Goal: Find specific page/section: Find specific page/section

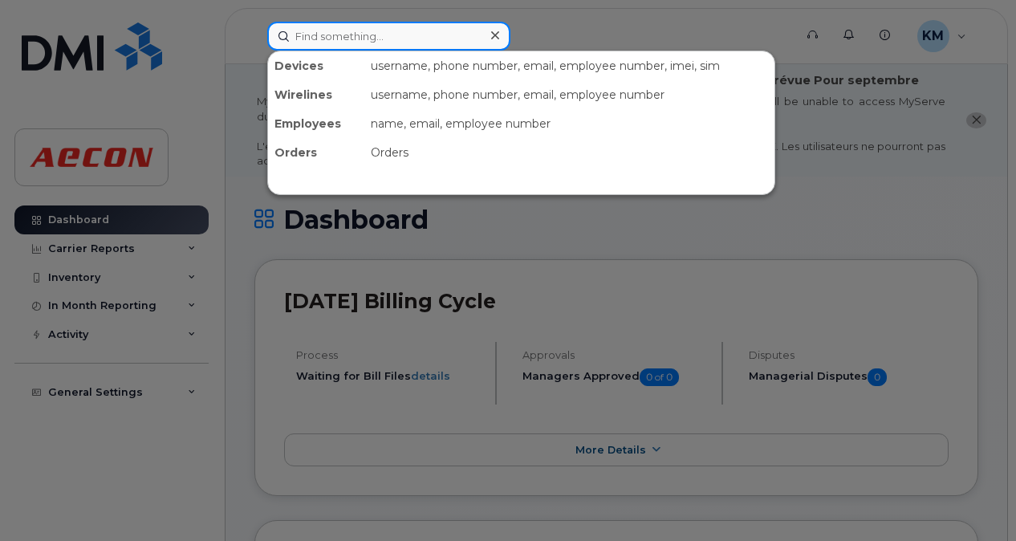
click at [360, 37] on input at bounding box center [388, 36] width 243 height 29
paste input "2269746077"
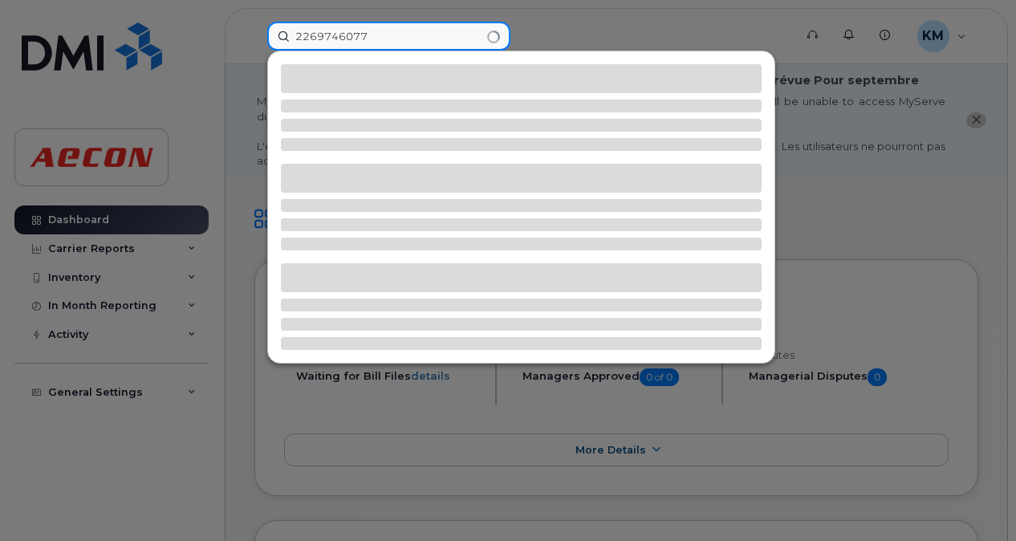
type input "2269746077"
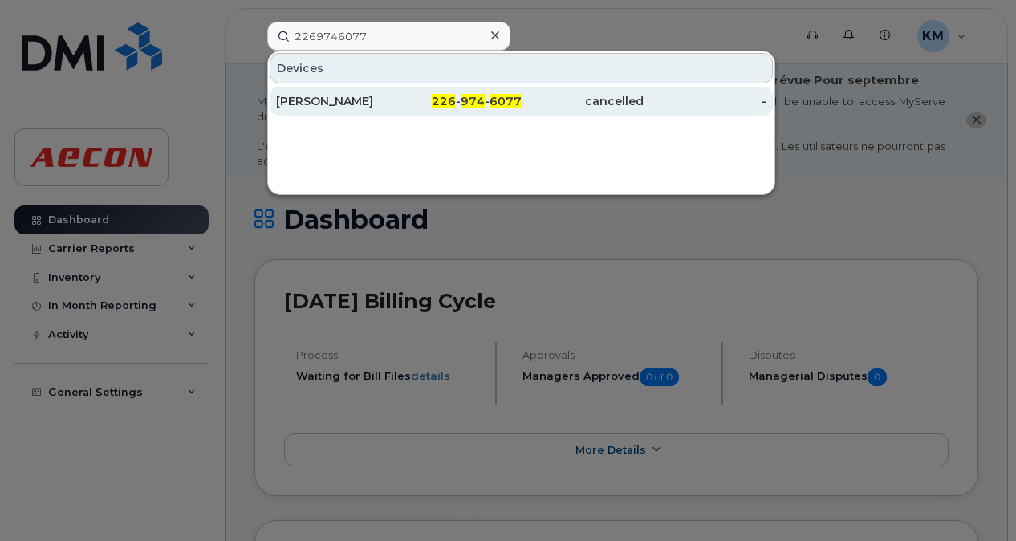
click at [287, 95] on div "[PERSON_NAME]" at bounding box center [337, 101] width 123 height 16
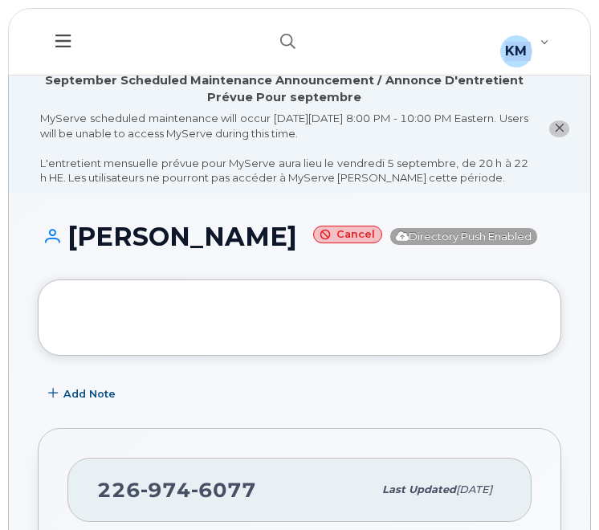
drag, startPoint x: 0, startPoint y: 18, endPoint x: 90, endPoint y: 14, distance: 90.0
drag, startPoint x: 90, startPoint y: 14, endPoint x: 3, endPoint y: 33, distance: 88.8
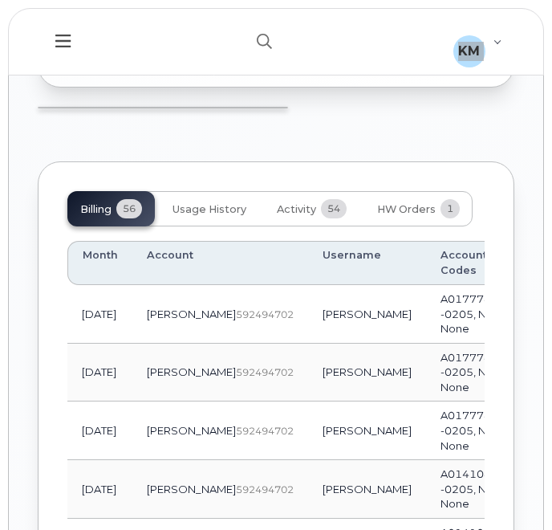
scroll to position [1743, 0]
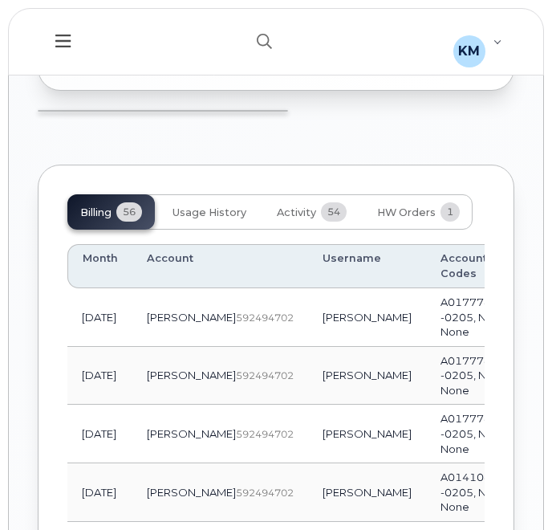
click at [185, 288] on th "Account" at bounding box center [220, 266] width 176 height 44
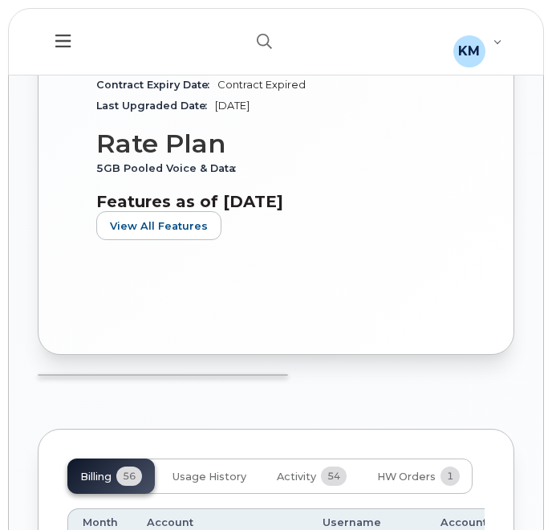
scroll to position [1480, 0]
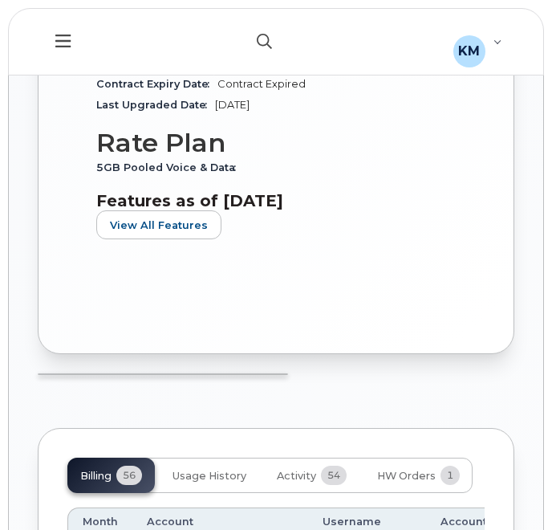
click at [268, 35] on icon "button" at bounding box center [264, 41] width 15 height 15
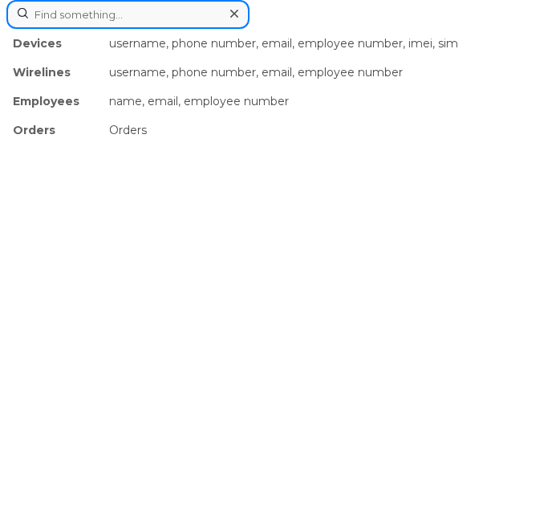
paste input "2269746087"
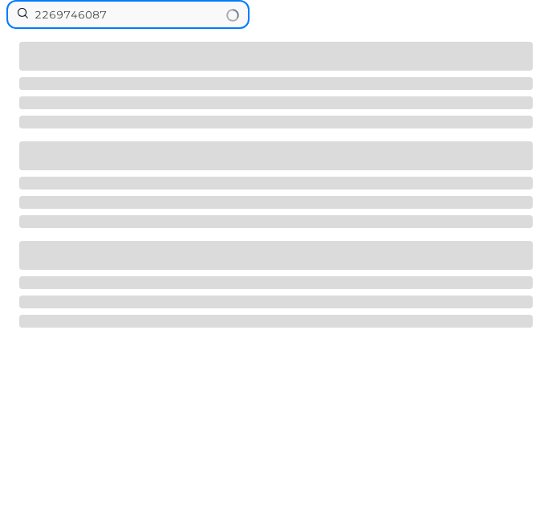
type input "2269746087"
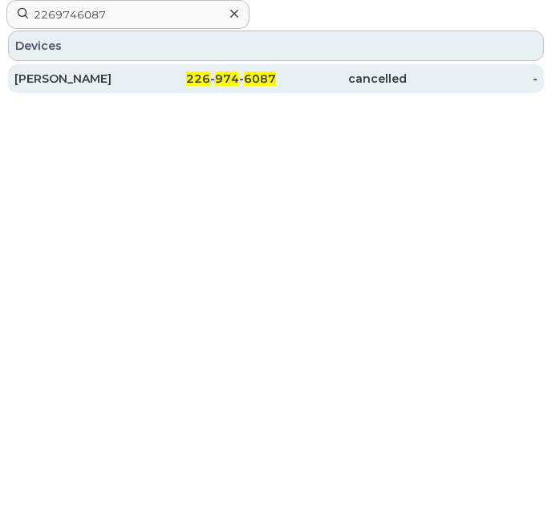
click at [276, 74] on div "cancelled" at bounding box center [341, 79] width 131 height 16
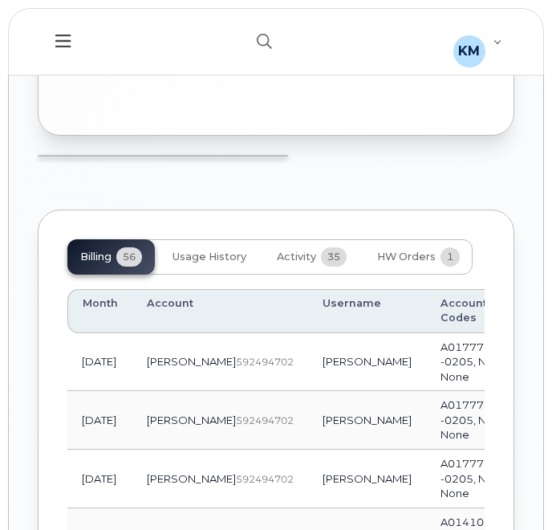
scroll to position [1759, 0]
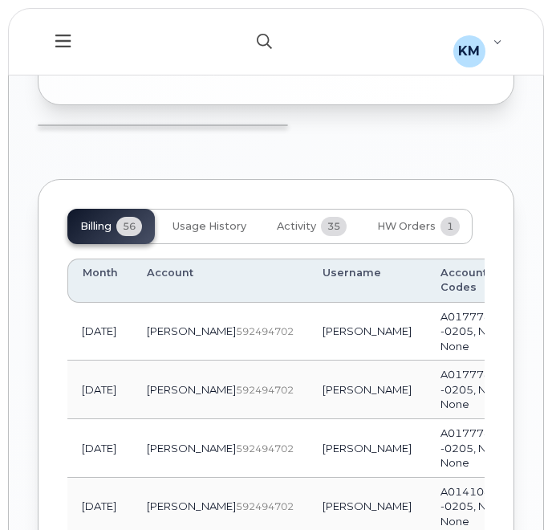
click at [273, 43] on button "button" at bounding box center [264, 41] width 51 height 47
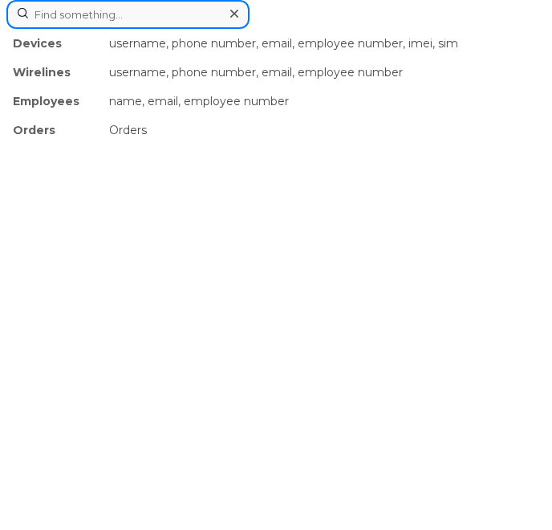
paste input "2269746076"
type input "2269746076"
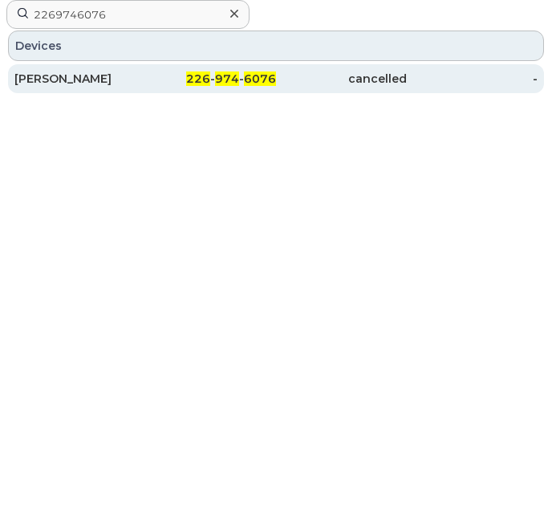
click at [148, 75] on div "226 - 974 - 6076" at bounding box center [210, 79] width 131 height 16
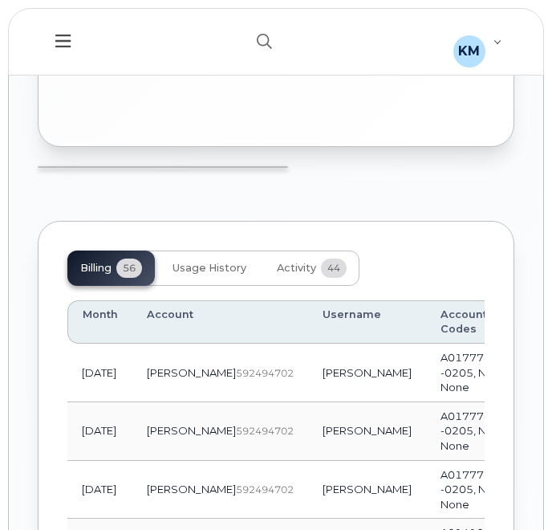
scroll to position [1870, 0]
click at [269, 44] on icon "button" at bounding box center [264, 41] width 15 height 15
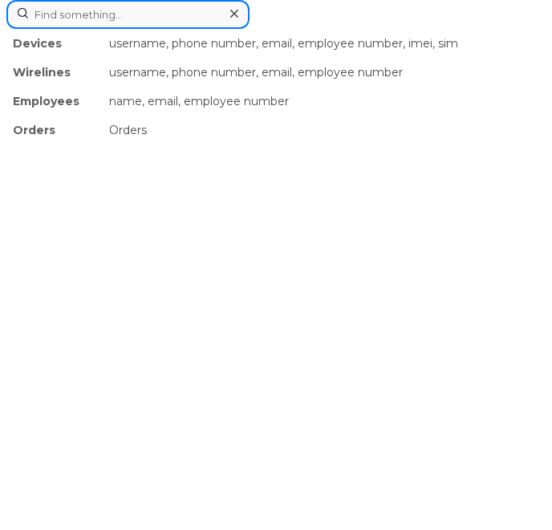
paste input "2269746080"
type input "2269746080"
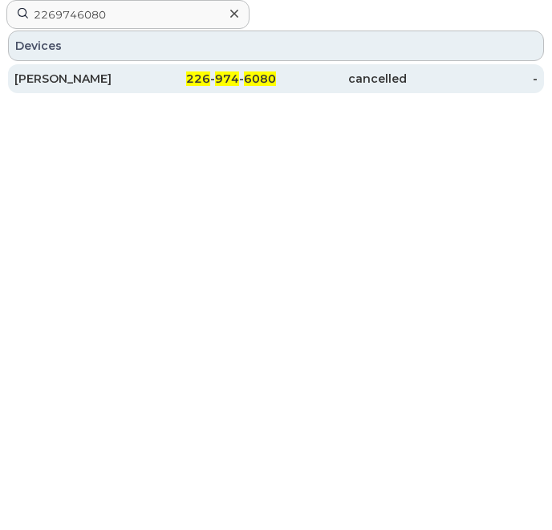
click at [160, 84] on div "226 - 974 - 6080" at bounding box center [210, 79] width 131 height 16
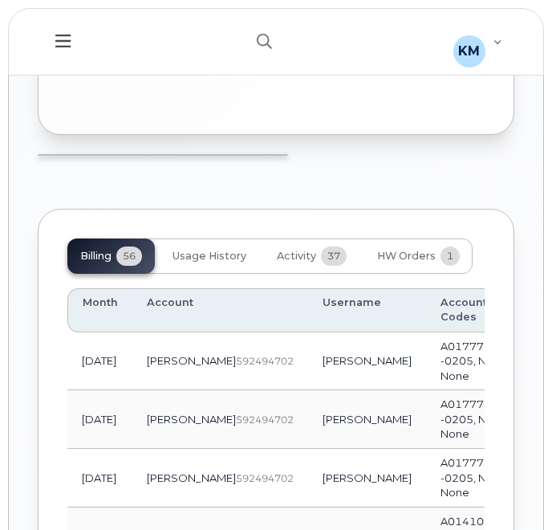
scroll to position [1866, 0]
click at [262, 41] on icon "button" at bounding box center [264, 41] width 15 height 15
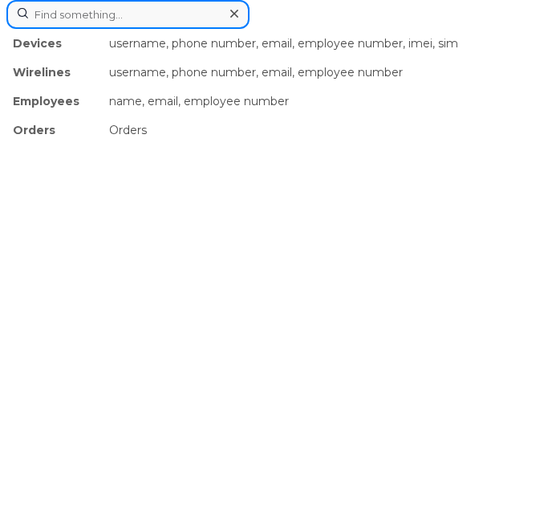
paste input "2269746756"
type input "2269746756"
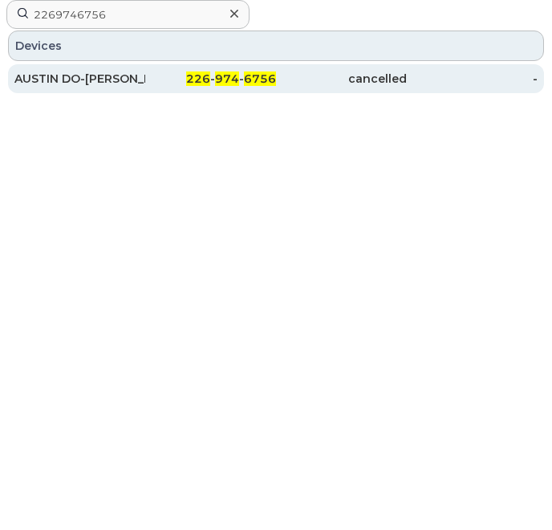
click at [151, 79] on div "226 - 974 - 6756" at bounding box center [210, 79] width 131 height 16
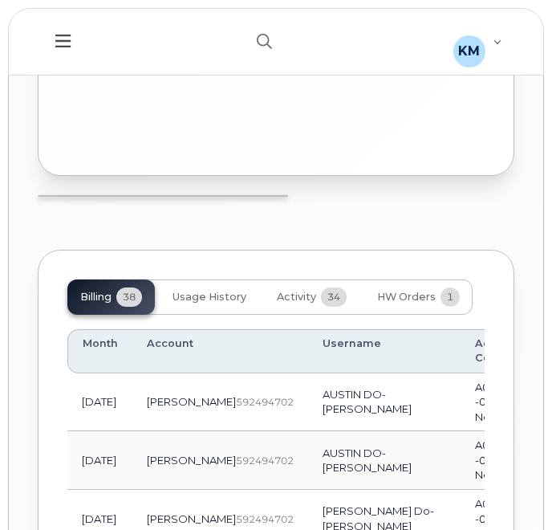
scroll to position [1881, 0]
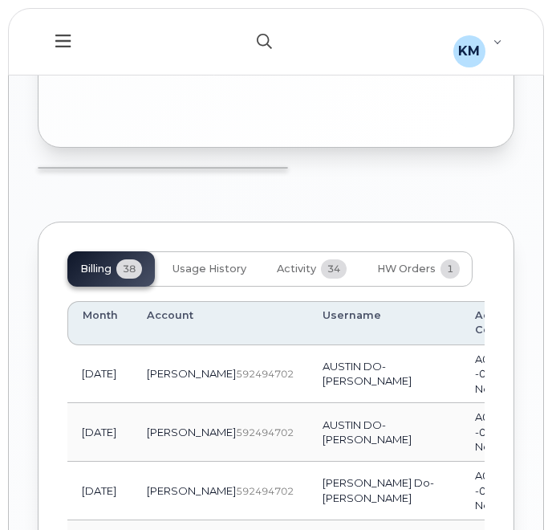
click at [271, 51] on button "button" at bounding box center [264, 41] width 51 height 47
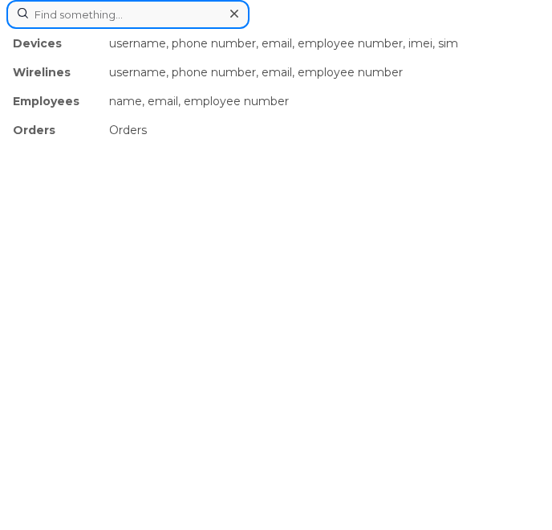
paste input "2269746173"
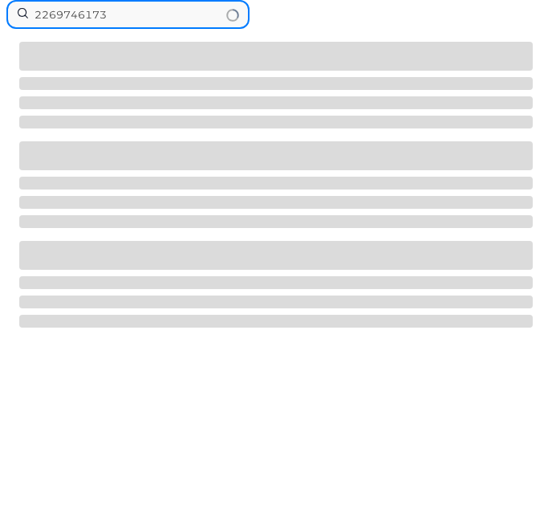
type input "2269746173"
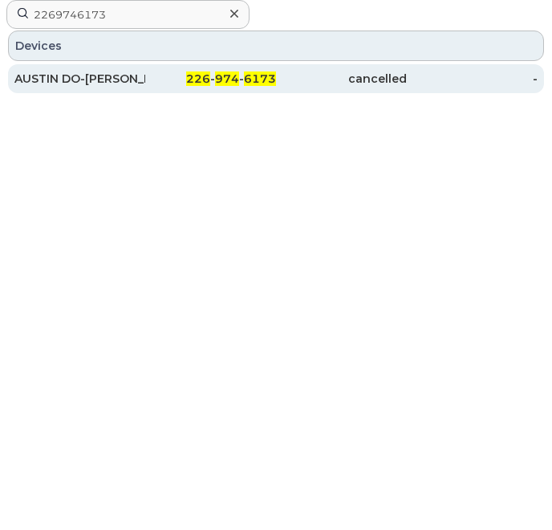
click at [168, 74] on div "226 - 974 - 6173" at bounding box center [210, 79] width 131 height 16
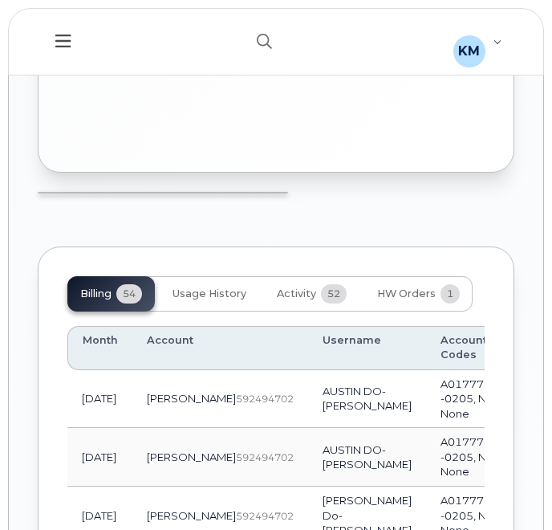
scroll to position [1857, 0]
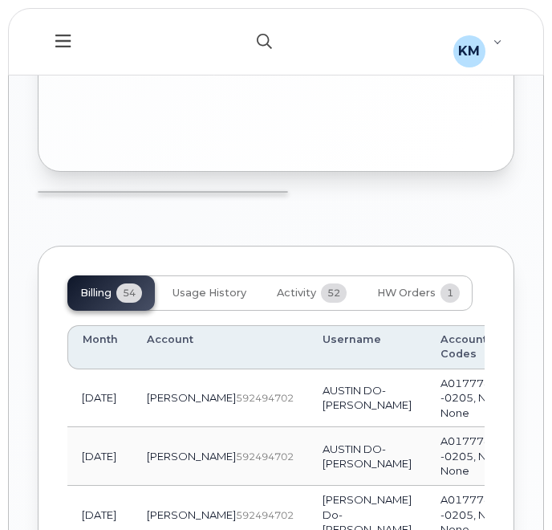
click at [258, 35] on icon "button" at bounding box center [264, 41] width 15 height 15
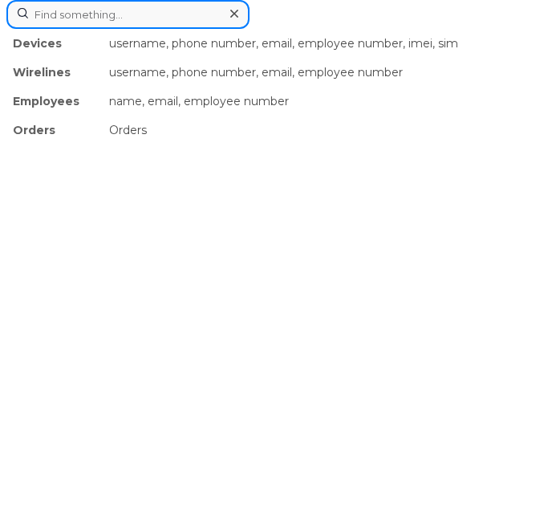
paste input "2269747009"
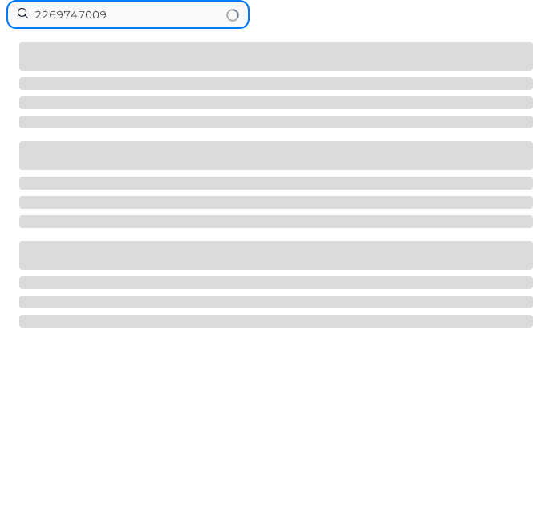
type input "2269747009"
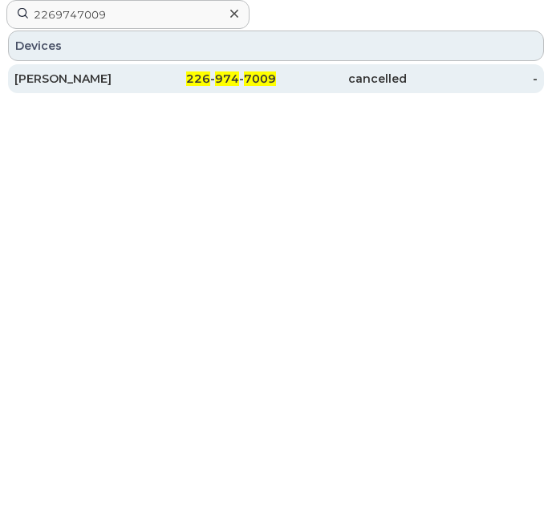
click at [138, 71] on div "KEVIN LANG" at bounding box center [79, 79] width 131 height 16
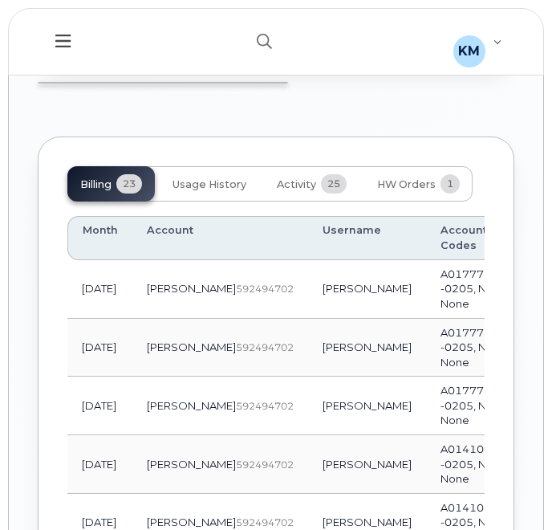
scroll to position [1878, 0]
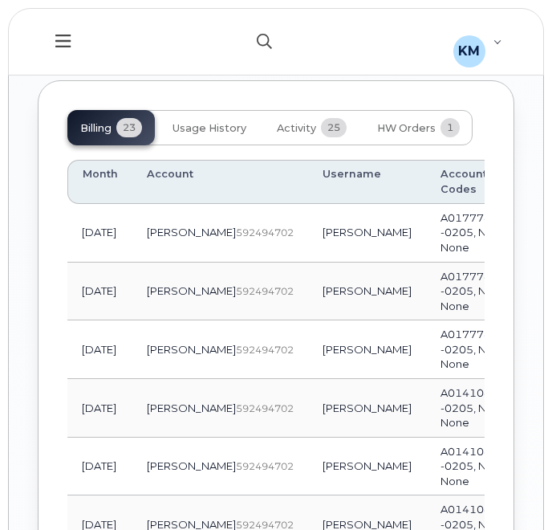
click at [258, 35] on icon "button" at bounding box center [264, 41] width 15 height 15
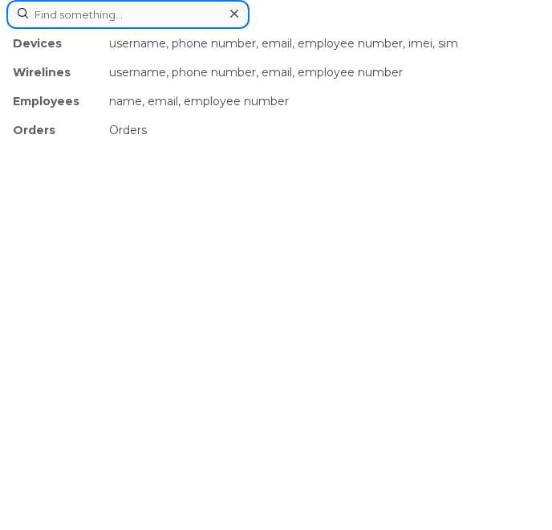
paste input "2269746057"
type input "2269746057"
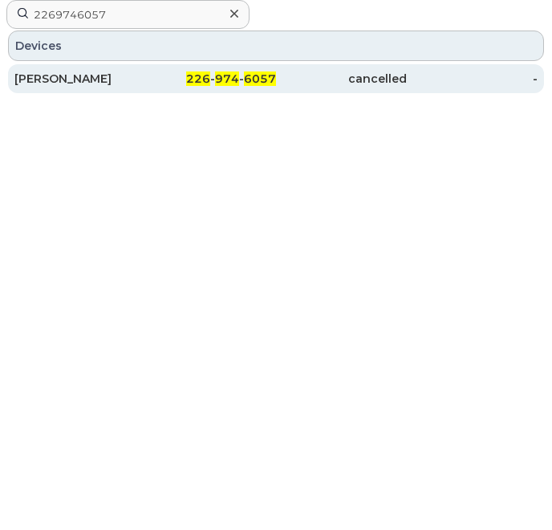
click at [120, 74] on div "[PERSON_NAME]" at bounding box center [79, 79] width 131 height 16
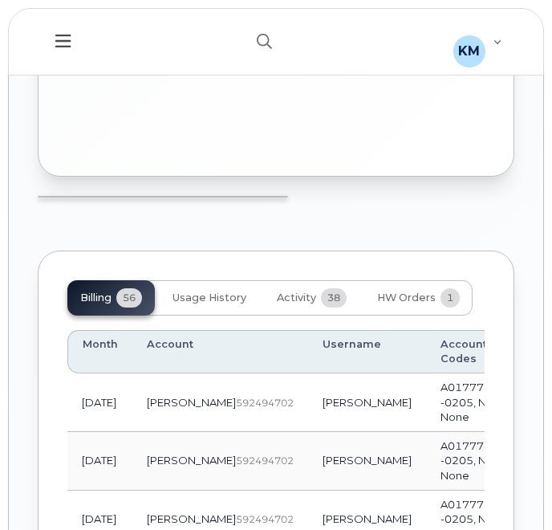
scroll to position [1927, 0]
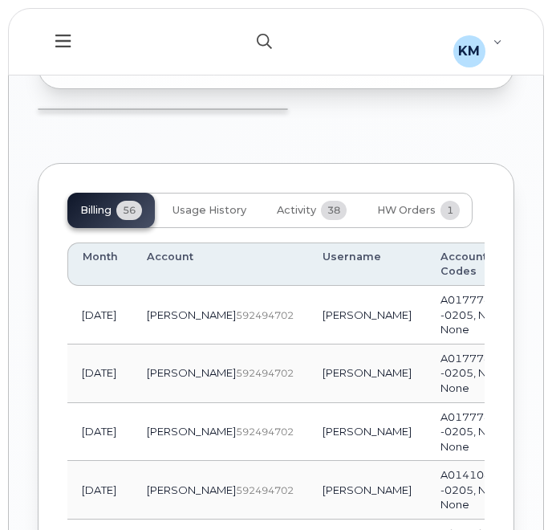
click at [270, 39] on icon "button" at bounding box center [264, 41] width 15 height 15
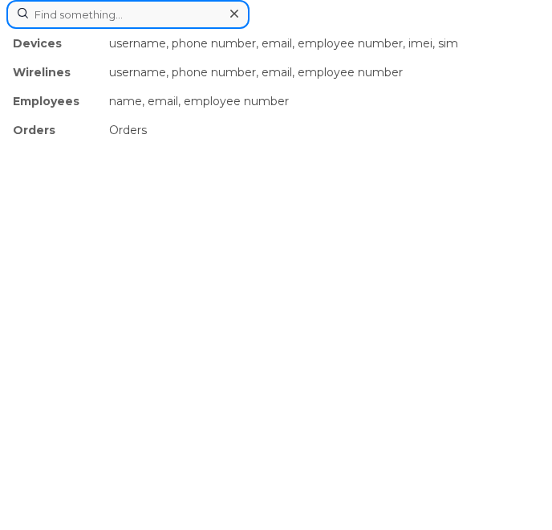
paste input "2269746372"
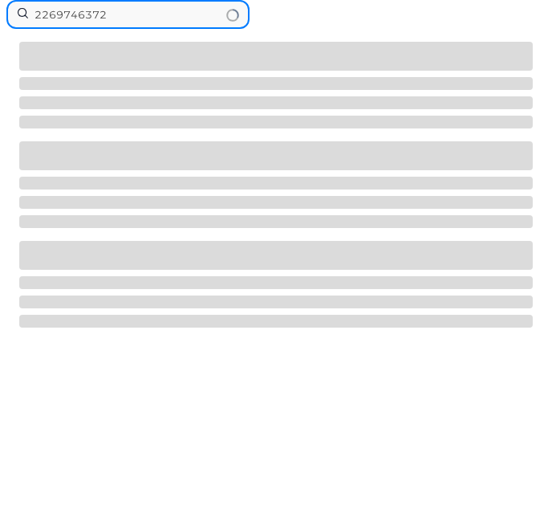
type input "2269746372"
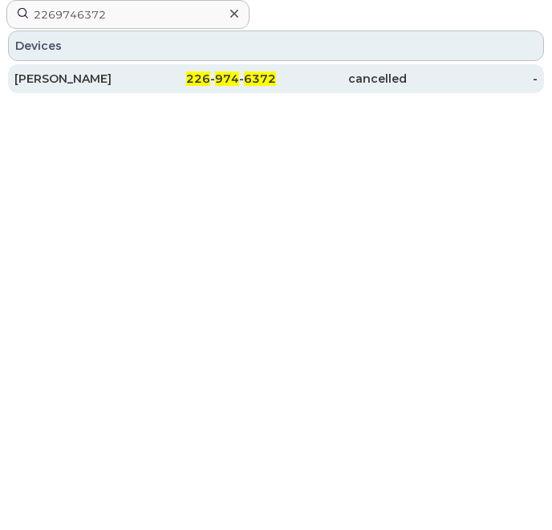
click at [125, 70] on div "[PERSON_NAME]" at bounding box center [79, 78] width 131 height 29
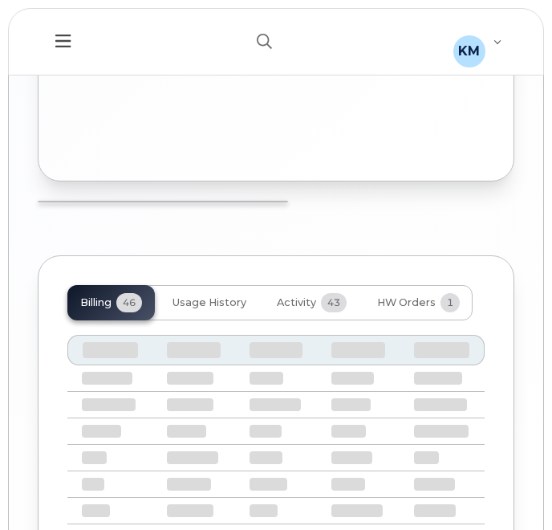
scroll to position [1810, 0]
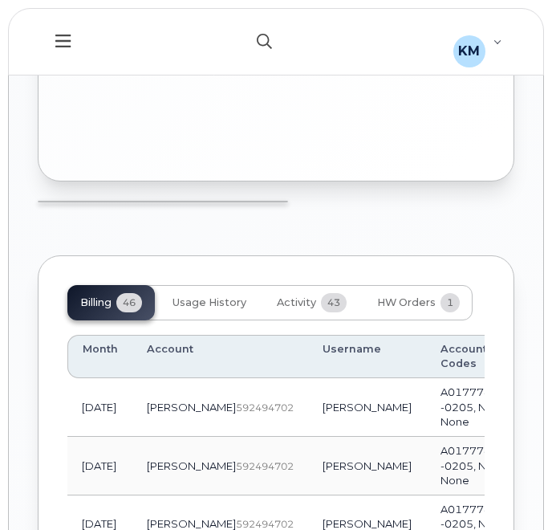
click at [262, 36] on icon "button" at bounding box center [264, 41] width 15 height 15
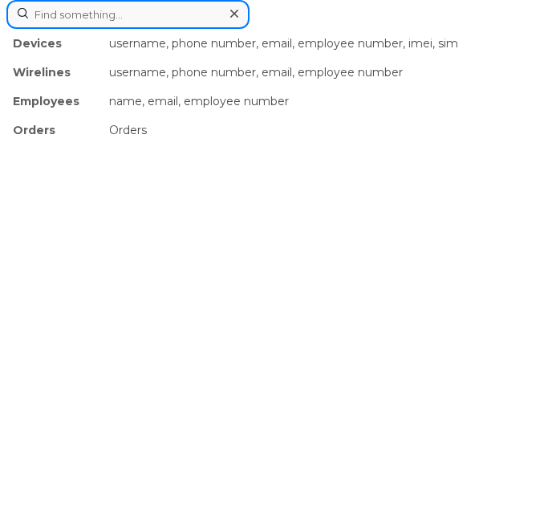
paste input "2269746253"
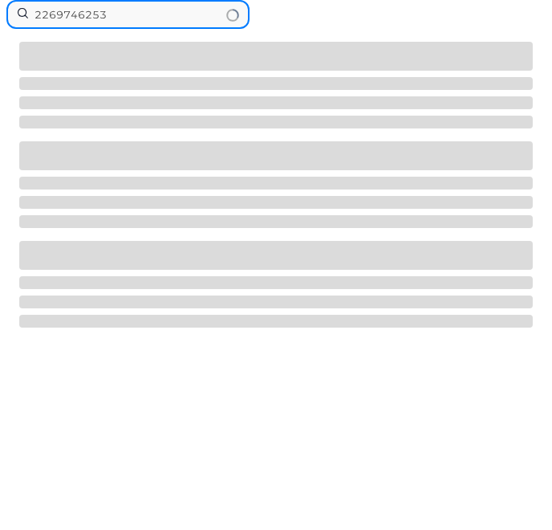
type input "2269746253"
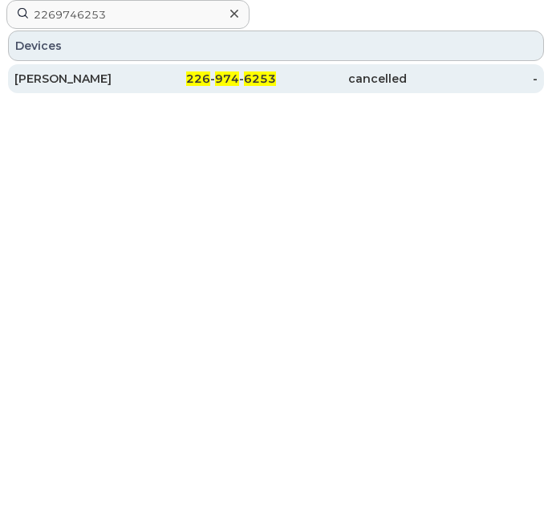
click at [97, 83] on div "[PERSON_NAME]" at bounding box center [79, 79] width 131 height 16
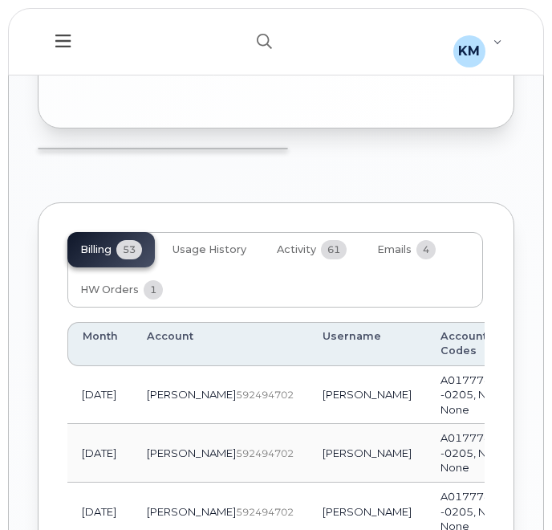
scroll to position [1935, 0]
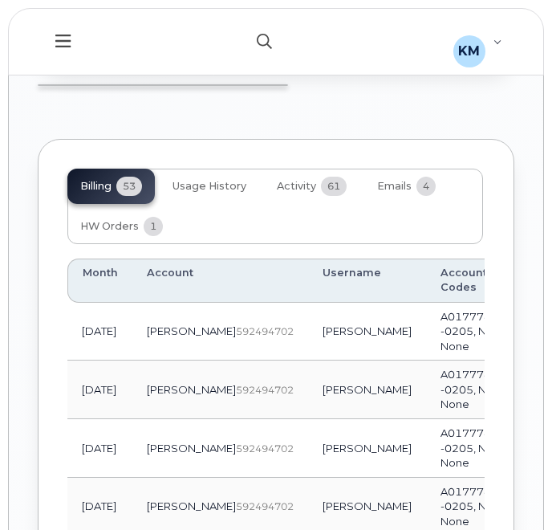
click at [266, 35] on icon "button" at bounding box center [264, 41] width 15 height 15
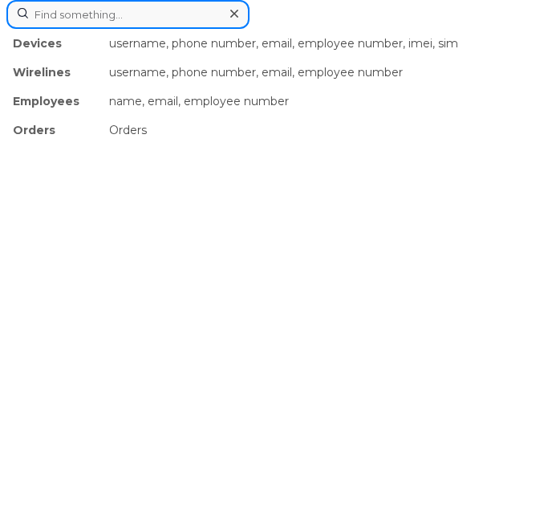
paste input "2269745748"
type input "2269745748"
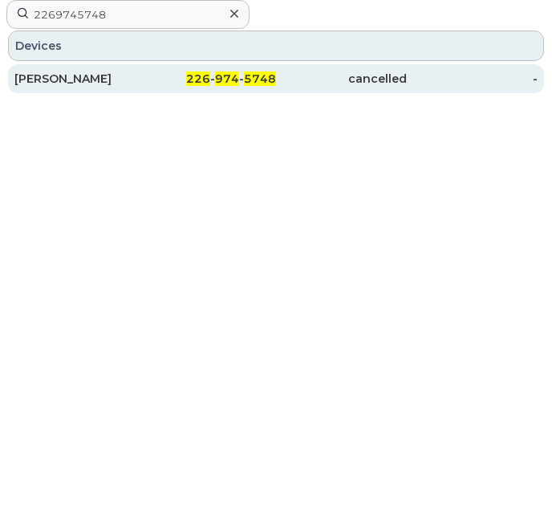
click at [156, 78] on div "226 - 974 - 5748" at bounding box center [210, 79] width 131 height 16
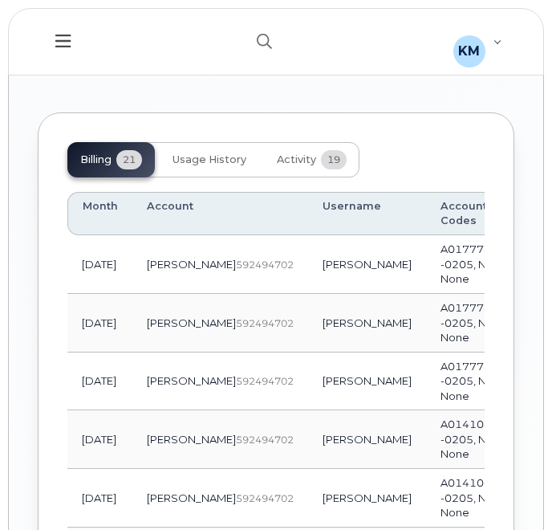
scroll to position [1955, 0]
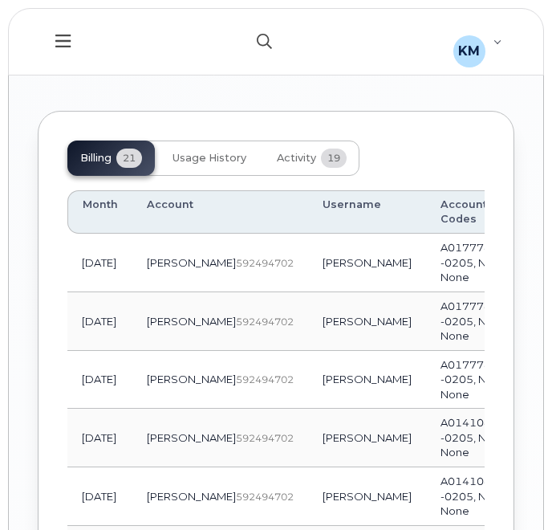
click at [258, 41] on icon "button" at bounding box center [264, 41] width 15 height 15
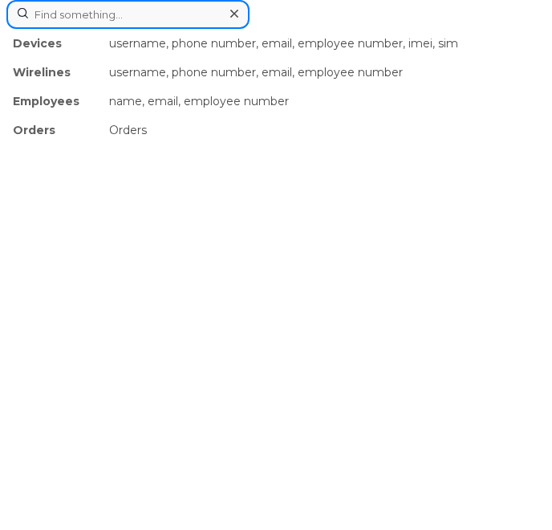
paste input "2269745851"
type input "2269745851"
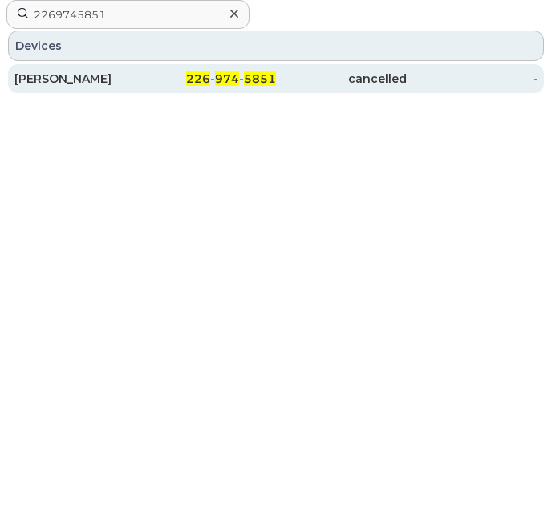
click at [122, 81] on div "[PERSON_NAME]" at bounding box center [79, 79] width 131 height 16
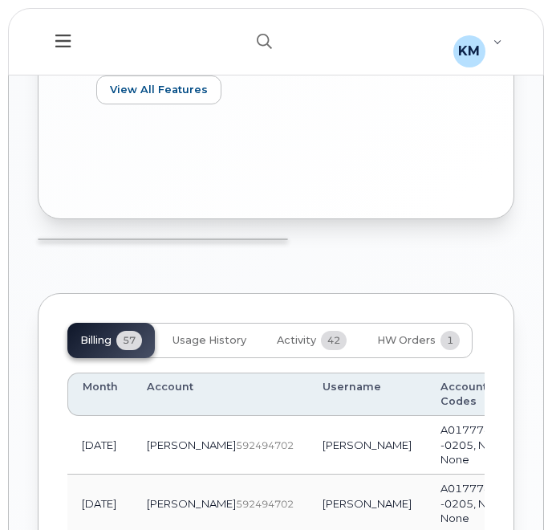
scroll to position [1632, 0]
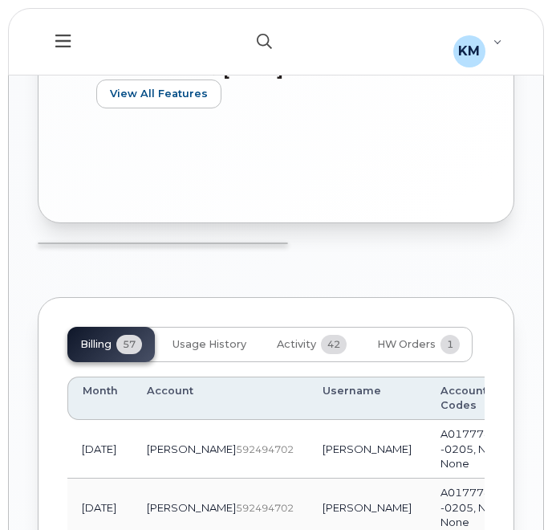
click at [250, 35] on button "button" at bounding box center [264, 41] width 51 height 47
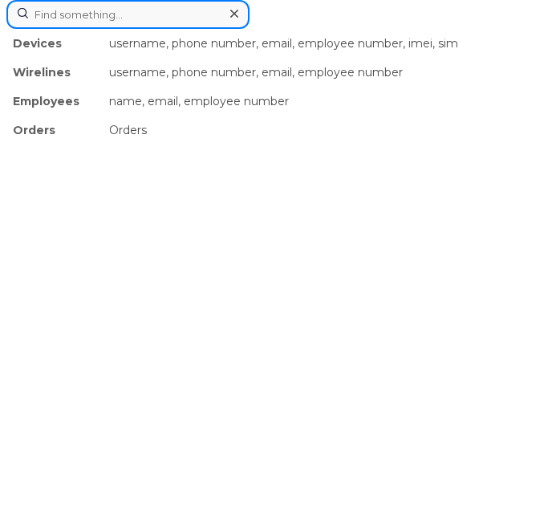
paste input "2269745595"
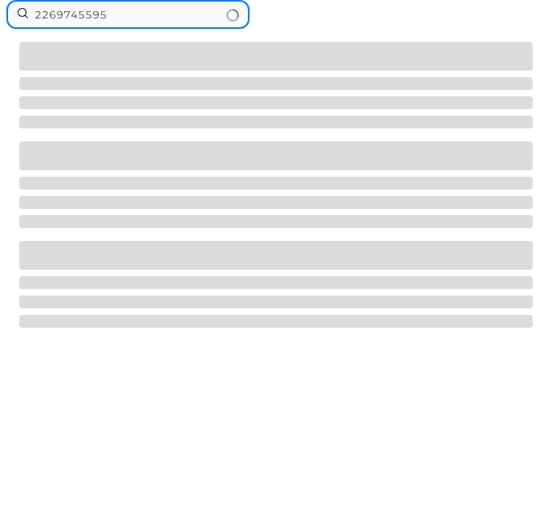
type input "2269745595"
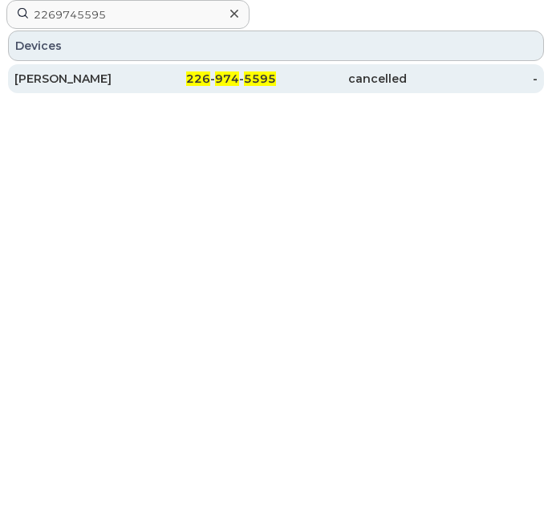
click at [214, 79] on div "226 - 974 - 5595" at bounding box center [210, 79] width 131 height 16
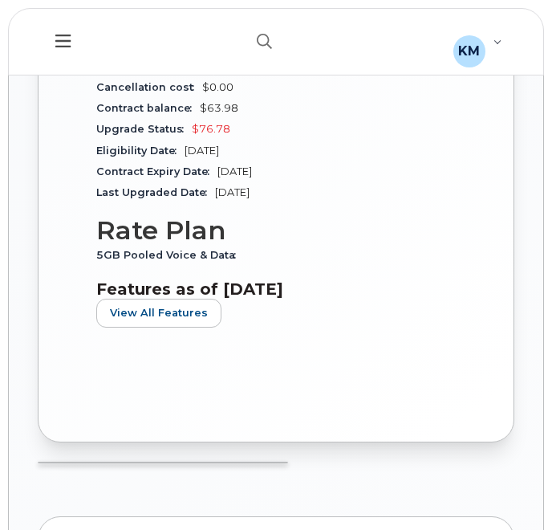
scroll to position [1522, 0]
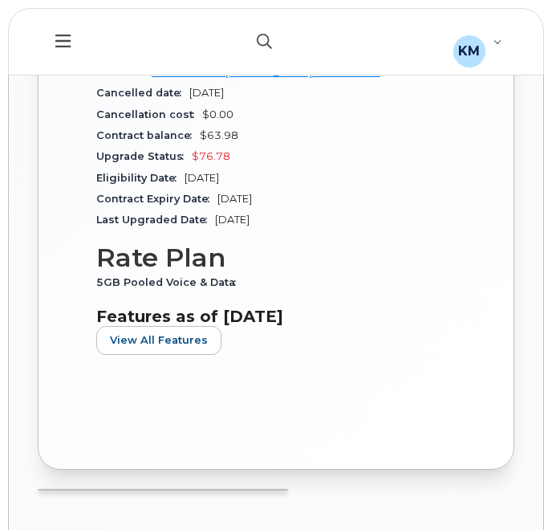
click at [259, 43] on icon "button" at bounding box center [264, 41] width 15 height 15
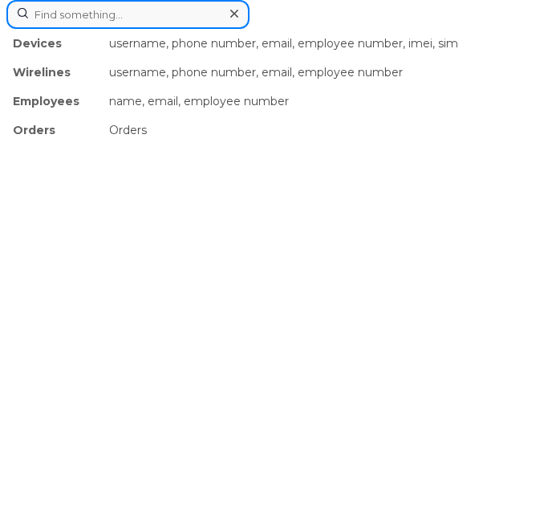
paste input "2269742352"
type input "2269742352"
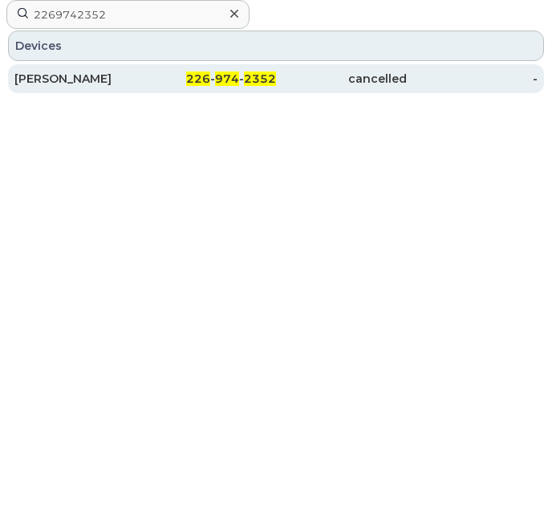
click at [114, 83] on div "[PERSON_NAME]" at bounding box center [79, 79] width 131 height 16
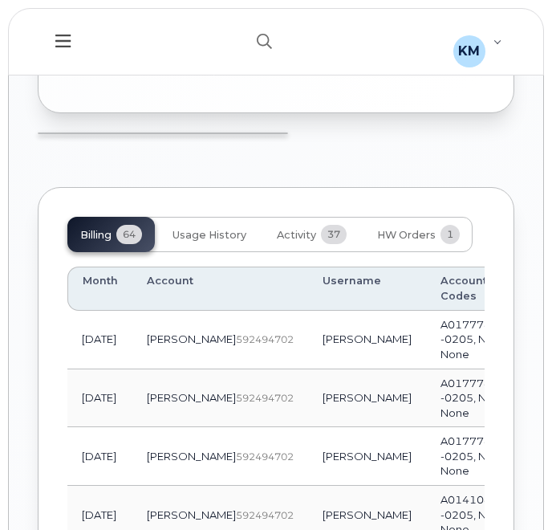
scroll to position [1773, 0]
click at [266, 43] on icon "button" at bounding box center [264, 41] width 15 height 15
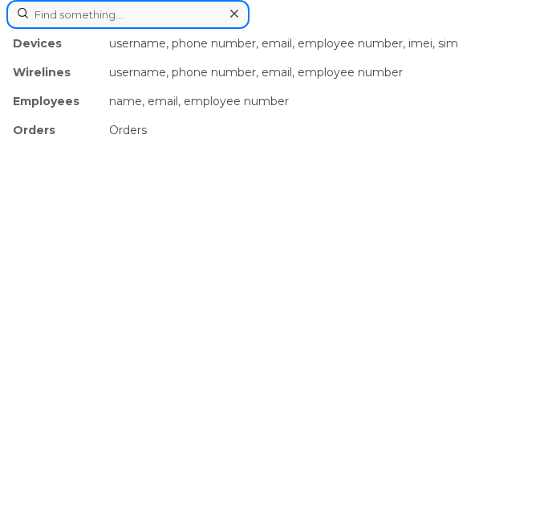
paste input "2269742052"
type input "2269742052"
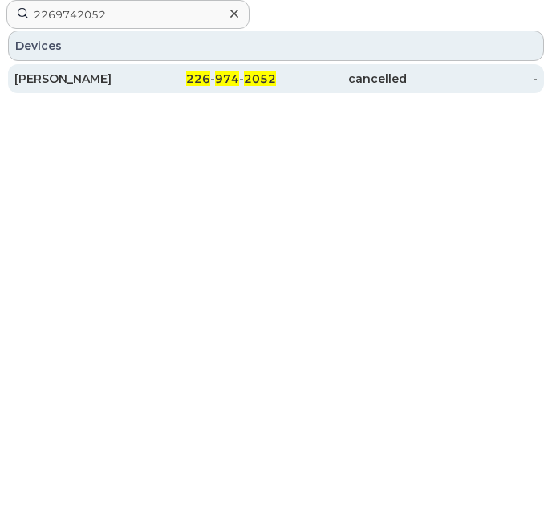
click at [126, 85] on div "MIKE SMAILES" at bounding box center [79, 79] width 131 height 16
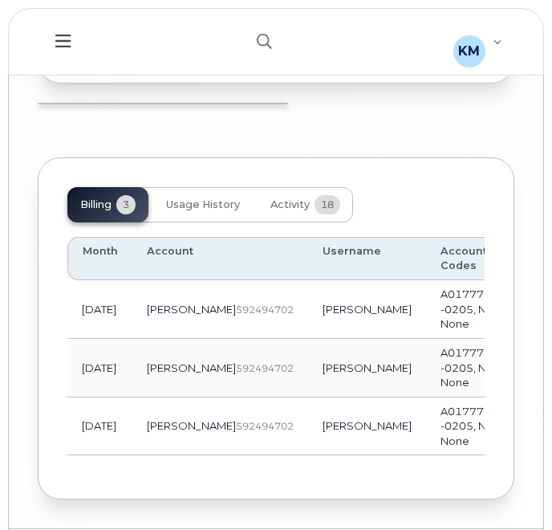
scroll to position [1821, 0]
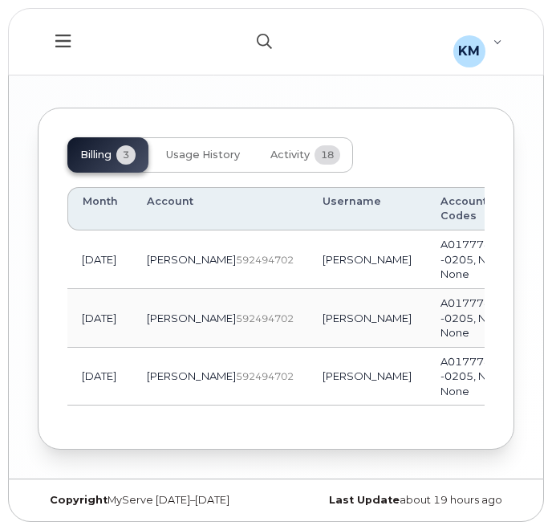
click at [263, 57] on button "button" at bounding box center [264, 41] width 51 height 47
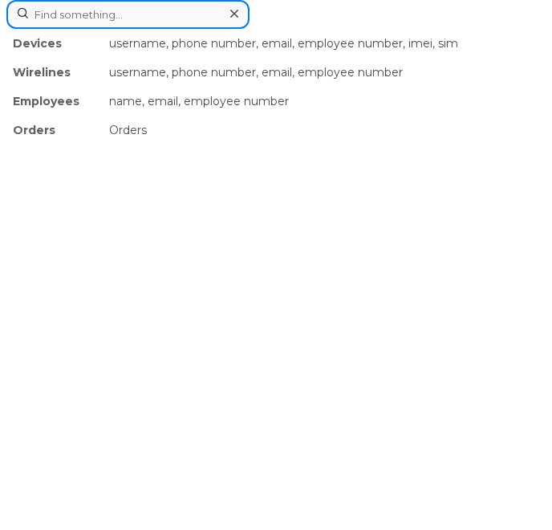
paste input "2269745867"
type input "2269745867"
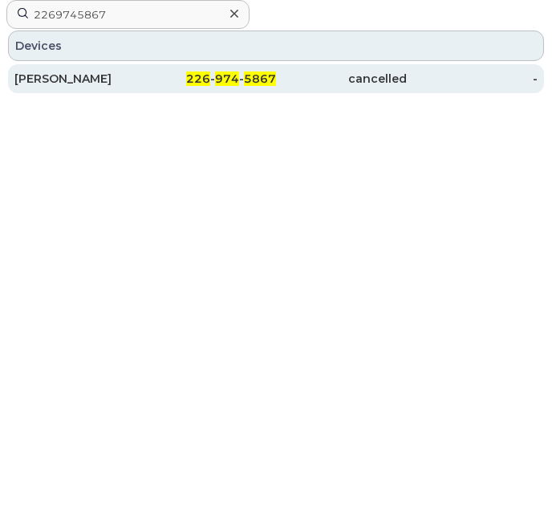
click at [265, 83] on span "5867" at bounding box center [260, 78] width 32 height 14
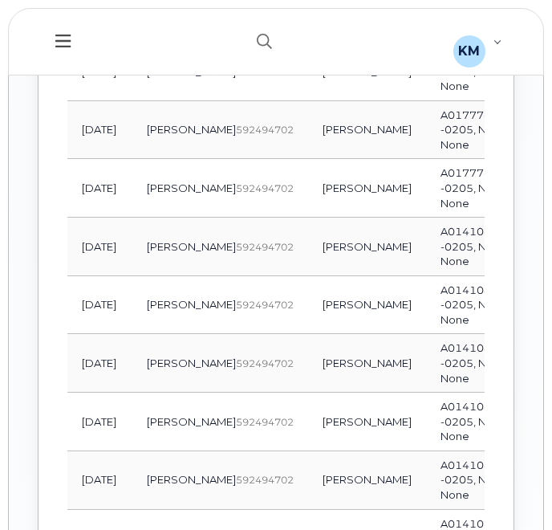
scroll to position [2125, 0]
click at [266, 47] on icon "button" at bounding box center [264, 41] width 15 height 15
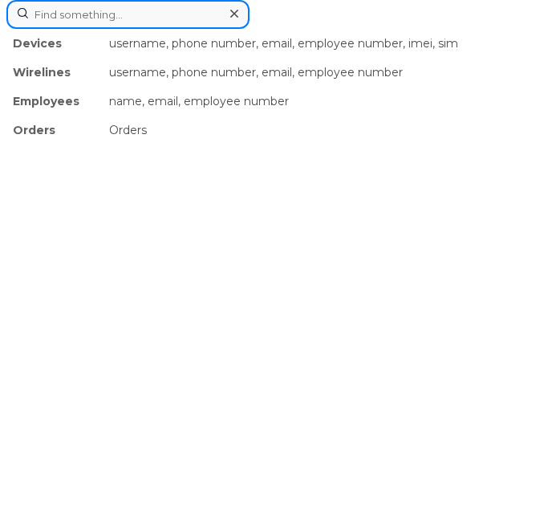
paste input "2269745183"
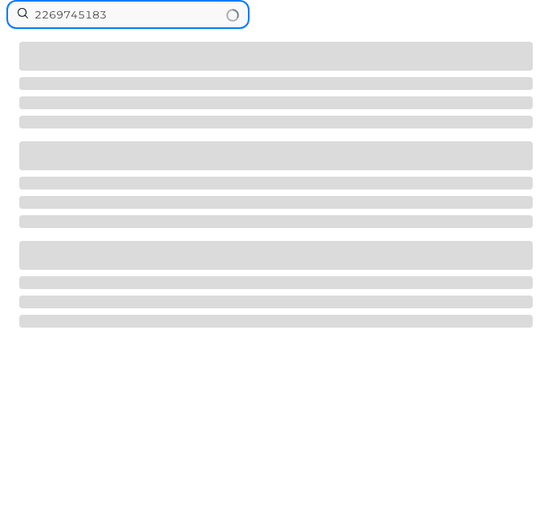
type input "2269745183"
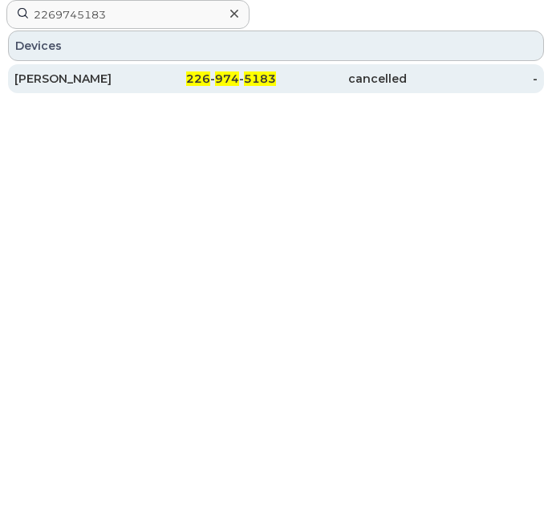
click at [95, 84] on div "[PERSON_NAME]" at bounding box center [79, 79] width 131 height 16
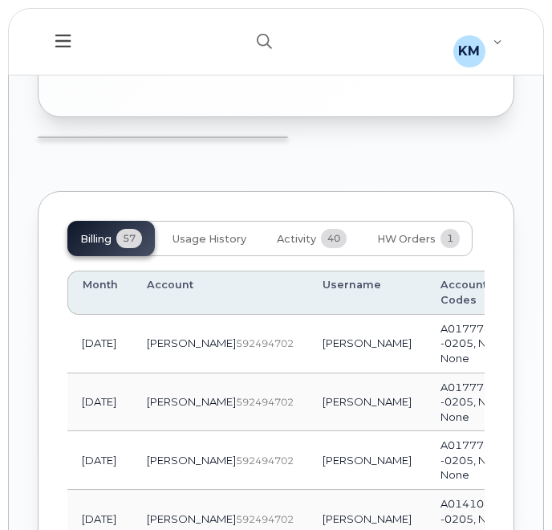
scroll to position [1768, 0]
click at [274, 52] on button "button" at bounding box center [264, 41] width 51 height 47
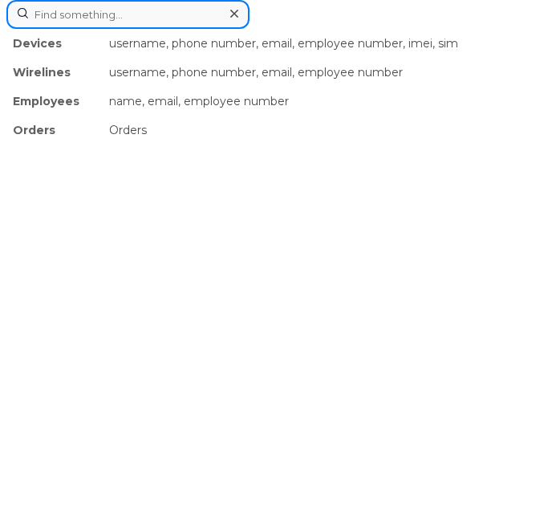
paste input "2269741047"
type input "2269741047"
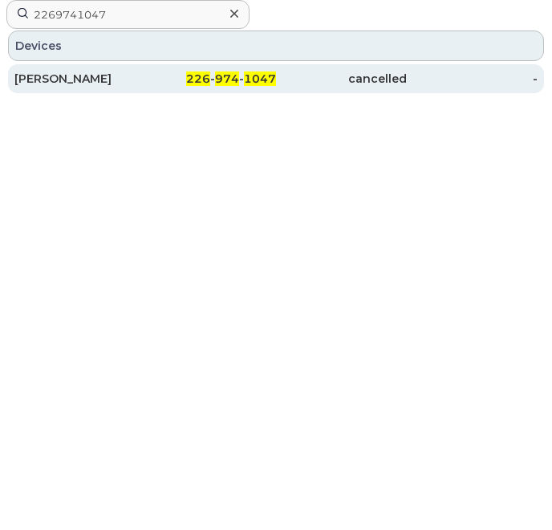
click at [118, 87] on div "RUSSELL ARSENEAU" at bounding box center [79, 78] width 131 height 29
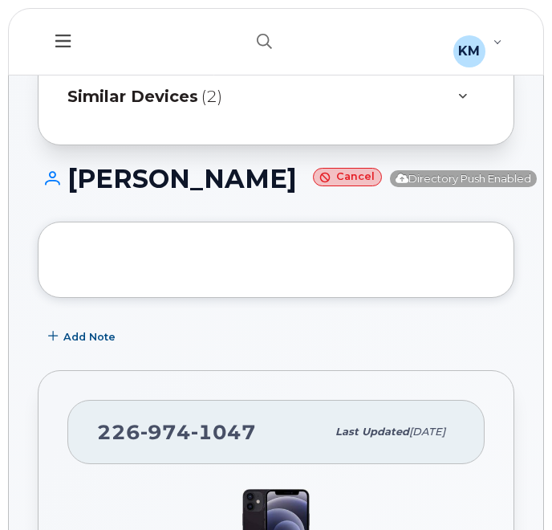
scroll to position [200, 0]
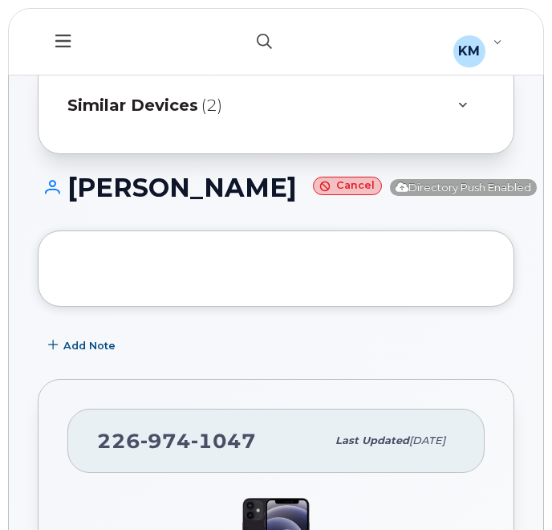
click at [271, 39] on icon "button" at bounding box center [264, 41] width 15 height 15
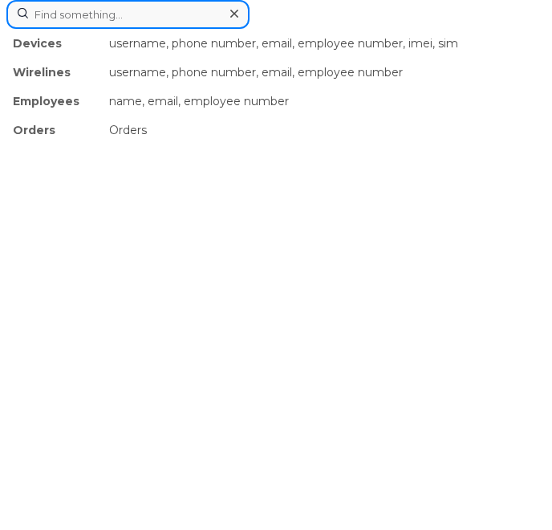
paste input "2269745321"
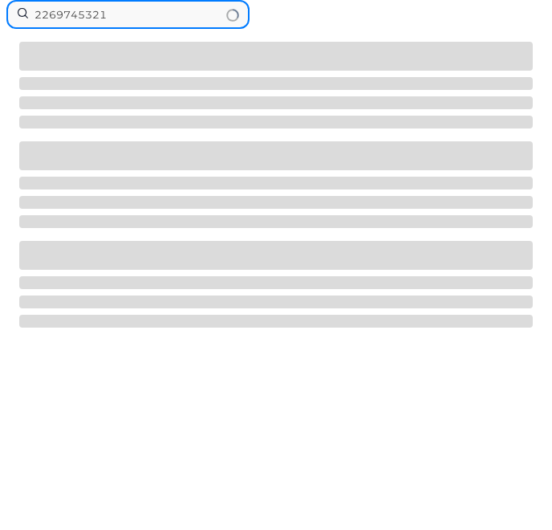
type input "2269745321"
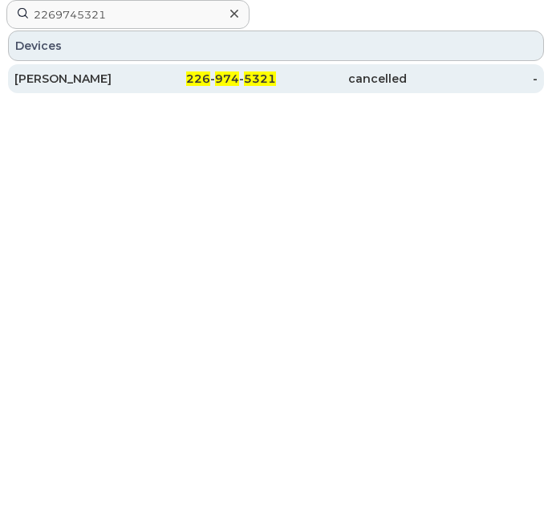
click at [143, 79] on div "CHARLES SMEDLEY" at bounding box center [79, 79] width 131 height 16
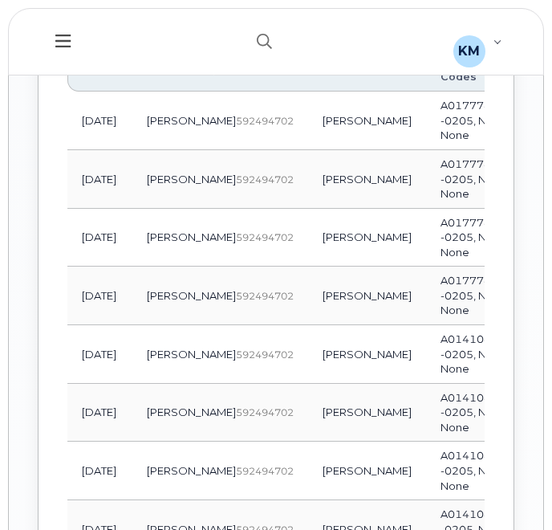
scroll to position [2096, 0]
click at [258, 33] on button "button" at bounding box center [264, 41] width 51 height 47
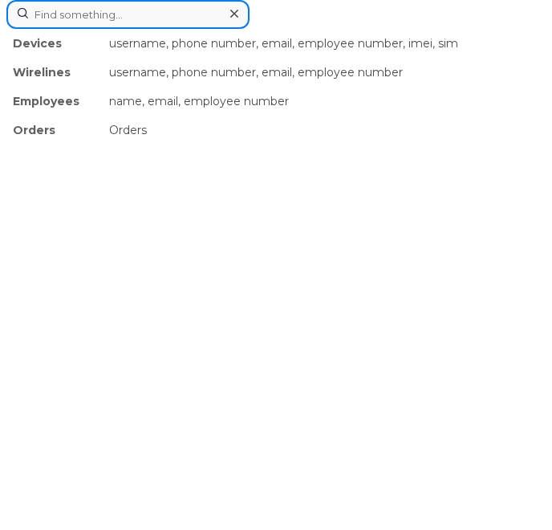
paste input "2269742615"
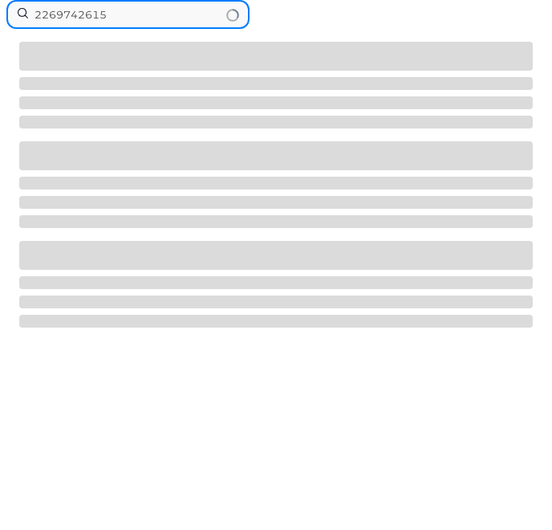
type input "2269742615"
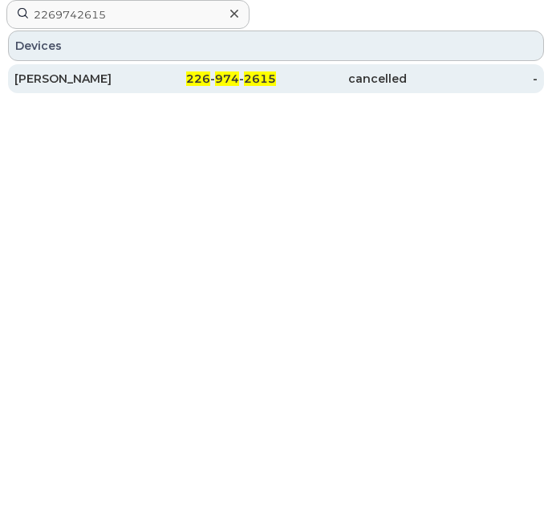
click at [165, 76] on div "226 - 974 - 2615" at bounding box center [210, 79] width 131 height 16
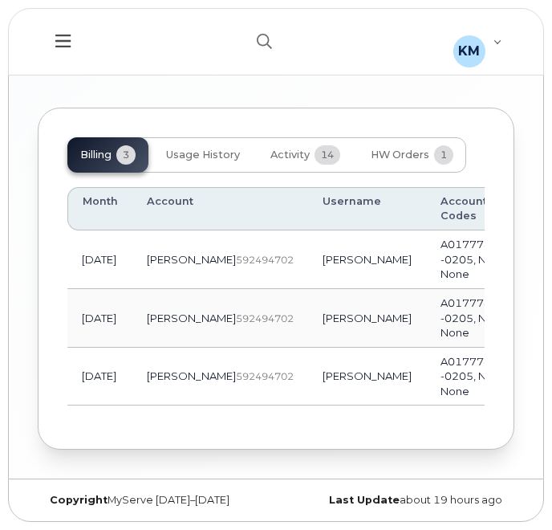
scroll to position [1838, 0]
click at [257, 50] on button "button" at bounding box center [264, 41] width 51 height 47
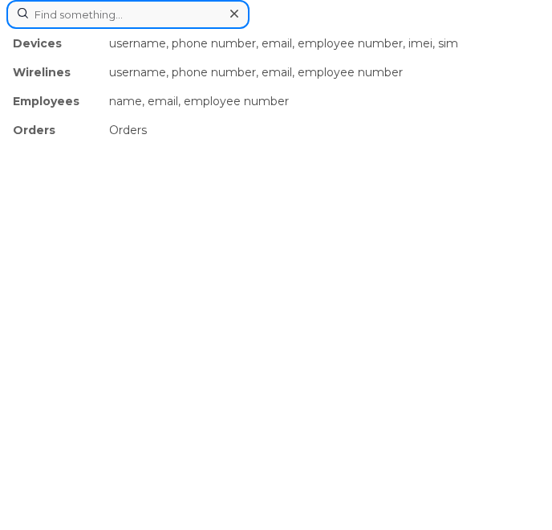
paste input "2269745258"
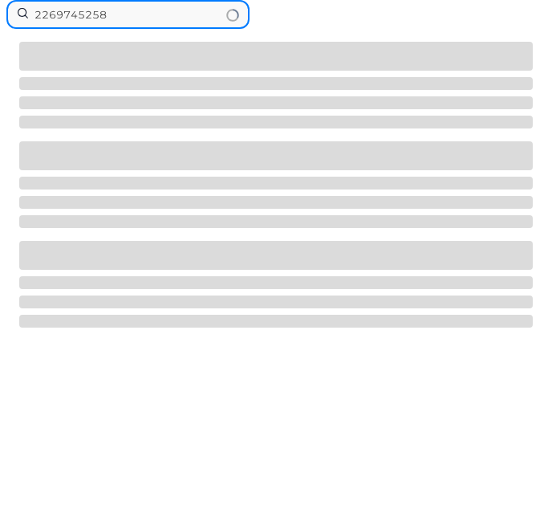
type input "2269745258"
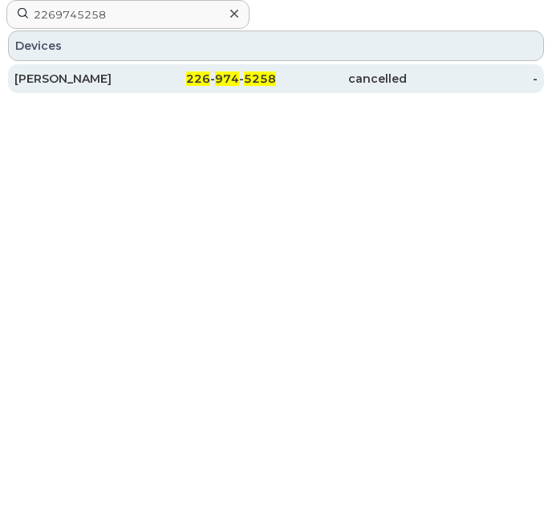
click at [135, 75] on div "[PERSON_NAME]" at bounding box center [79, 79] width 131 height 16
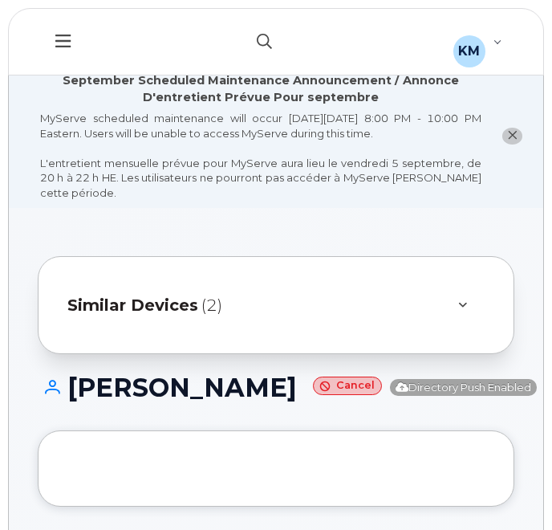
click at [254, 38] on button "button" at bounding box center [264, 41] width 51 height 47
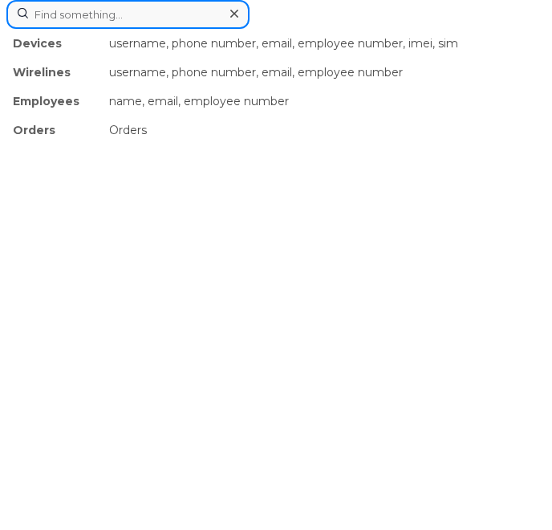
paste input "2269740795"
type input "2269740795"
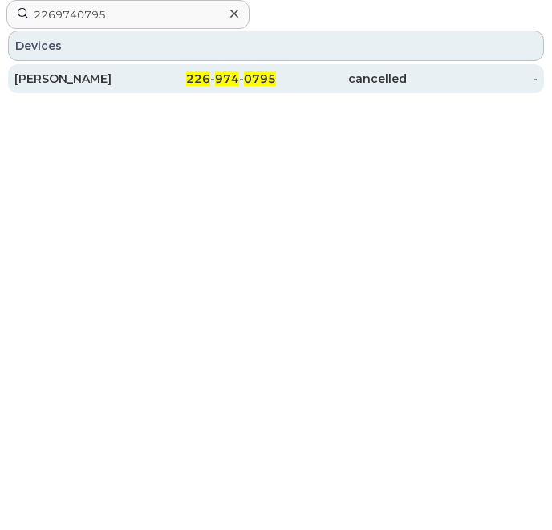
click at [174, 75] on div "226 - 974 - 0795" at bounding box center [210, 79] width 131 height 16
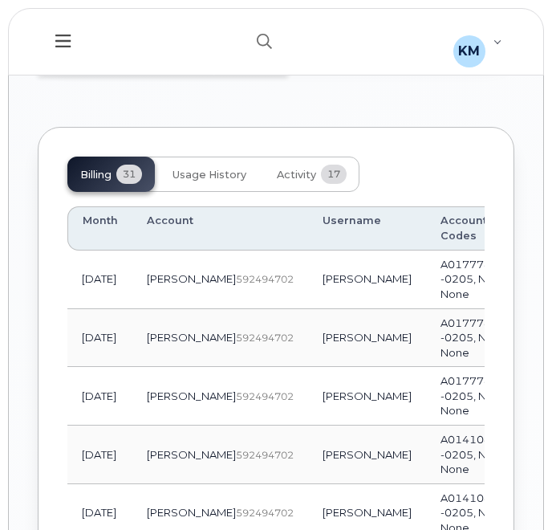
scroll to position [1833, 0]
click at [255, 51] on button "button" at bounding box center [264, 41] width 51 height 47
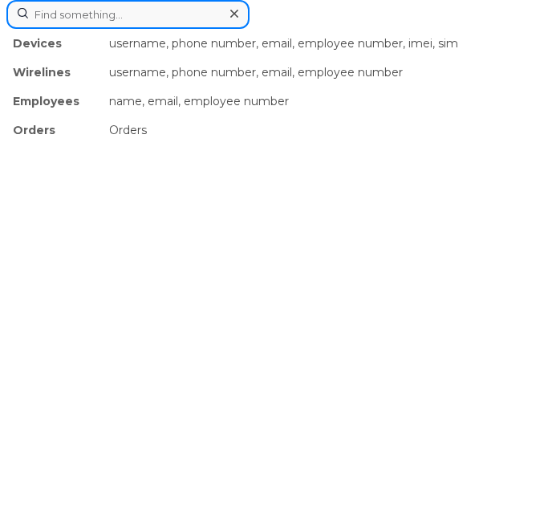
paste input "2269742854"
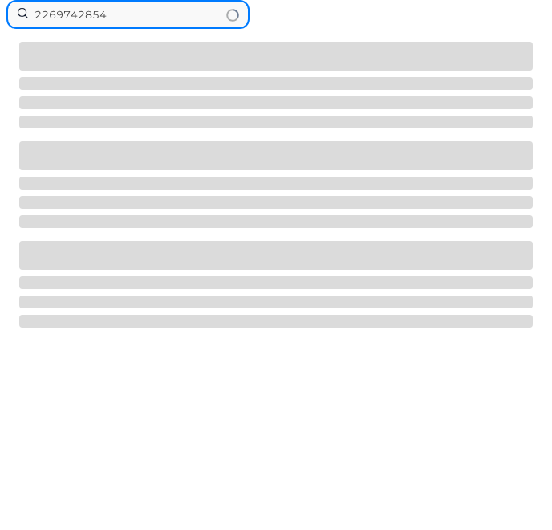
type input "2269742854"
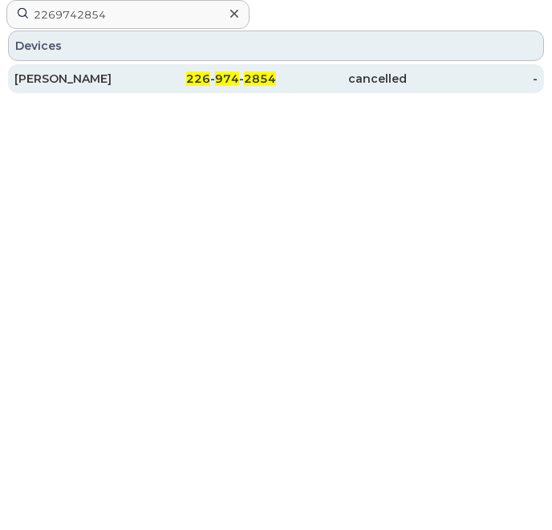
click at [118, 71] on div "[PERSON_NAME]" at bounding box center [79, 79] width 131 height 16
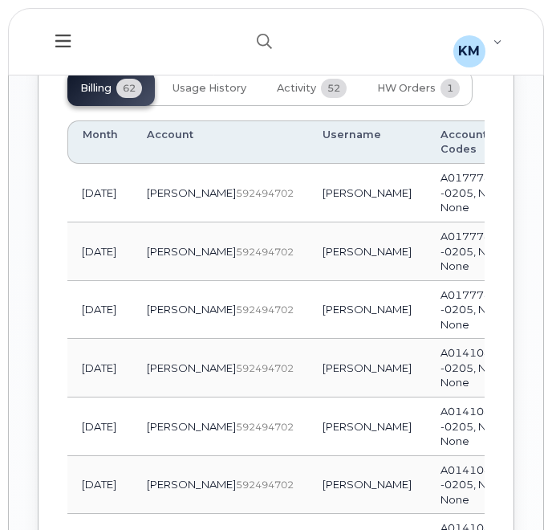
scroll to position [1933, 0]
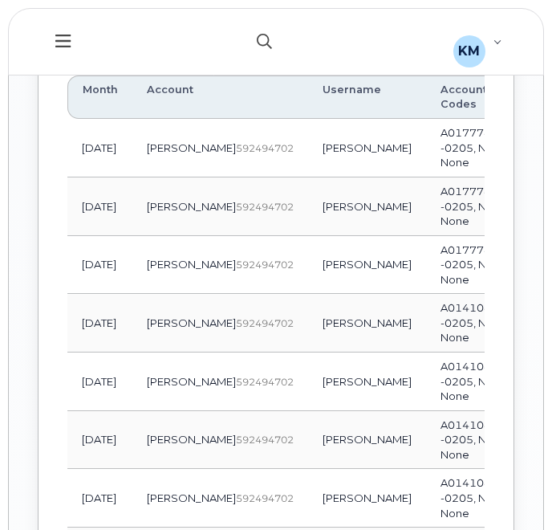
click at [264, 47] on icon "button" at bounding box center [264, 41] width 15 height 15
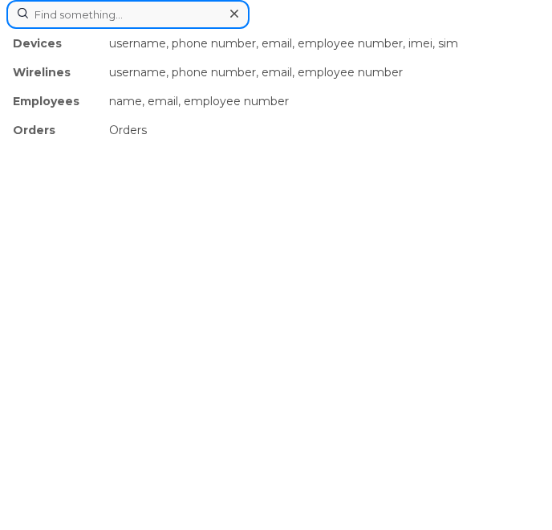
paste input "2269741671"
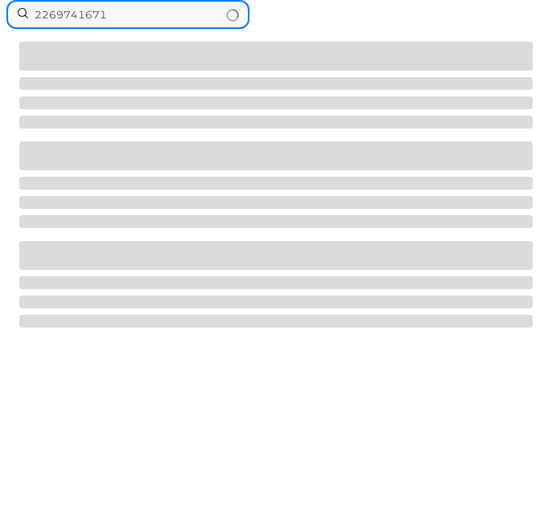
type input "2269741671"
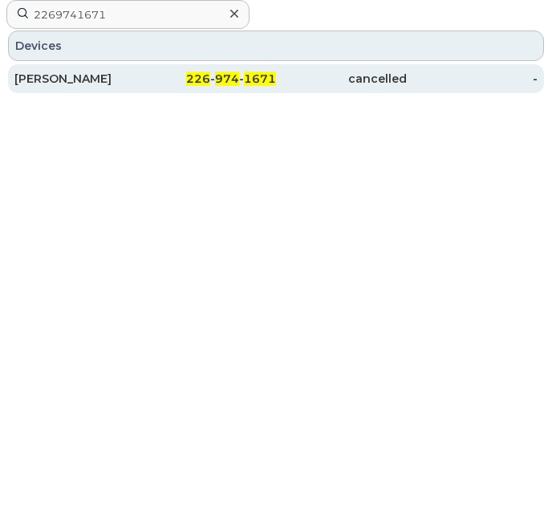
click at [199, 87] on div "226 - 974 - 1671" at bounding box center [210, 78] width 131 height 29
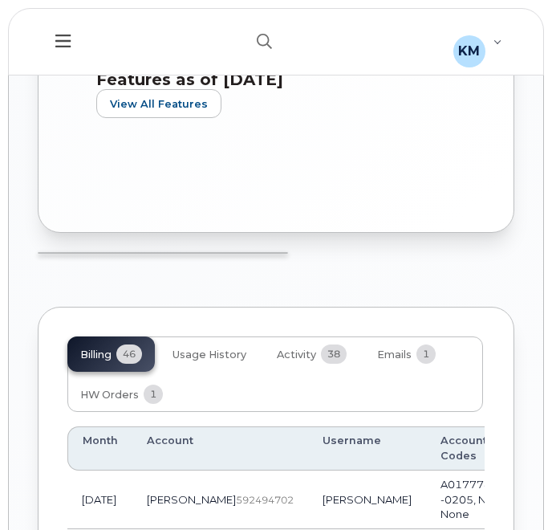
scroll to position [1738, 0]
click at [266, 33] on button "button" at bounding box center [264, 41] width 51 height 47
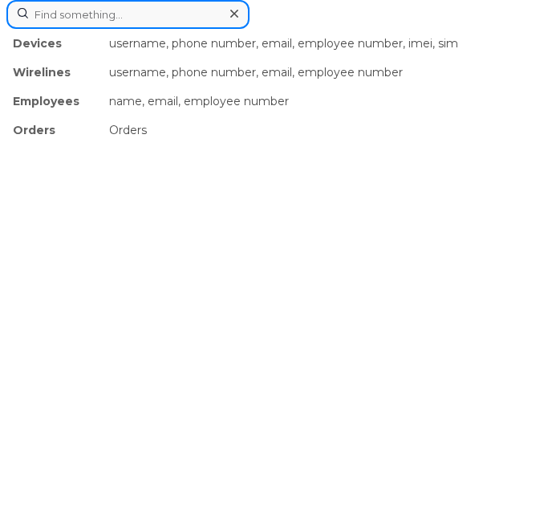
paste input "2269741458"
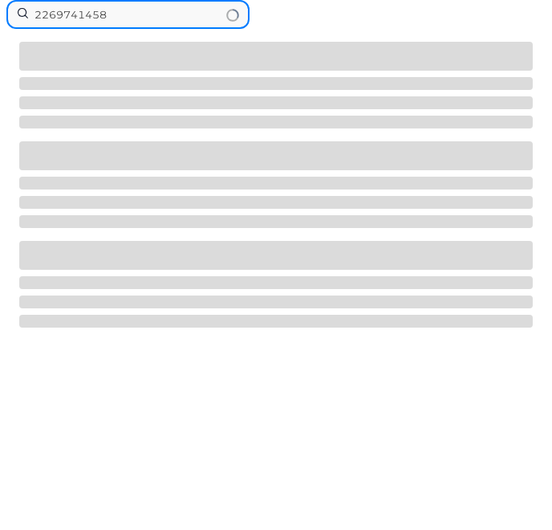
type input "2269741458"
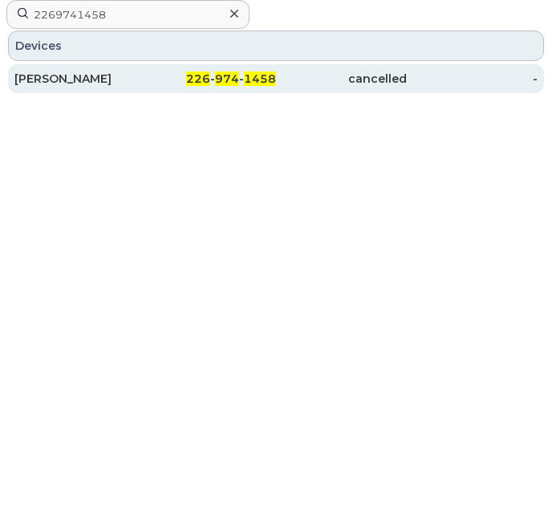
click at [124, 75] on div "[PERSON_NAME]" at bounding box center [79, 79] width 131 height 16
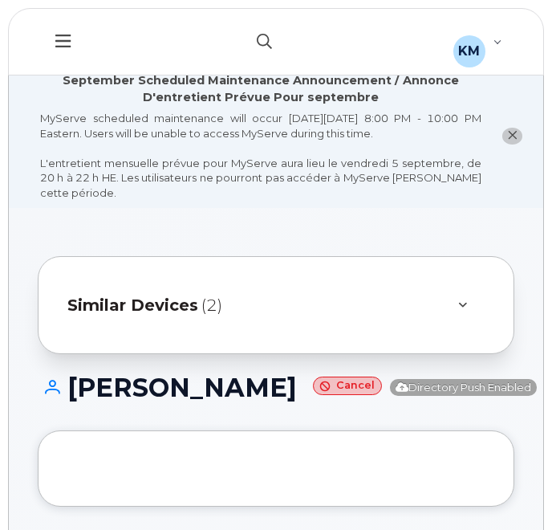
click at [265, 49] on button "button" at bounding box center [264, 41] width 51 height 47
paste input "2269742302"
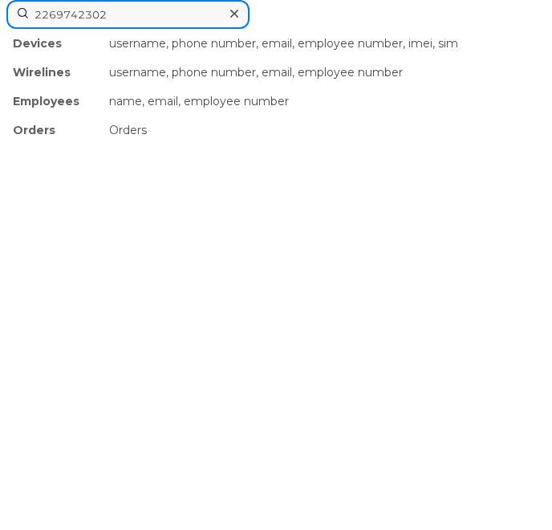
type input "2269742302"
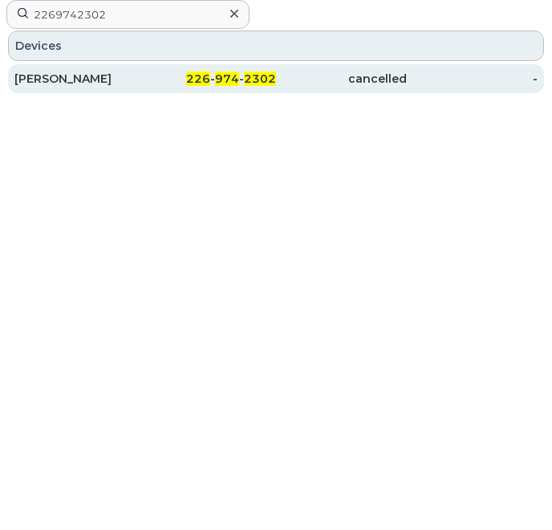
click at [228, 74] on span "974" at bounding box center [227, 78] width 24 height 14
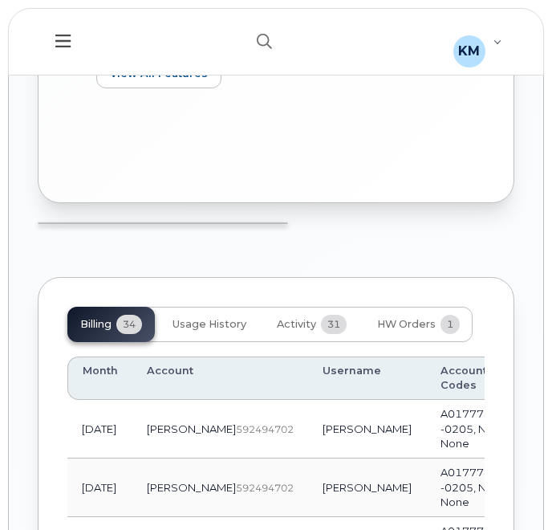
scroll to position [1800, 0]
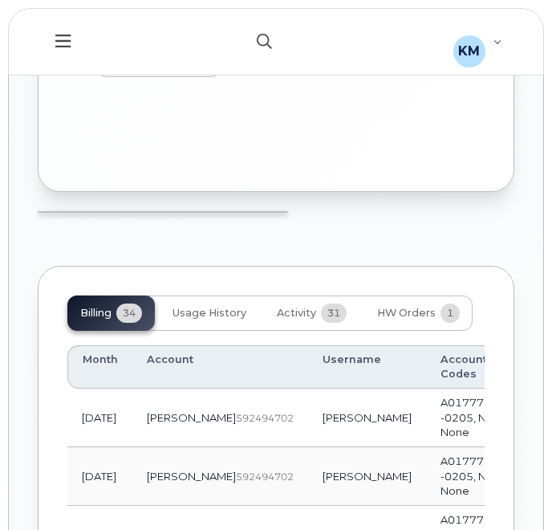
click at [260, 35] on icon "button" at bounding box center [264, 41] width 15 height 15
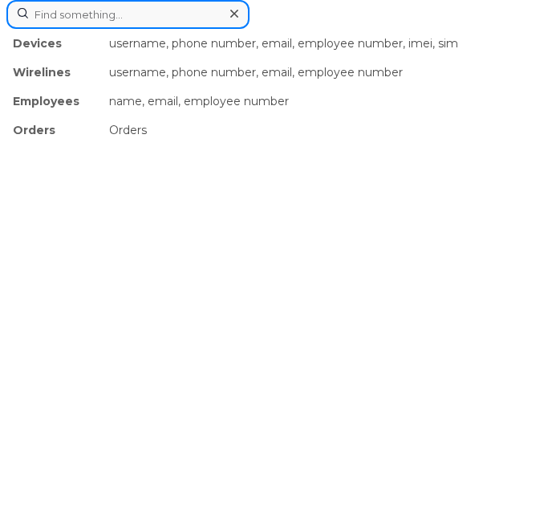
paste input "2269745435"
type input "2269745435"
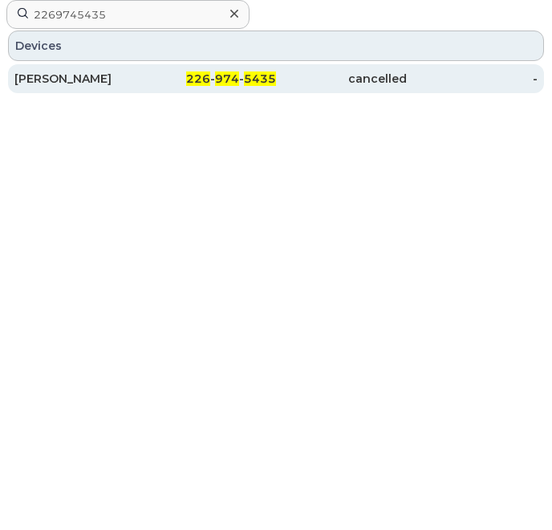
click at [244, 74] on span "5435" at bounding box center [260, 78] width 32 height 14
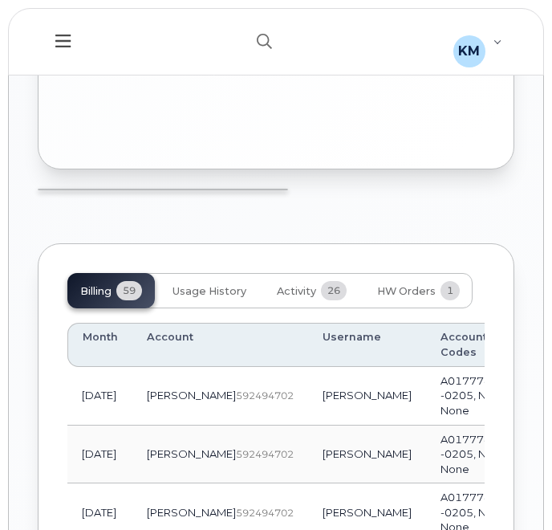
scroll to position [1731, 0]
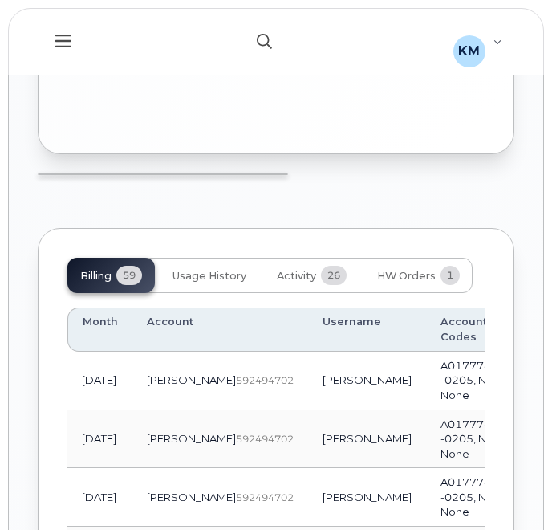
click at [266, 40] on icon "button" at bounding box center [264, 41] width 15 height 15
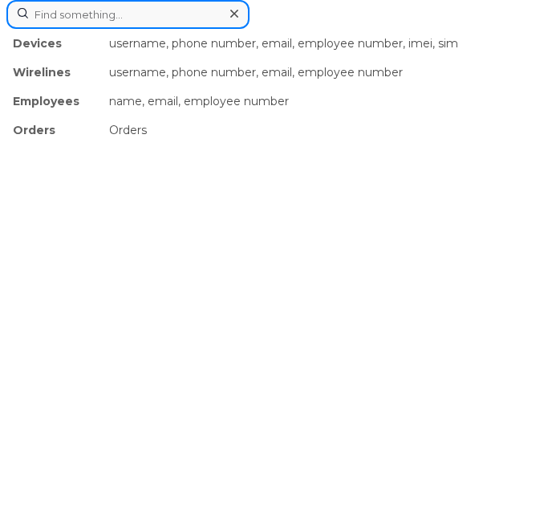
paste input "2269745448"
type input "2269745448"
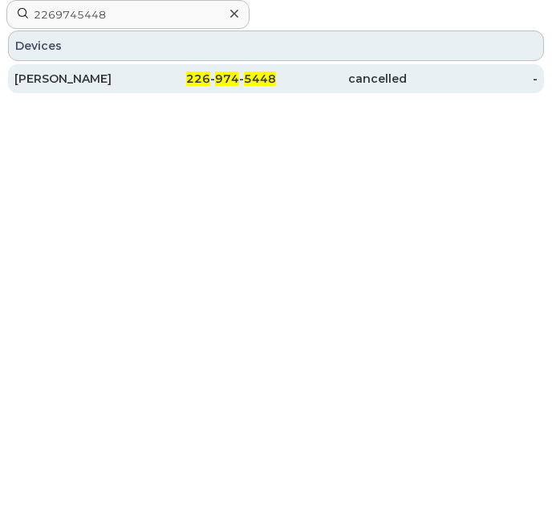
click at [120, 81] on div "JEFFERY BANKS" at bounding box center [79, 79] width 131 height 16
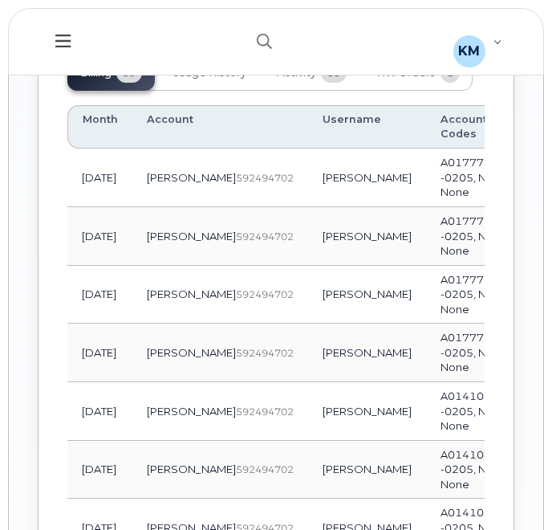
scroll to position [1915, 0]
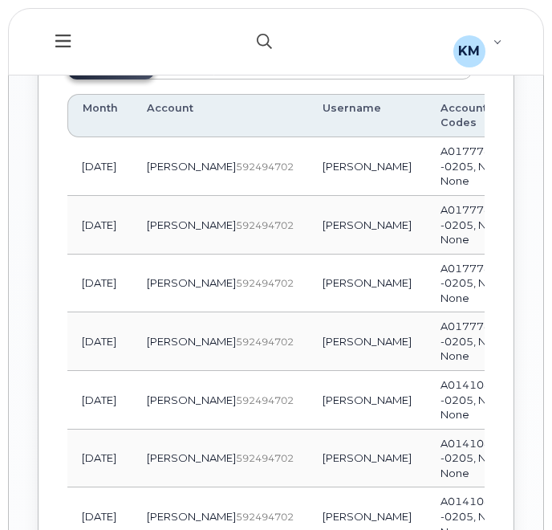
click at [260, 35] on icon "button" at bounding box center [264, 41] width 15 height 15
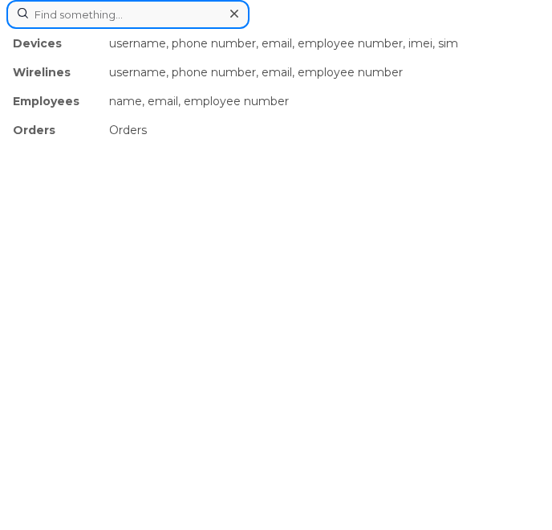
paste input "2269745327"
type input "2269745327"
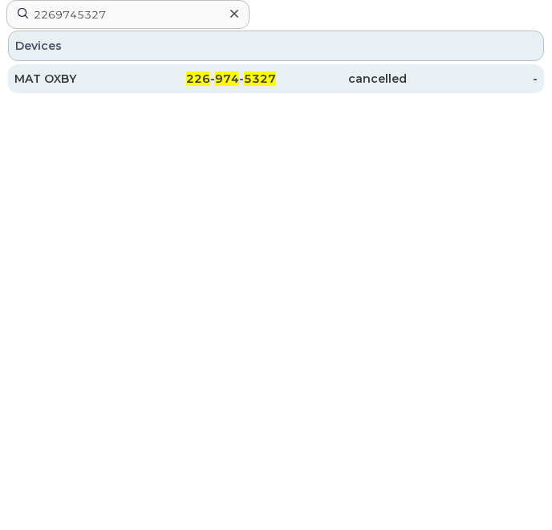
click at [160, 76] on div "226 - 974 - 5327" at bounding box center [210, 79] width 131 height 16
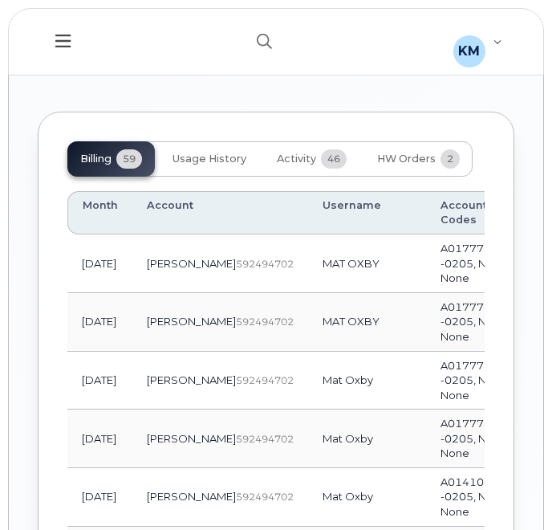
scroll to position [2006, 0]
click at [260, 43] on icon "button" at bounding box center [264, 41] width 15 height 15
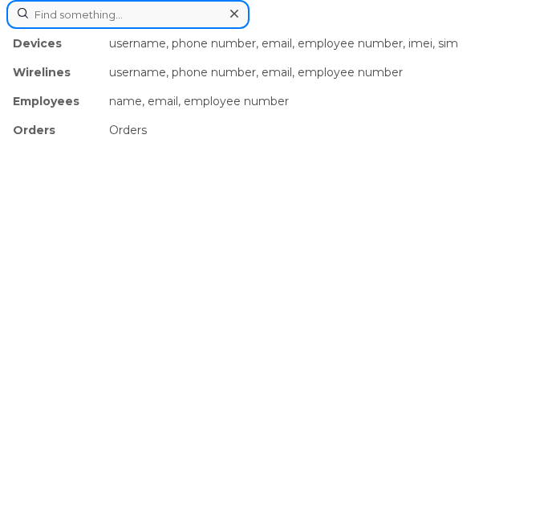
paste input "2269745152"
type input "2269745152"
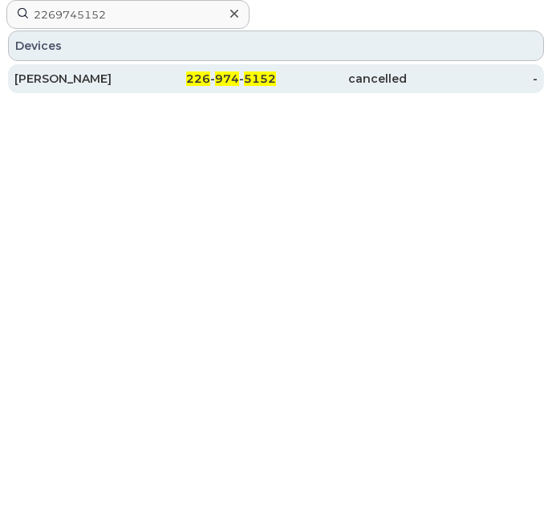
click at [209, 70] on div "226 - 974 - 5152" at bounding box center [210, 78] width 131 height 29
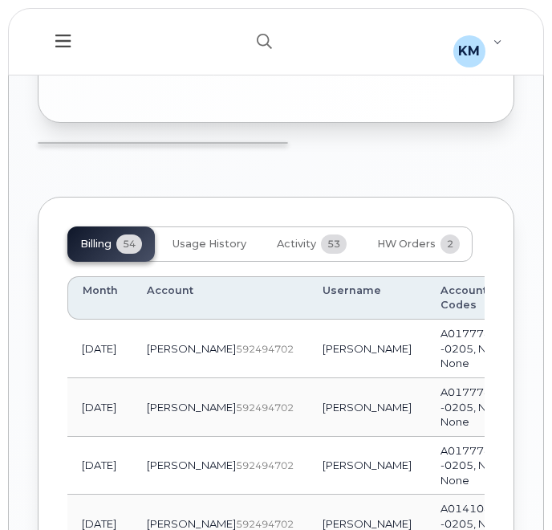
scroll to position [1733, 0]
click at [258, 31] on button "button" at bounding box center [264, 41] width 51 height 47
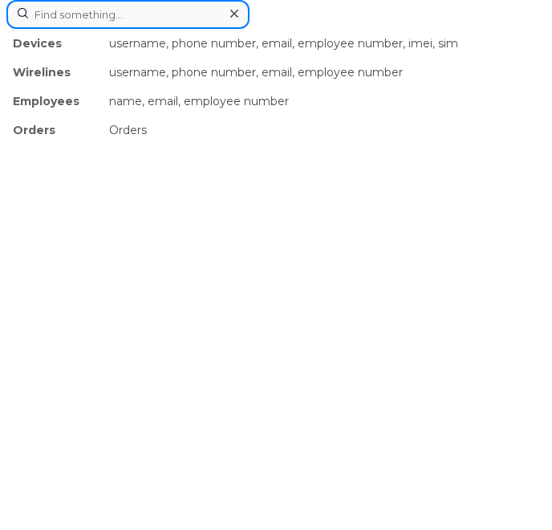
paste input "2269745376"
type input "2269745376"
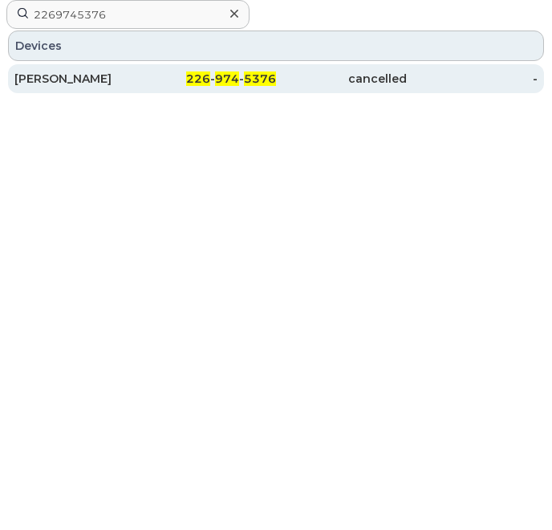
click at [154, 79] on div "226 - 974 - 5376" at bounding box center [210, 79] width 131 height 16
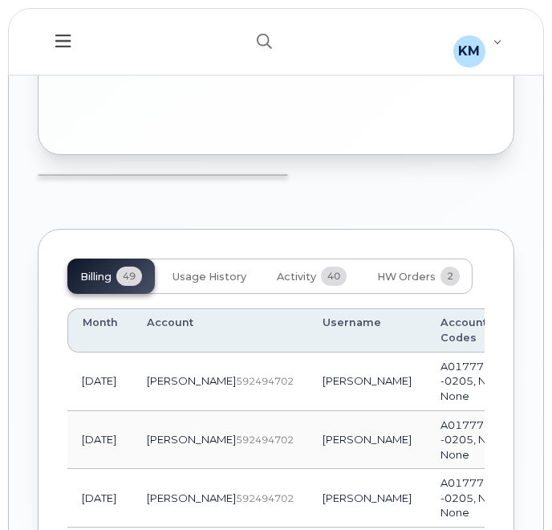
scroll to position [1868, 0]
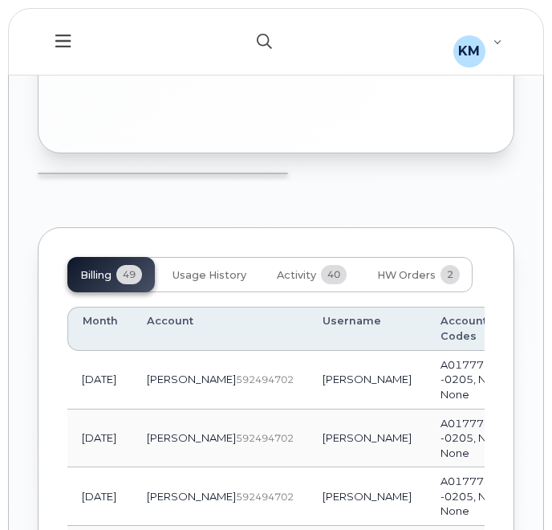
click at [273, 50] on button "button" at bounding box center [264, 41] width 51 height 47
paste input "2269742924"
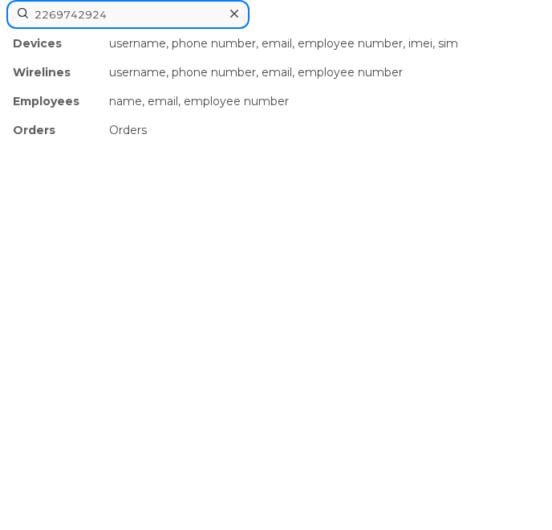
type input "2269742924"
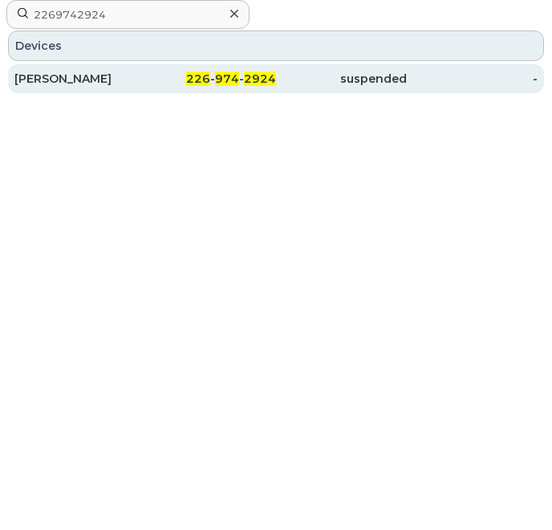
click at [226, 64] on link "[PERSON_NAME] 226 - 974 - 2924 suspended -" at bounding box center [276, 78] width 536 height 29
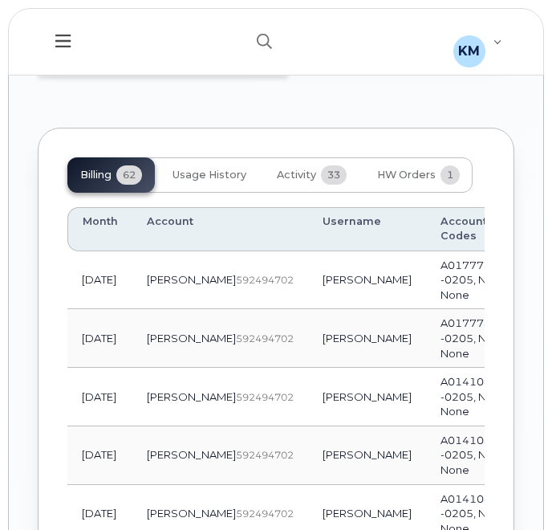
scroll to position [1855, 0]
click at [258, 26] on button "button" at bounding box center [264, 41] width 51 height 47
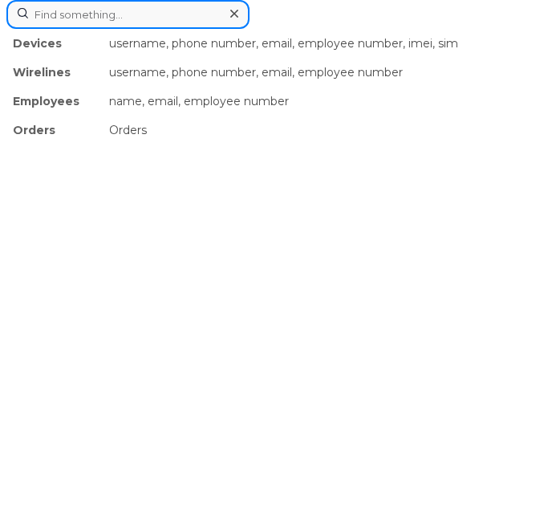
paste input "2269745336"
type input "2269745336"
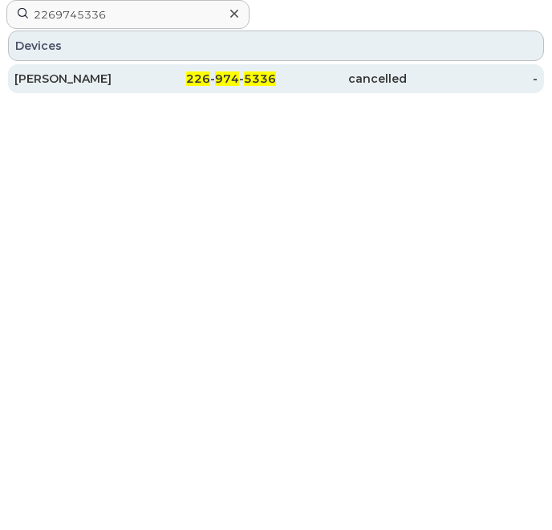
click at [176, 75] on div "226 - 974 - 5336" at bounding box center [210, 79] width 131 height 16
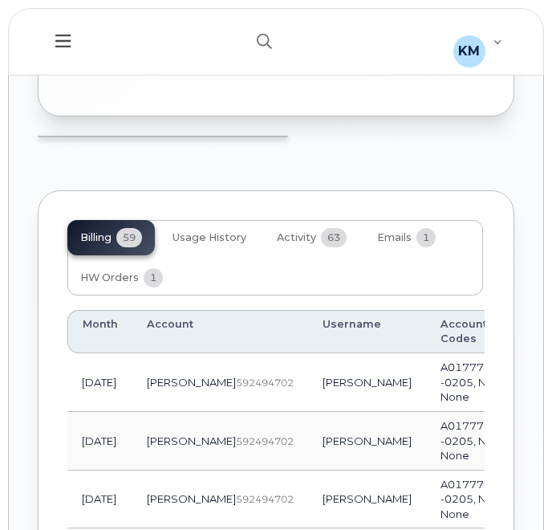
scroll to position [1740, 0]
click at [279, 38] on button "button" at bounding box center [264, 41] width 51 height 47
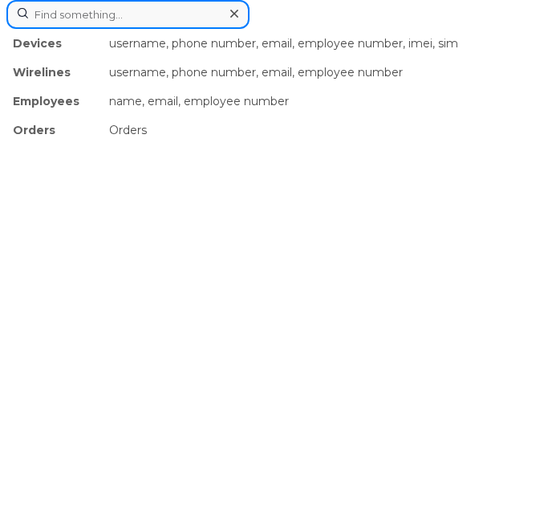
paste input "2269745462"
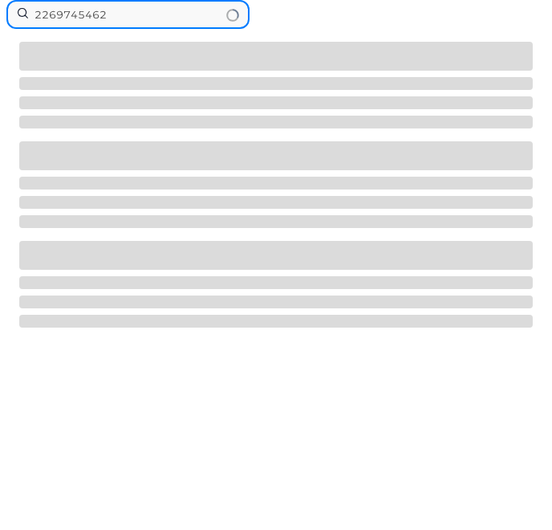
type input "2269745462"
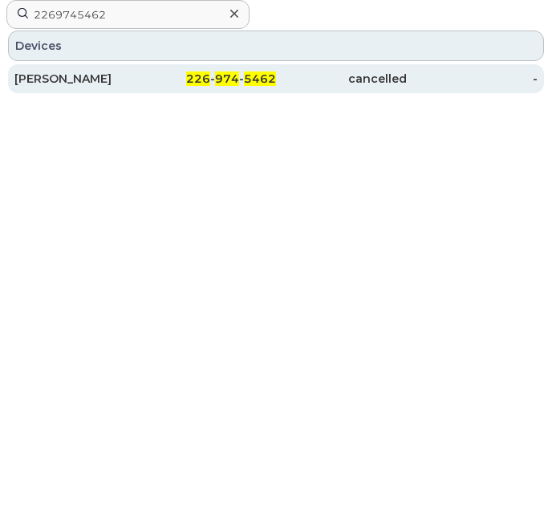
click at [140, 71] on div "[PERSON_NAME]" at bounding box center [79, 79] width 131 height 16
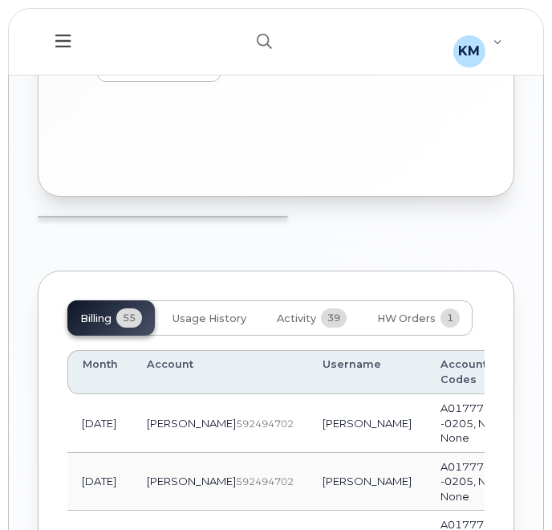
scroll to position [1774, 0]
click at [248, 36] on button "button" at bounding box center [264, 41] width 51 height 47
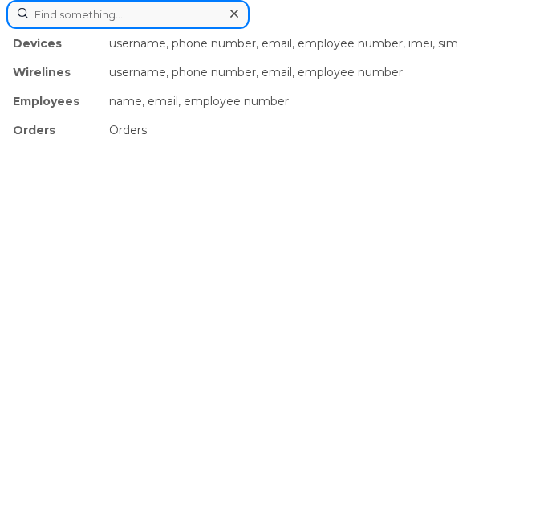
paste input "2269741367"
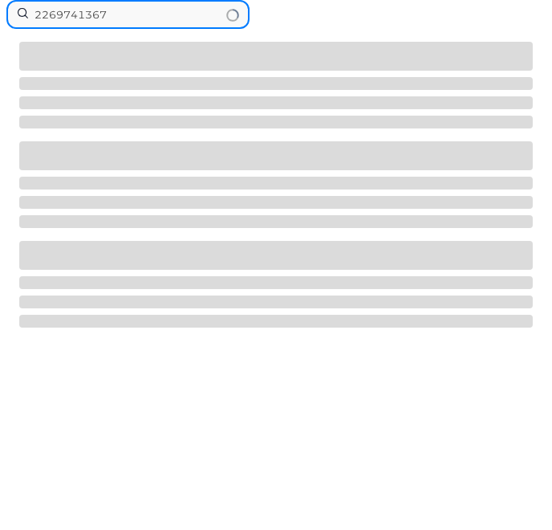
type input "2269741367"
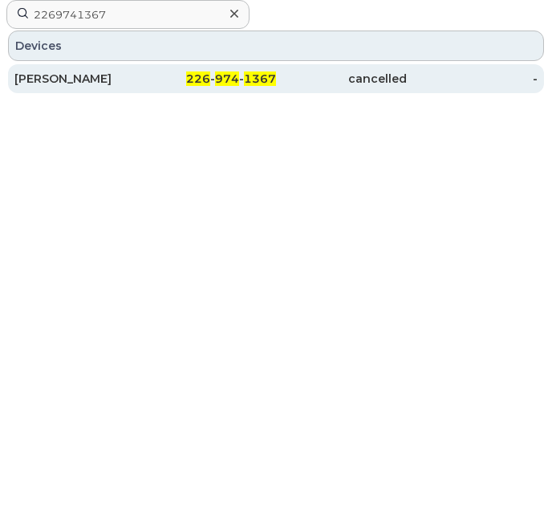
click at [163, 69] on div "226 - 974 - 1367" at bounding box center [210, 78] width 131 height 29
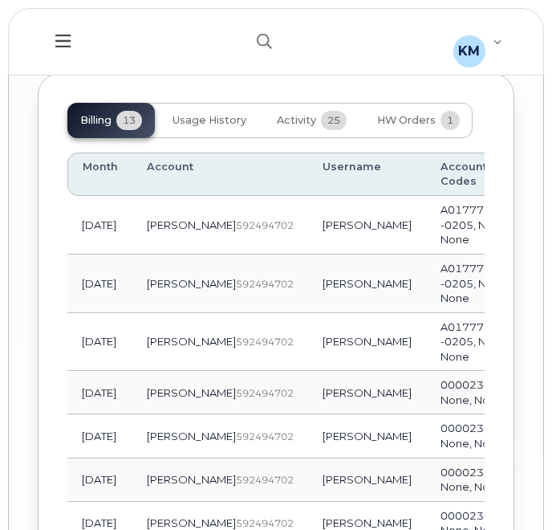
scroll to position [1858, 0]
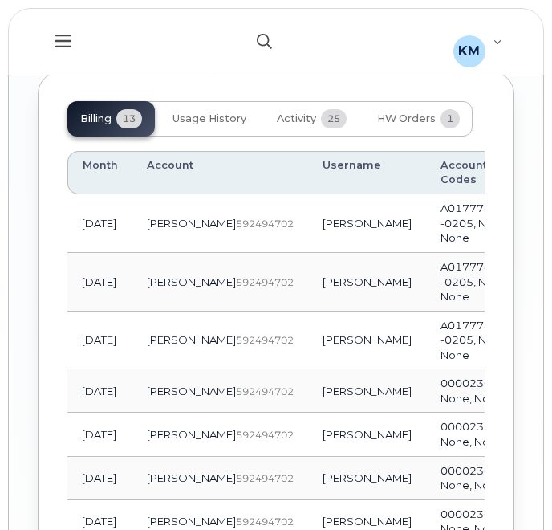
click at [247, 36] on button "button" at bounding box center [264, 41] width 51 height 47
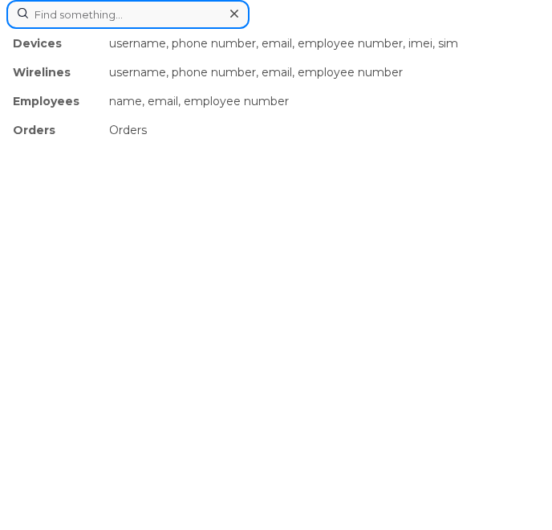
paste input "2269741359"
type input "2269741359"
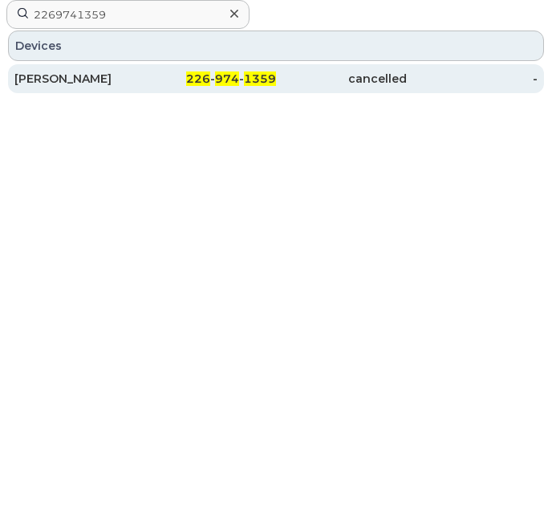
click at [156, 68] on div "226 - 974 - 1359" at bounding box center [210, 78] width 131 height 29
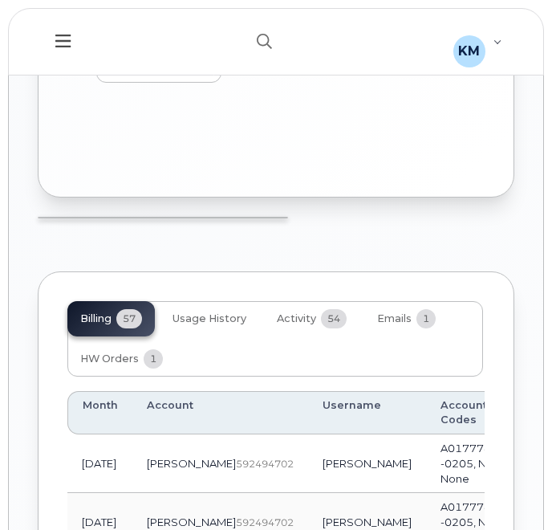
scroll to position [1839, 0]
click at [263, 37] on icon "button" at bounding box center [264, 41] width 15 height 15
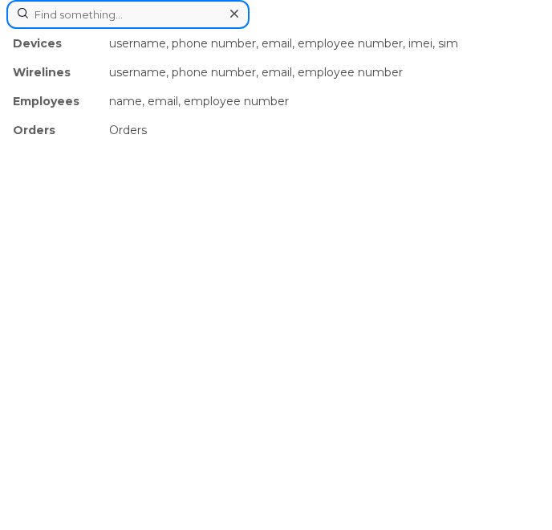
paste input "2269740738"
type input "2269740738"
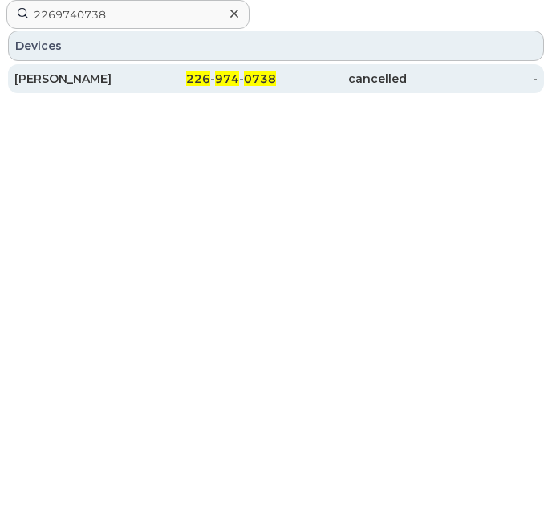
click at [201, 77] on span "226" at bounding box center [198, 78] width 24 height 14
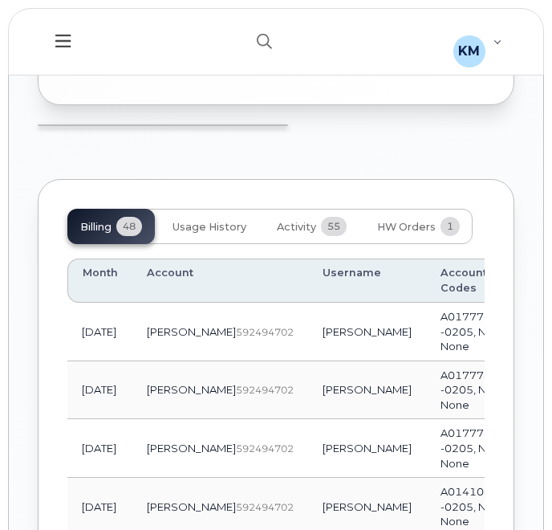
scroll to position [1822, 0]
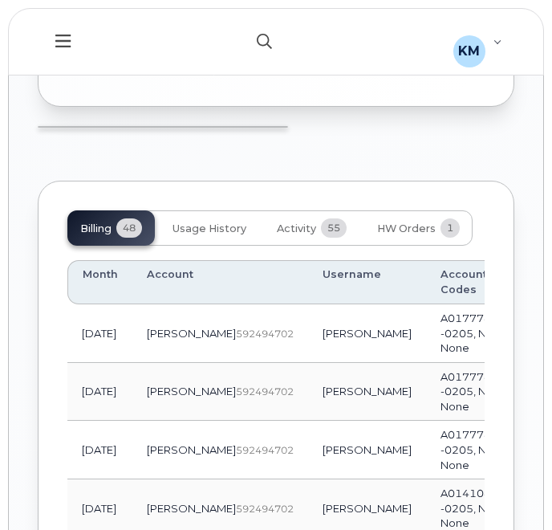
click at [254, 39] on button "button" at bounding box center [264, 41] width 51 height 47
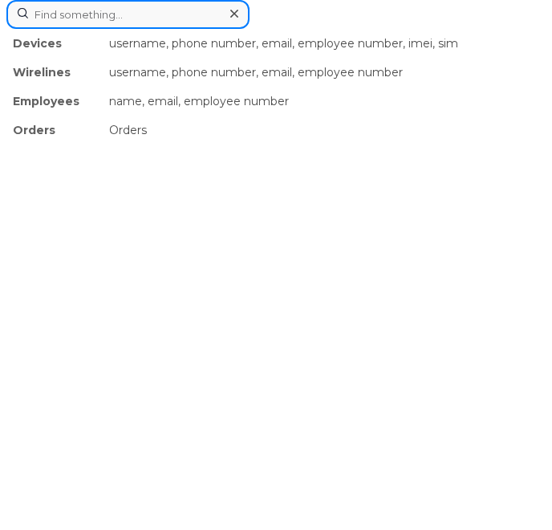
paste input "2269740821"
type input "2269740821"
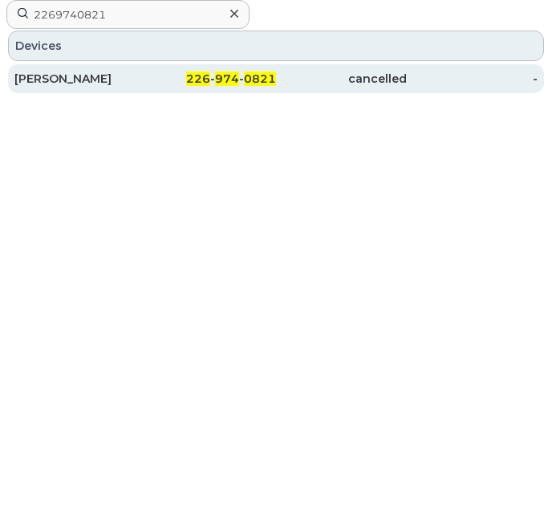
click at [132, 85] on div "RICHARD WALKER" at bounding box center [79, 79] width 131 height 16
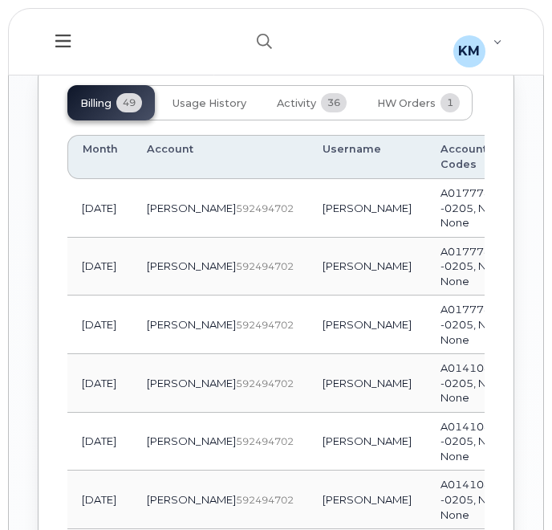
scroll to position [1992, 0]
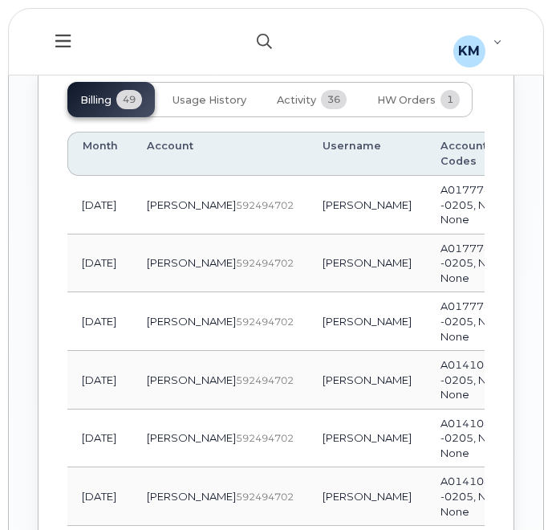
click at [268, 40] on icon "button" at bounding box center [264, 41] width 15 height 15
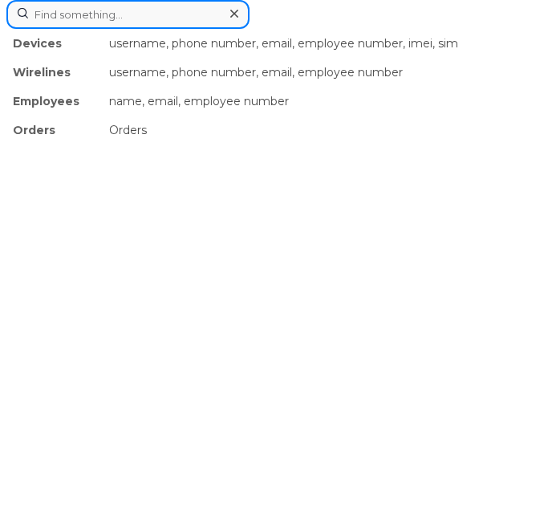
paste input "2266683190"
type input "2266683190"
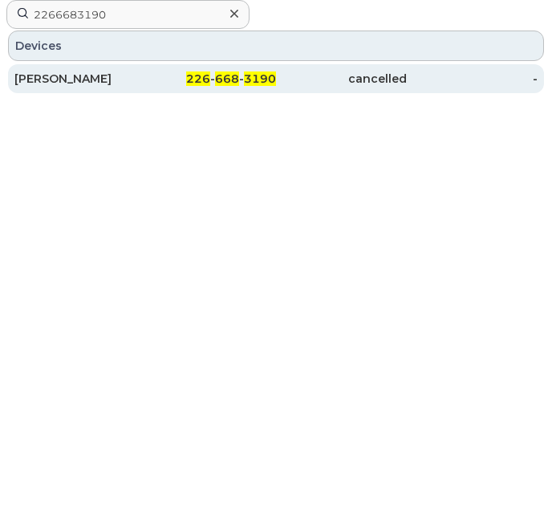
click at [180, 76] on div "226 - 668 - 3190" at bounding box center [210, 79] width 131 height 16
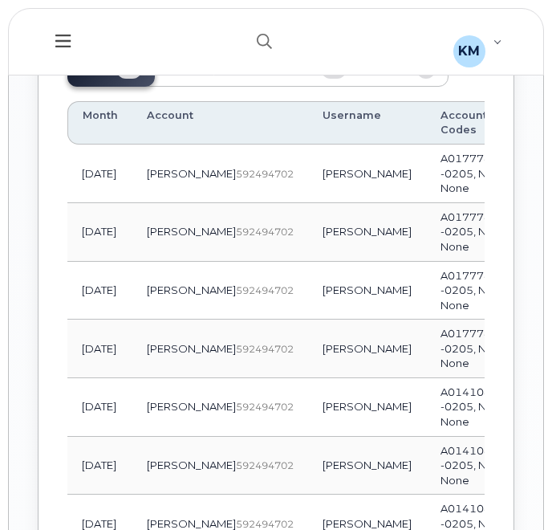
scroll to position [1919, 0]
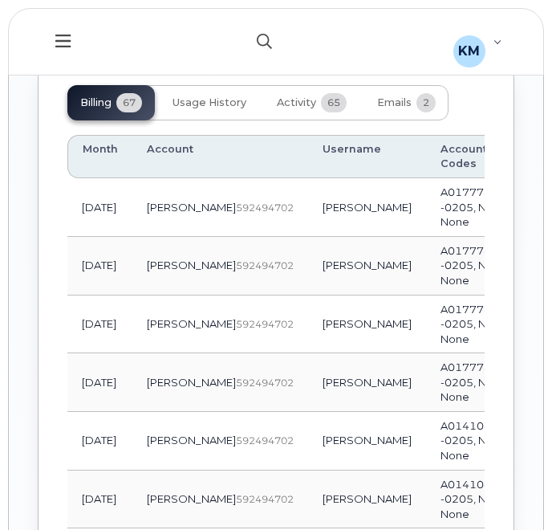
click at [260, 38] on icon "button" at bounding box center [264, 41] width 15 height 15
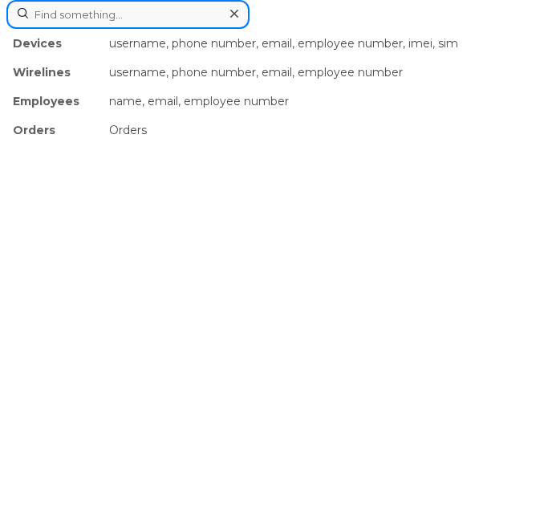
paste input "2266682854"
type input "2266682854"
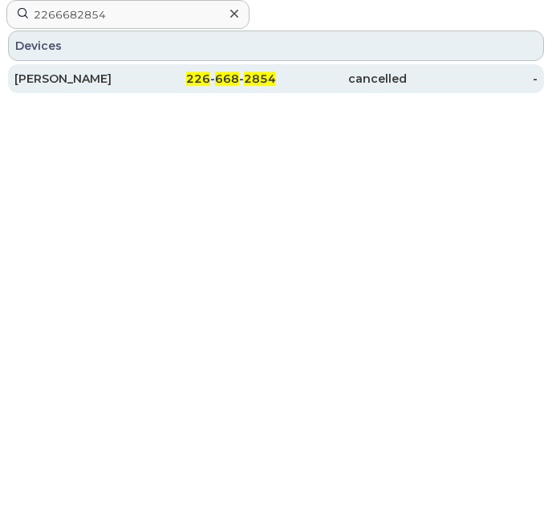
click at [155, 79] on div "226 - 668 - 2854" at bounding box center [210, 79] width 131 height 16
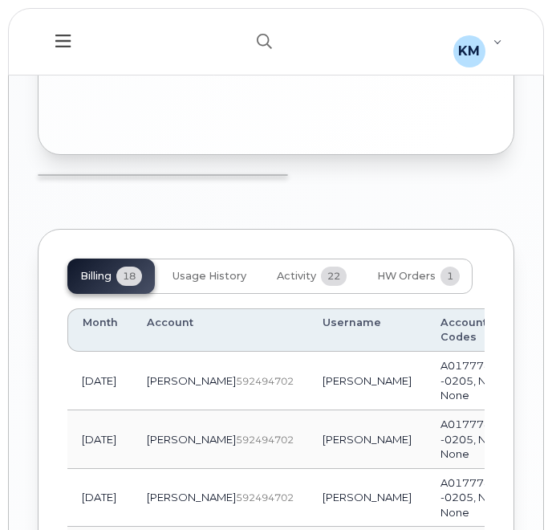
scroll to position [1714, 0]
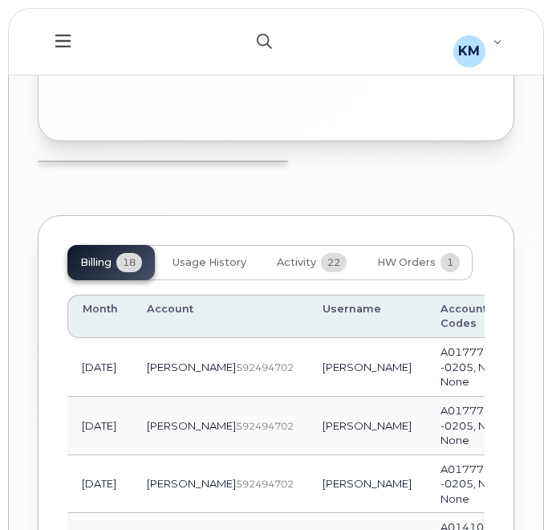
click at [251, 44] on button "button" at bounding box center [264, 41] width 51 height 47
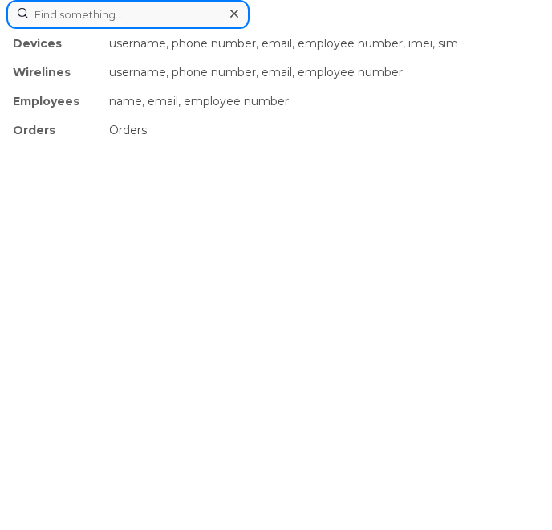
paste input "2896853344"
type input "2896853344"
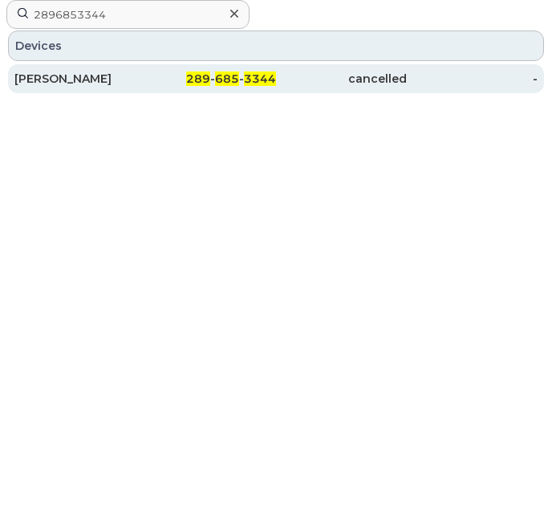
click at [88, 78] on div "[PERSON_NAME]" at bounding box center [79, 79] width 131 height 16
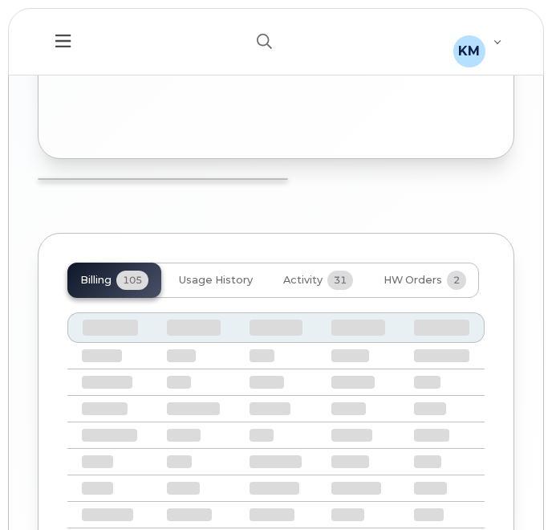
scroll to position [1884, 0]
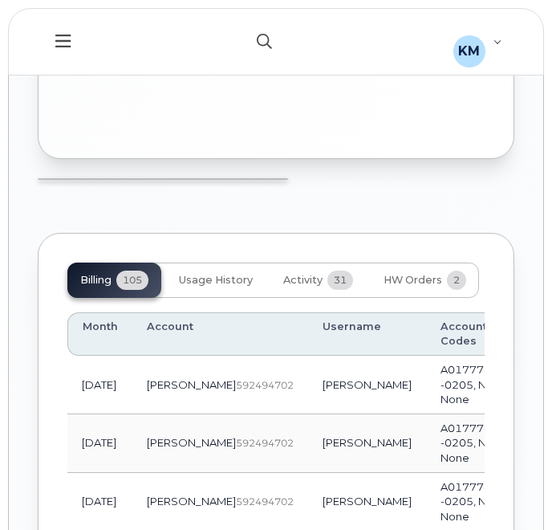
click at [257, 42] on icon "button" at bounding box center [264, 41] width 15 height 15
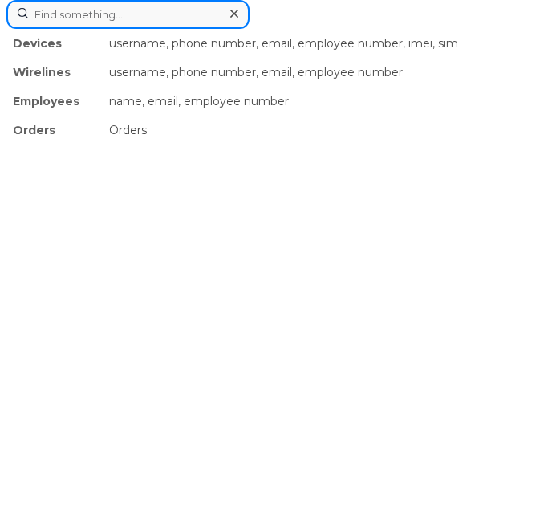
paste input "2262681711"
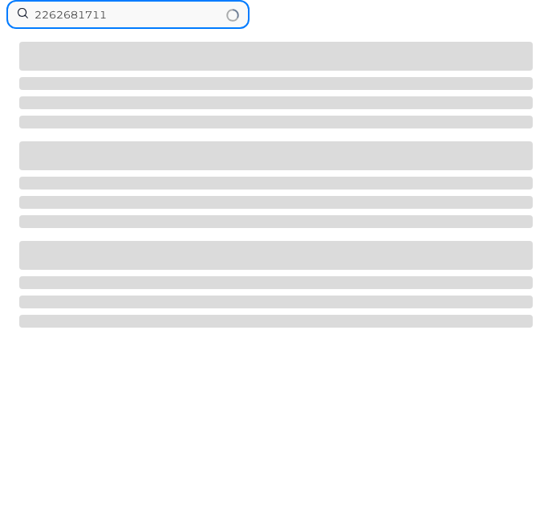
type input "2262681711"
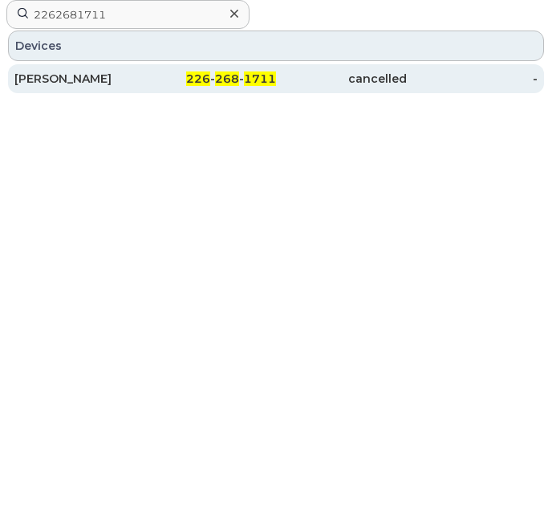
click at [180, 75] on div "226 - 268 - 1711" at bounding box center [210, 79] width 131 height 16
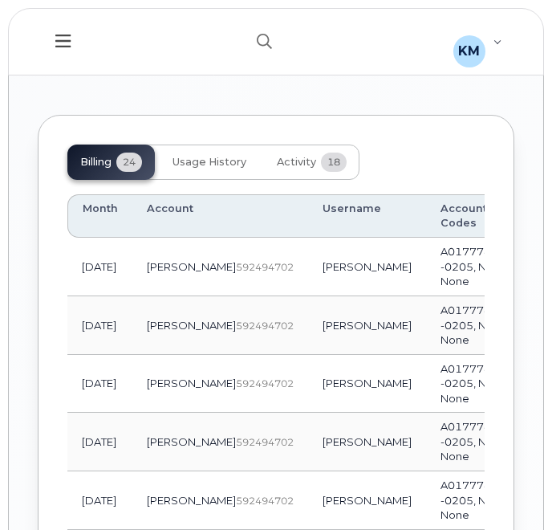
scroll to position [1951, 0]
click at [266, 30] on button "button" at bounding box center [264, 41] width 51 height 47
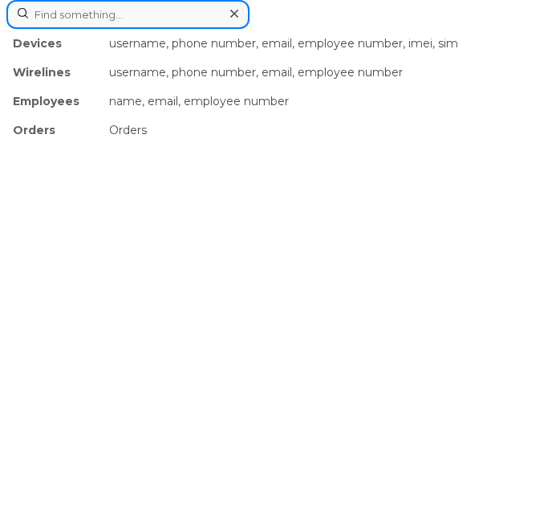
paste input "2266683356"
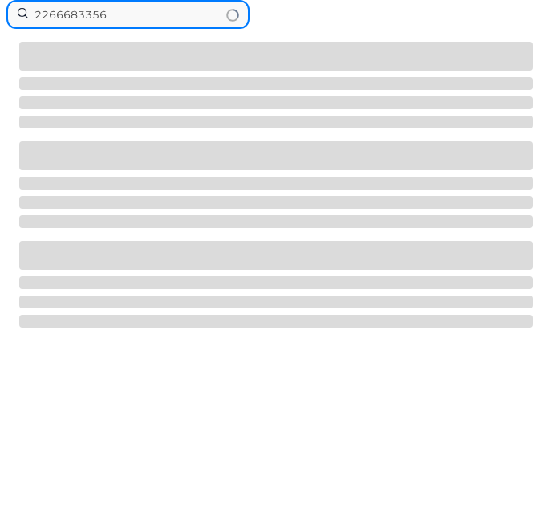
type input "2266683356"
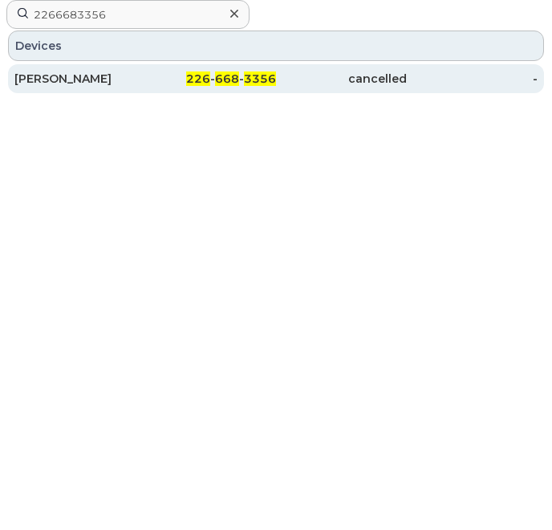
click at [173, 71] on div "226 - 668 - 3356" at bounding box center [210, 79] width 131 height 16
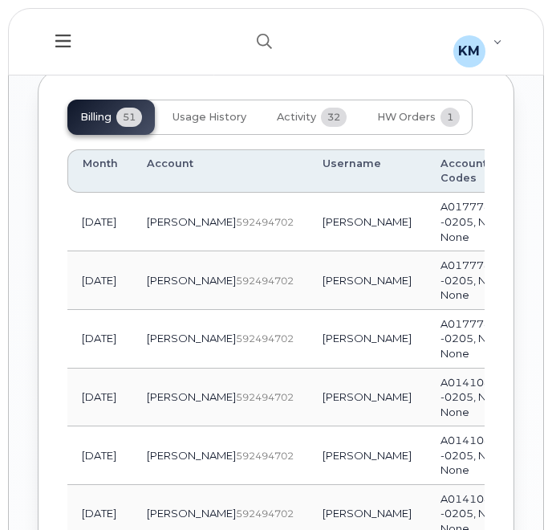
scroll to position [1903, 0]
click at [257, 38] on icon "button" at bounding box center [264, 41] width 15 height 15
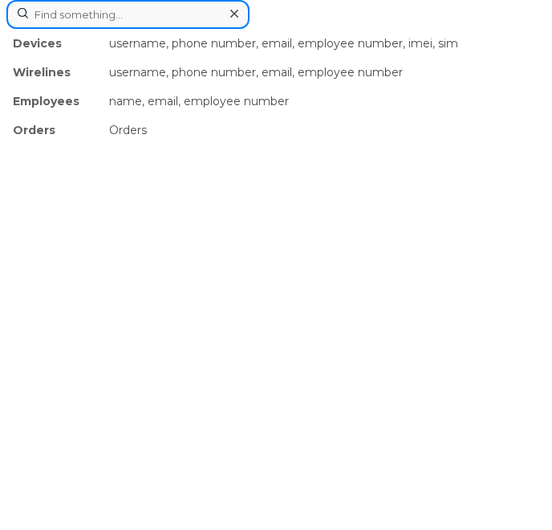
click at [152, 12] on input at bounding box center [127, 14] width 243 height 29
paste input "2266682358"
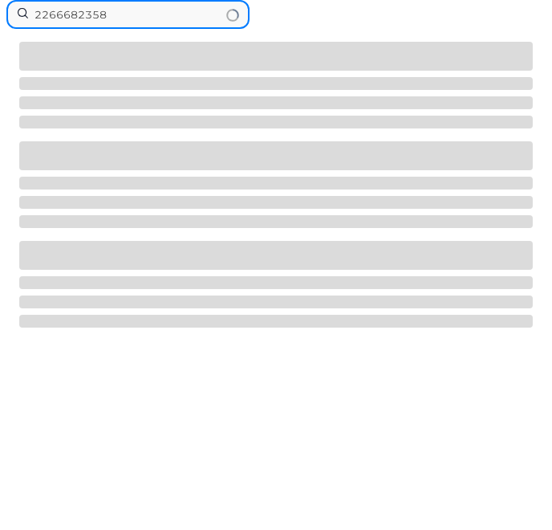
type input "2266682358"
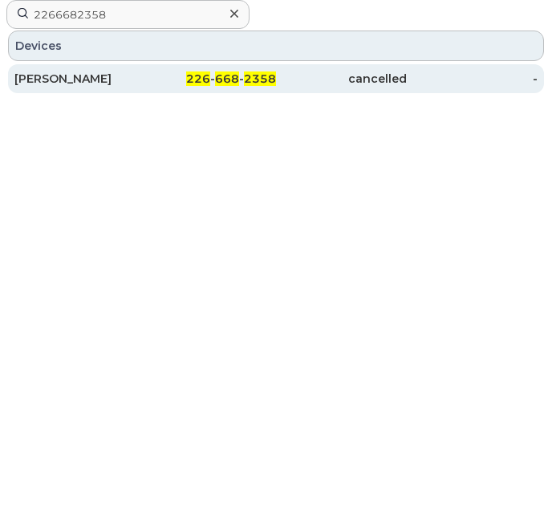
click at [152, 79] on div "226 - 668 - 2358" at bounding box center [210, 79] width 131 height 16
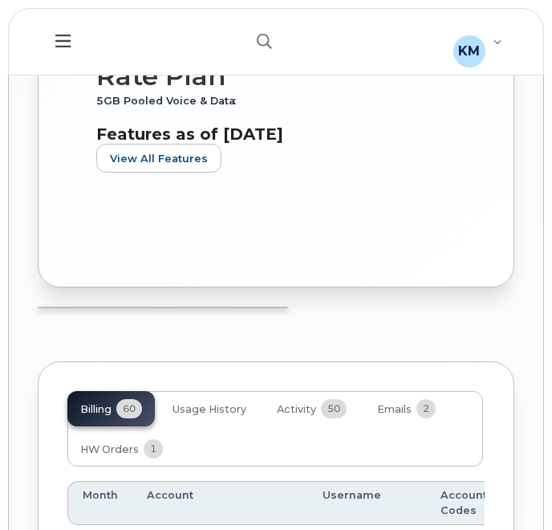
scroll to position [1597, 0]
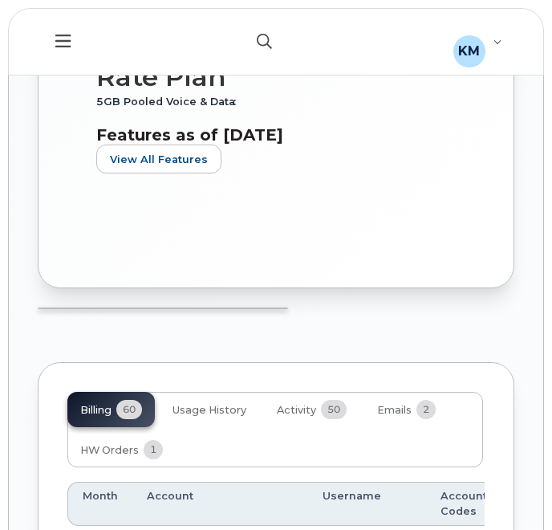
click at [261, 34] on icon "button" at bounding box center [264, 41] width 15 height 15
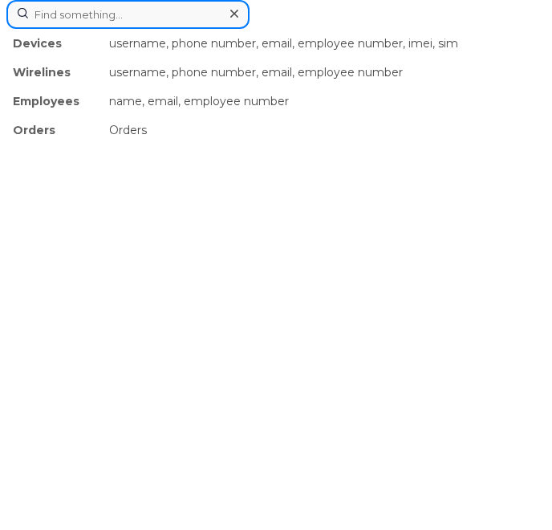
paste input "2266680265"
type input "2266680265"
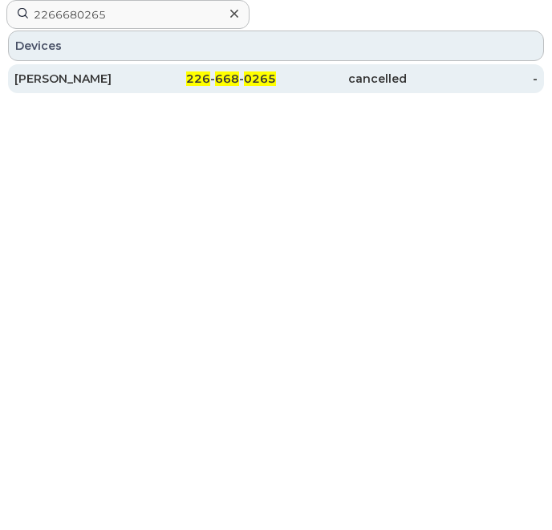
click at [146, 74] on div "226 - 668 - 0265" at bounding box center [210, 79] width 131 height 16
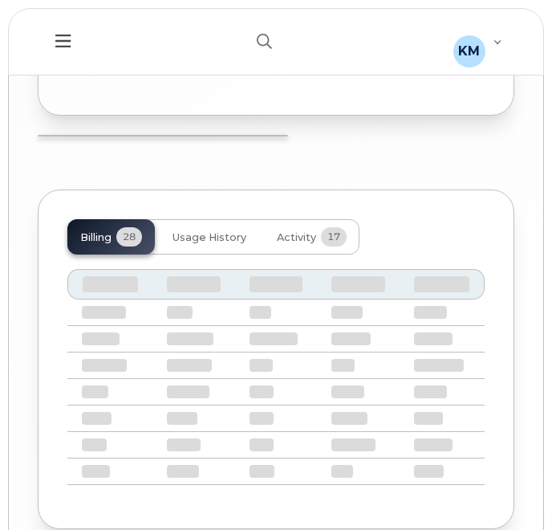
scroll to position [2007, 0]
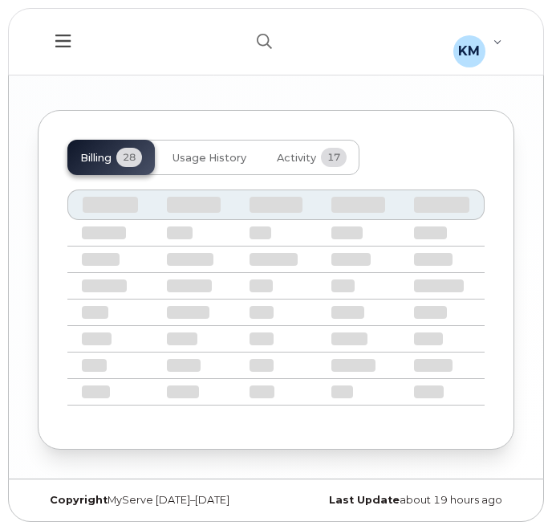
click at [395, 42] on header "Support Alerts Knowledge Base KM Kezia Mathew Read Only English Français Adjust…" at bounding box center [276, 41] width 536 height 67
click at [263, 46] on icon "button" at bounding box center [264, 41] width 15 height 15
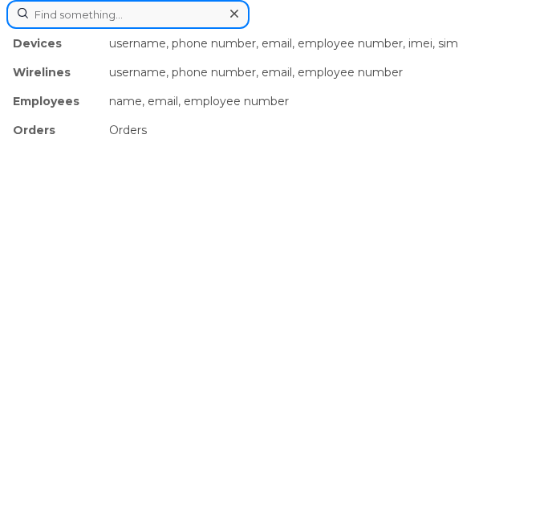
paste input "2266680265"
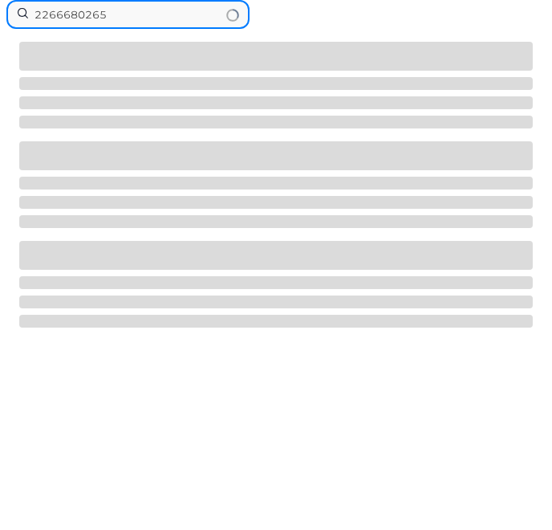
type input "2266680265"
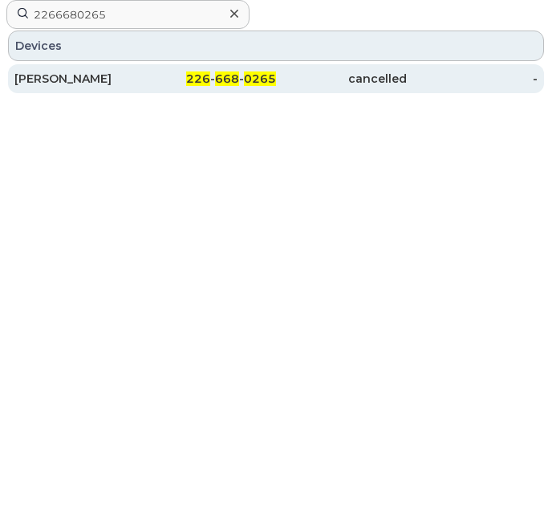
click at [179, 76] on div "226 - 668 - 0265" at bounding box center [210, 79] width 131 height 16
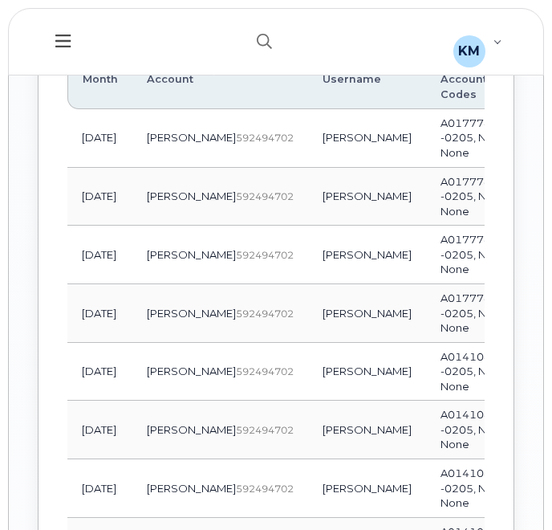
scroll to position [2108, 0]
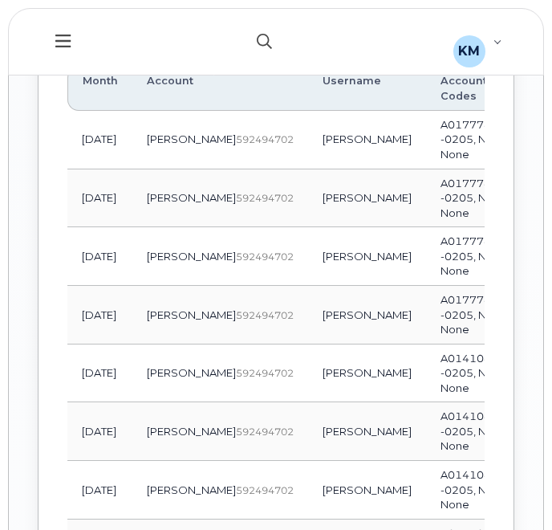
click at [273, 31] on button "button" at bounding box center [264, 41] width 51 height 47
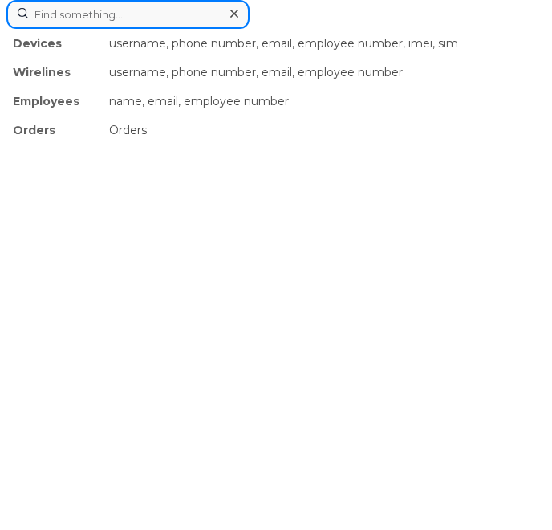
paste input "2266682943"
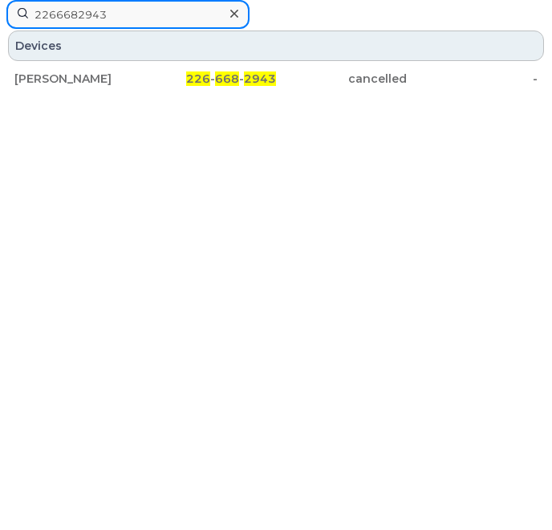
type input "2266682943"
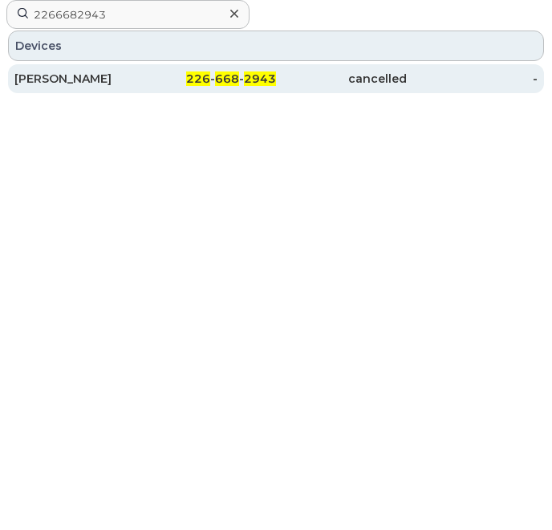
click at [161, 76] on div "226 - 668 - 2943" at bounding box center [210, 79] width 131 height 16
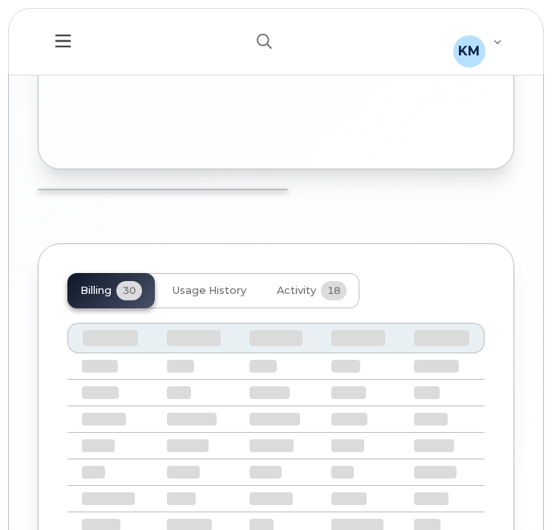
scroll to position [1841, 0]
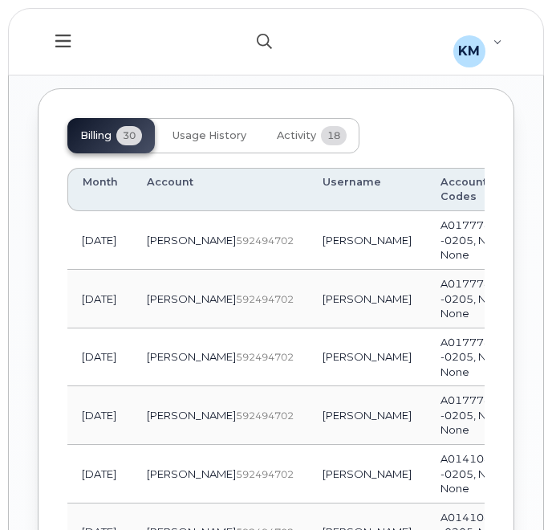
click at [265, 50] on button "button" at bounding box center [264, 41] width 51 height 47
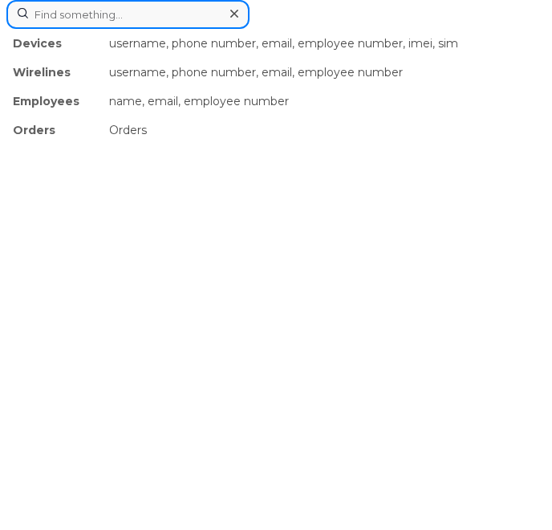
click at [177, 9] on input at bounding box center [127, 14] width 243 height 29
paste input "2266681756"
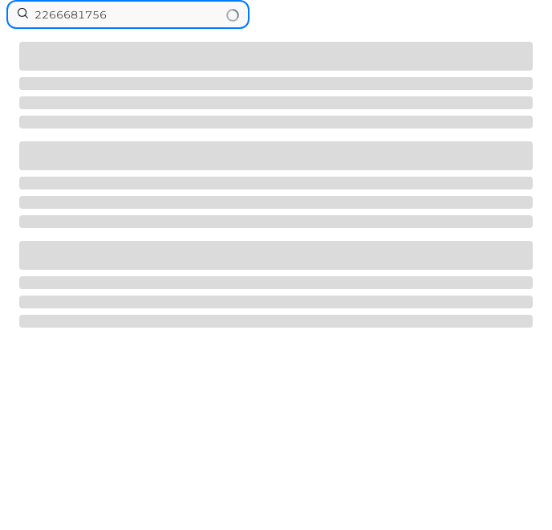
type input "2266681756"
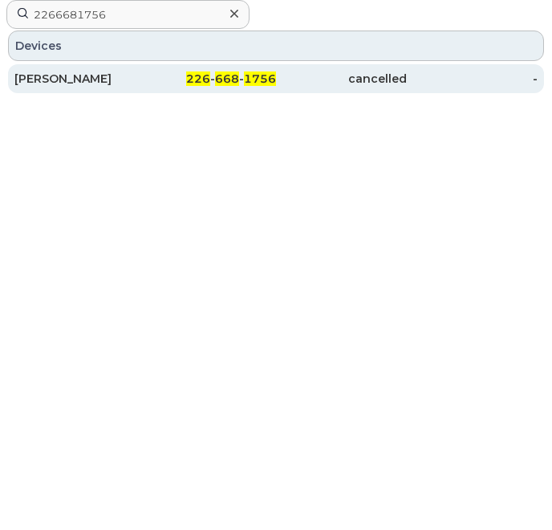
click at [112, 81] on div "SHAWN EARNSHAW" at bounding box center [79, 79] width 131 height 16
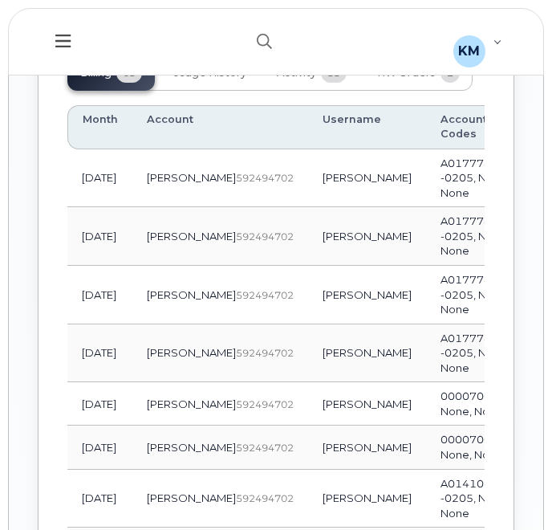
scroll to position [1919, 0]
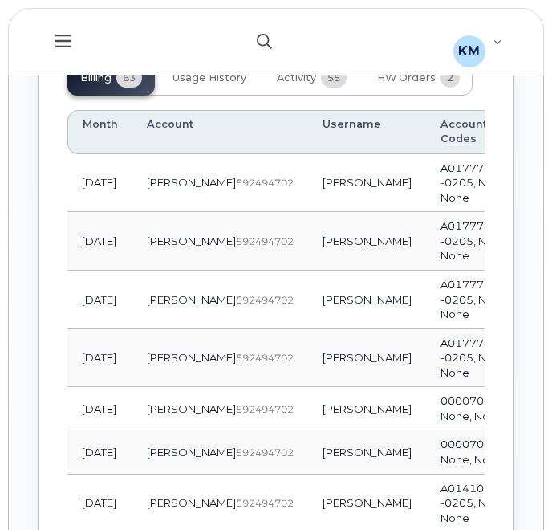
click at [271, 29] on button "button" at bounding box center [264, 41] width 51 height 47
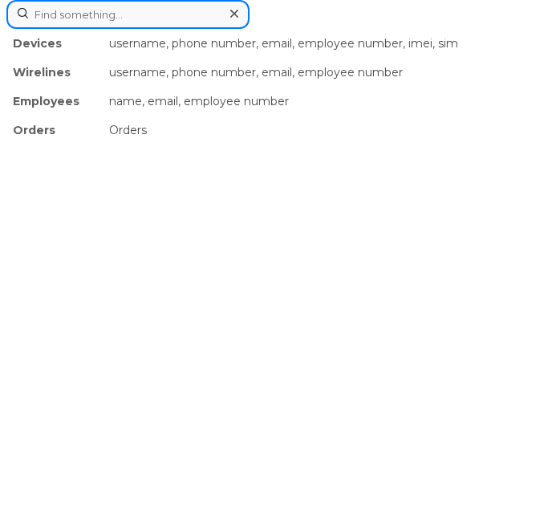
paste input "5193898142"
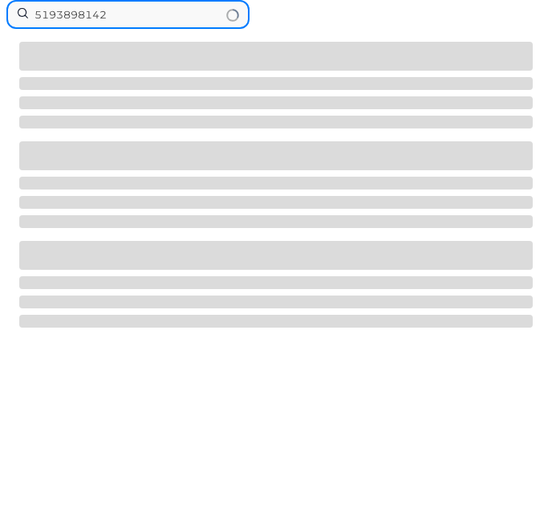
type input "5193898142"
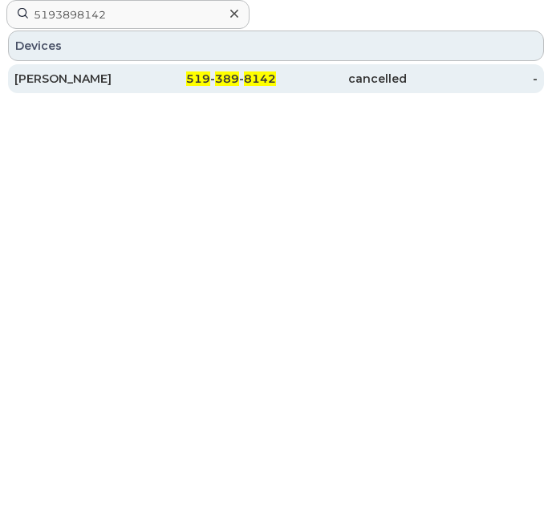
click at [235, 78] on span "389" at bounding box center [227, 78] width 24 height 14
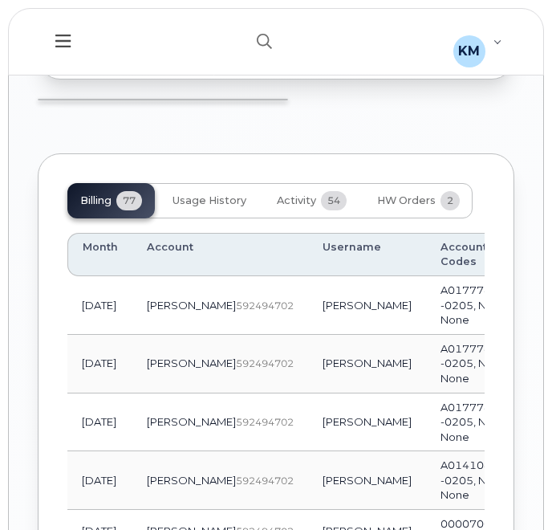
scroll to position [1966, 0]
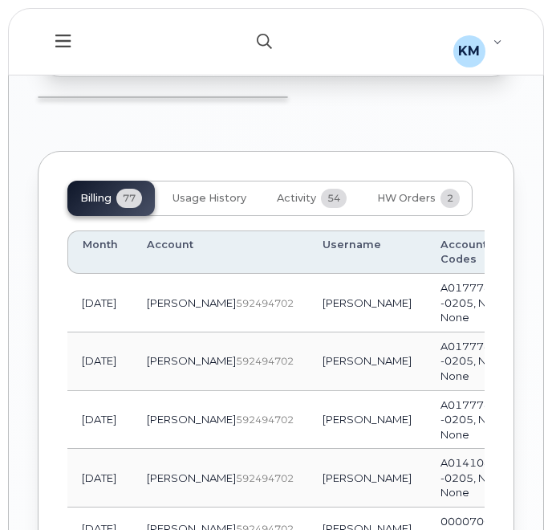
click at [270, 32] on button "button" at bounding box center [264, 41] width 51 height 47
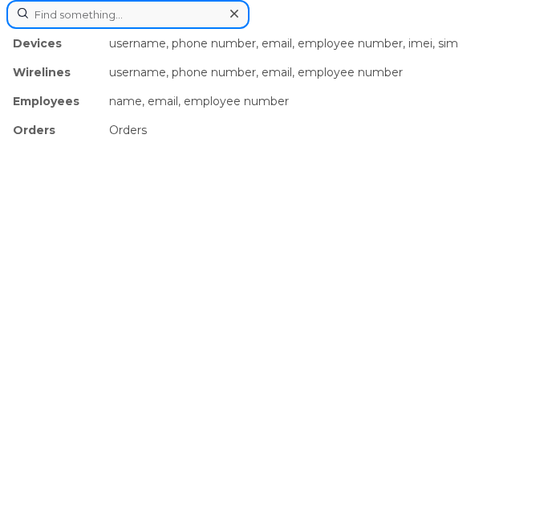
paste input "2266680473"
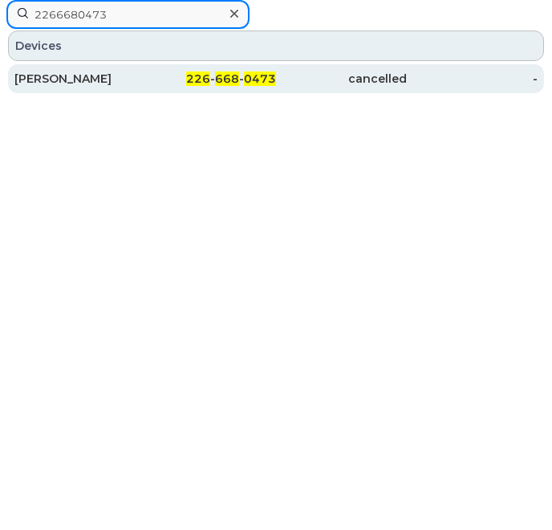
type input "2266680473"
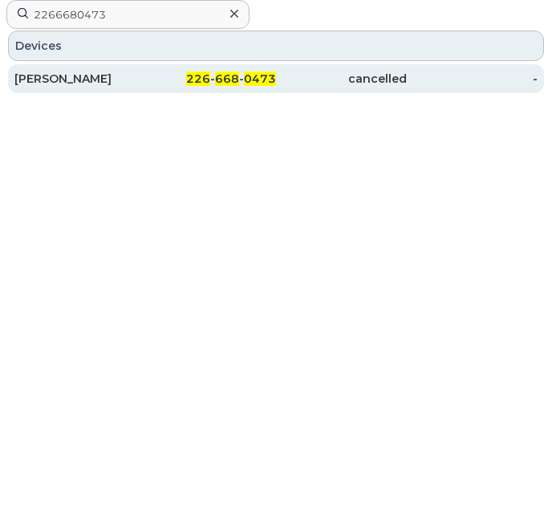
click at [125, 72] on div "ROB CLAZIE" at bounding box center [79, 79] width 131 height 16
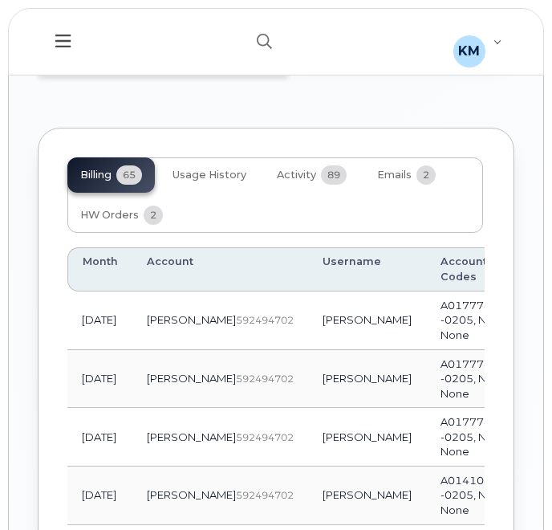
scroll to position [2017, 0]
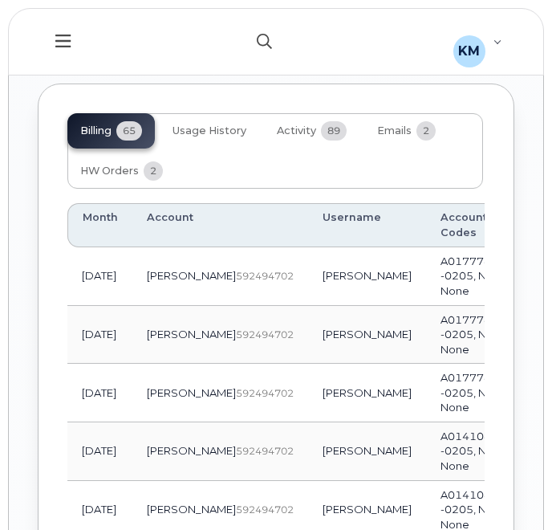
click at [260, 38] on icon "button" at bounding box center [264, 41] width 15 height 15
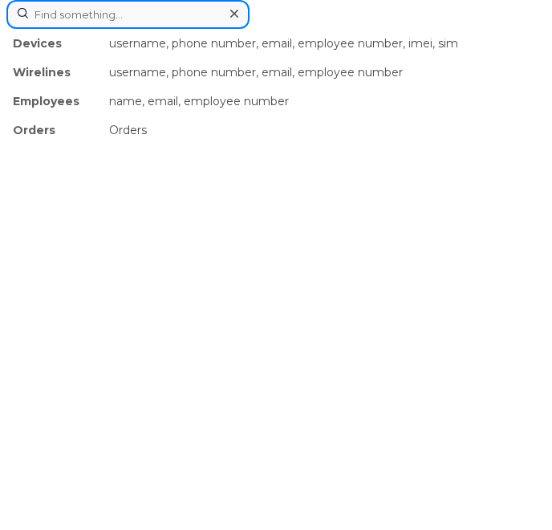
paste input "2266684313"
type input "2266684313"
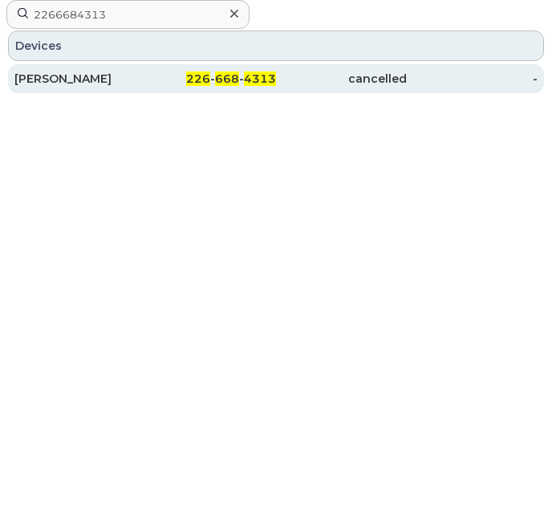
click at [194, 91] on div "226 - 668 - 4313" at bounding box center [210, 78] width 131 height 29
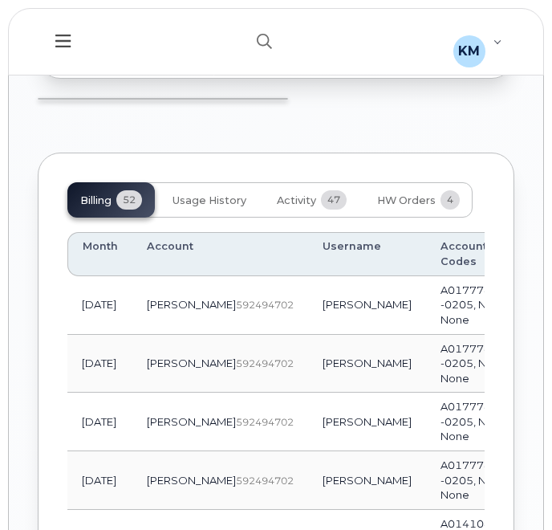
scroll to position [1805, 0]
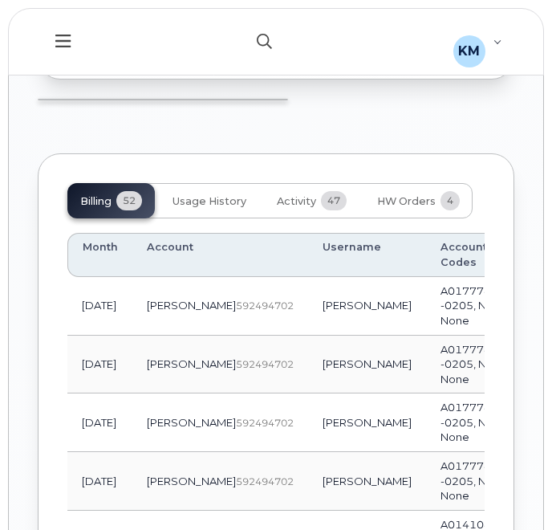
click at [278, 39] on button "button" at bounding box center [264, 41] width 51 height 47
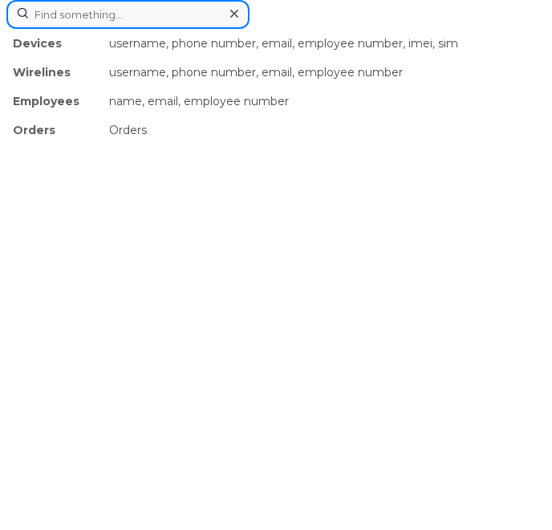
paste input "2269747276"
type input "2269747276"
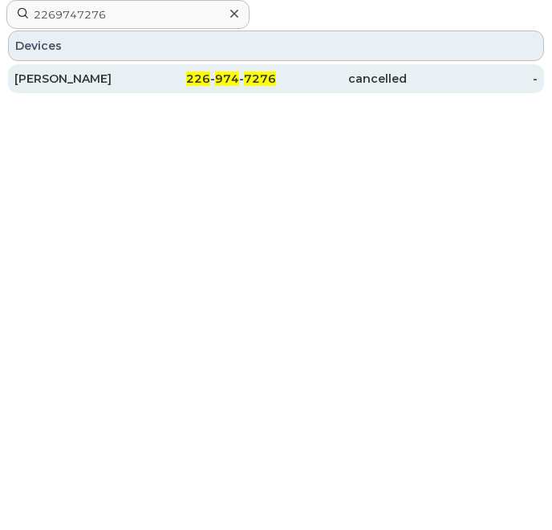
click at [270, 87] on div "226 - 974 - 7276" at bounding box center [210, 78] width 131 height 29
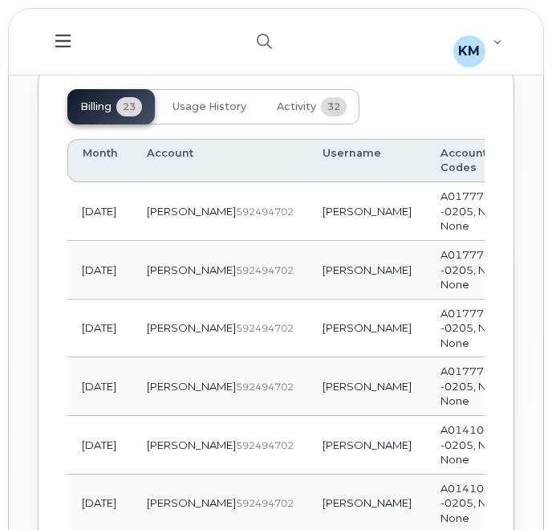
scroll to position [1998, 0]
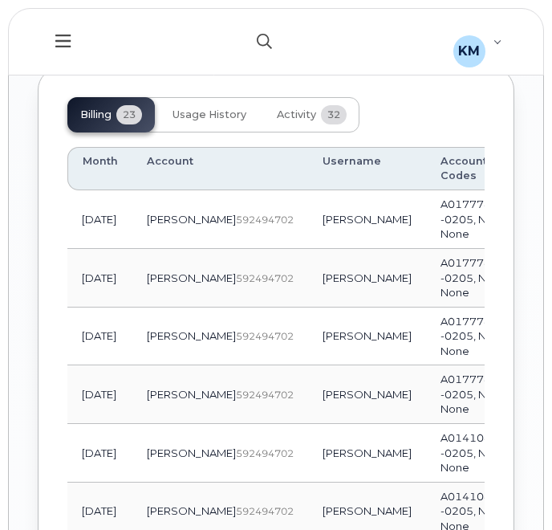
click at [252, 36] on button "button" at bounding box center [264, 41] width 51 height 47
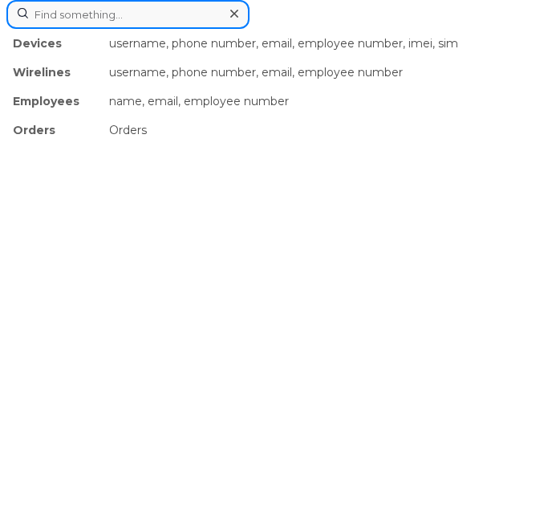
paste input "2266681048"
type input "2266681048"
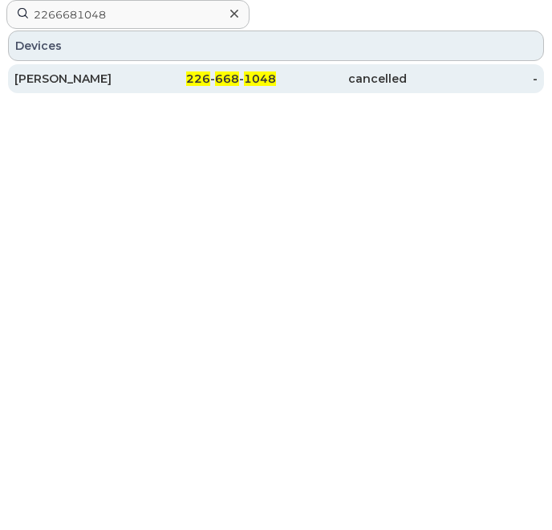
click at [120, 73] on div "HARRY BURLEY" at bounding box center [79, 79] width 131 height 16
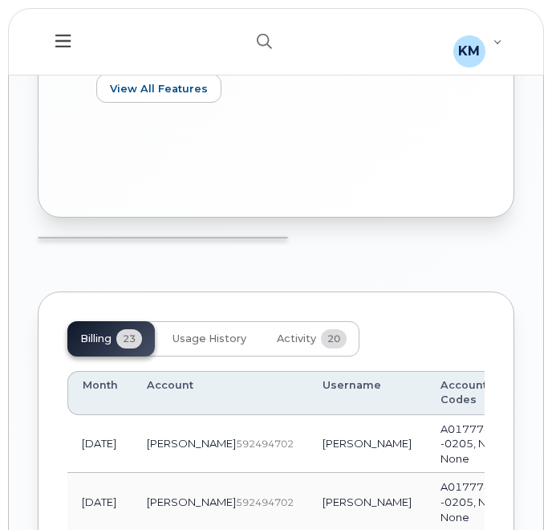
scroll to position [1734, 0]
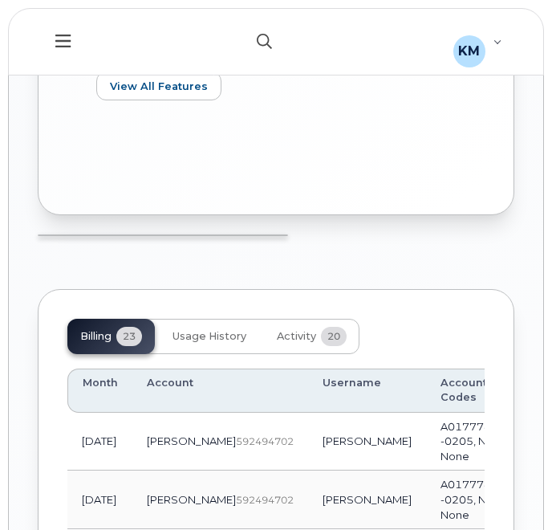
click at [260, 34] on icon "button" at bounding box center [264, 41] width 15 height 15
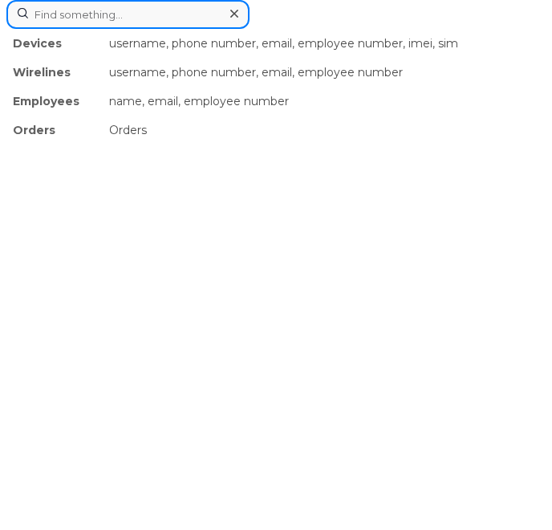
paste input "2266682359"
type input "2266682359"
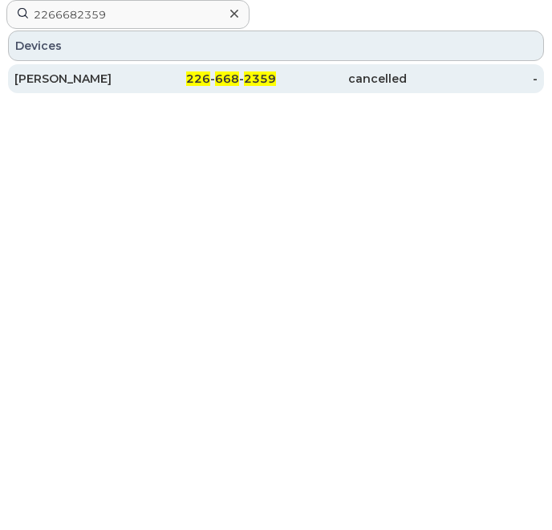
click at [130, 73] on div "[PERSON_NAME]" at bounding box center [79, 79] width 131 height 16
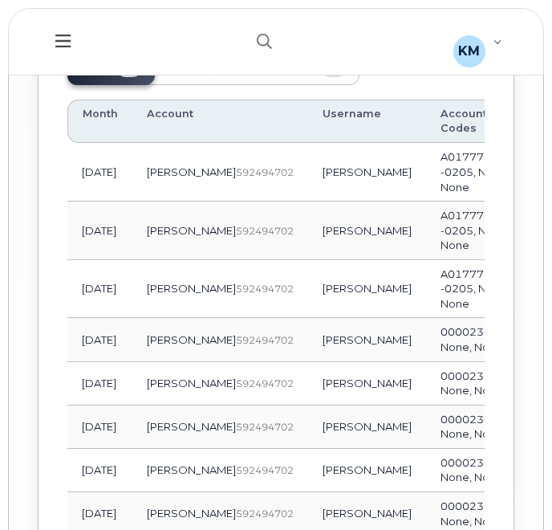
scroll to position [2070, 0]
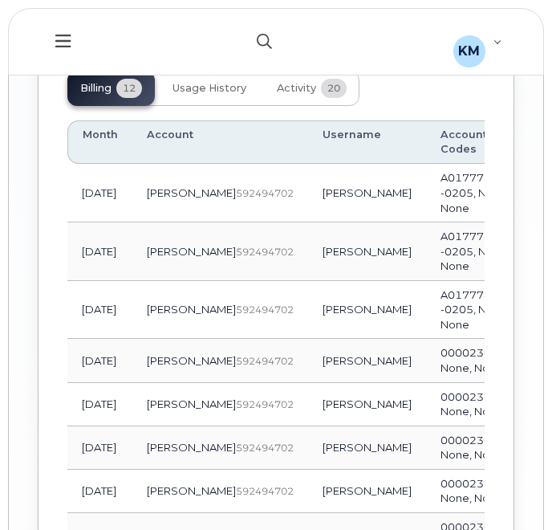
click at [270, 36] on icon "button" at bounding box center [264, 41] width 15 height 15
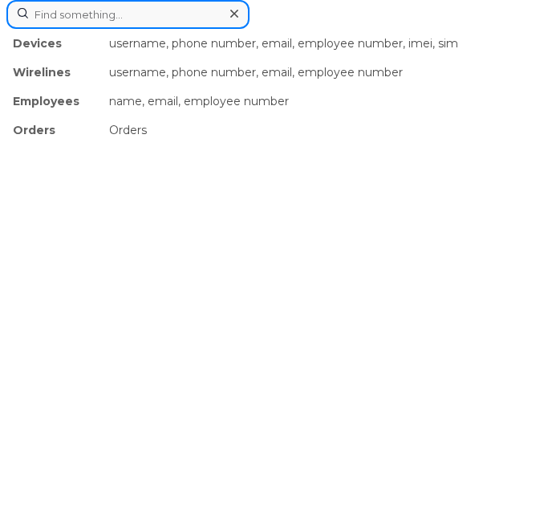
paste input "2266683173"
type input "2266683173"
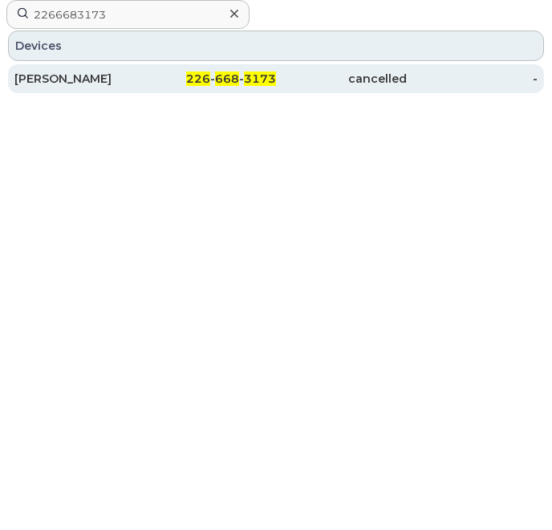
click at [154, 85] on div "226 - 668 - 3173" at bounding box center [210, 79] width 131 height 16
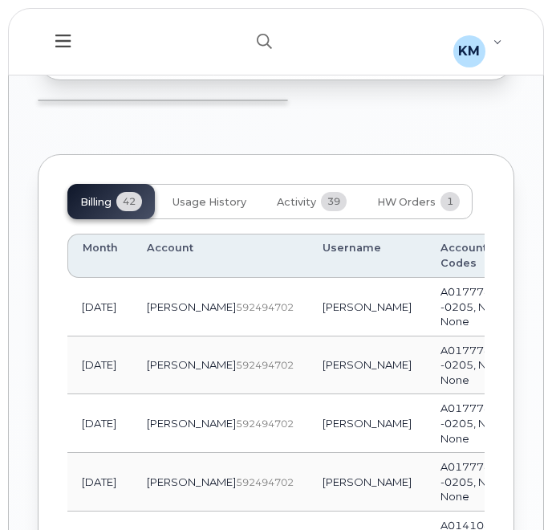
scroll to position [1754, 0]
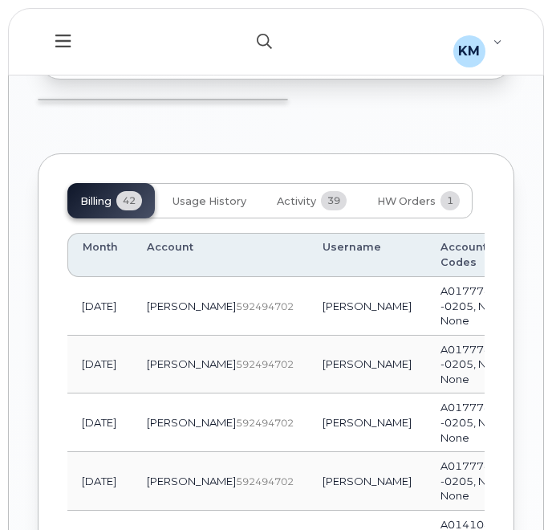
click at [254, 41] on button "button" at bounding box center [264, 41] width 51 height 47
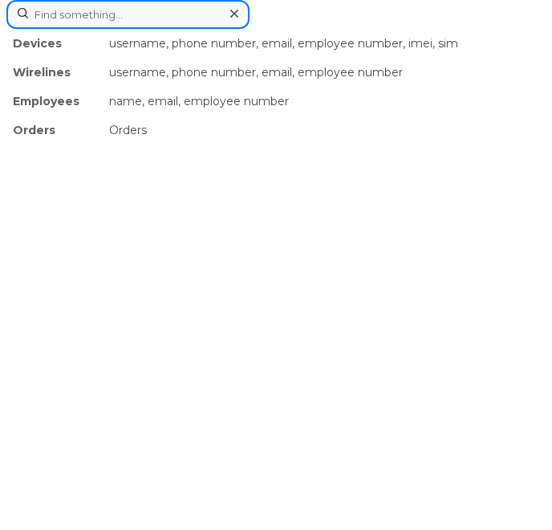
paste input "2898344735"
type input "2898344735"
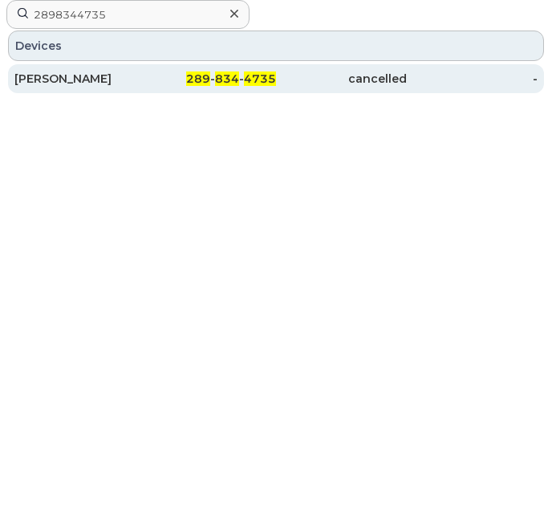
click at [170, 87] on div "289 - 834 - 4735" at bounding box center [210, 78] width 131 height 29
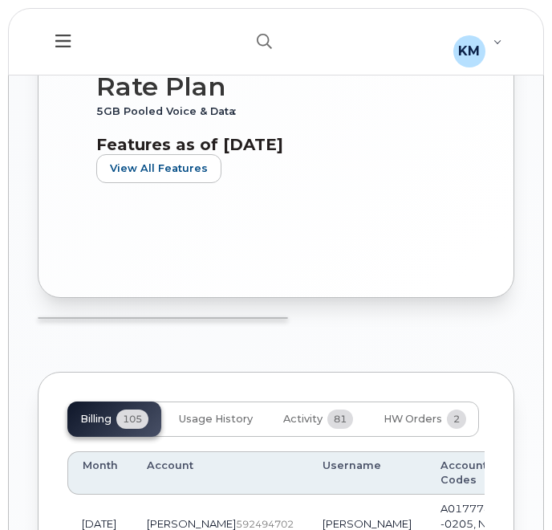
scroll to position [1657, 0]
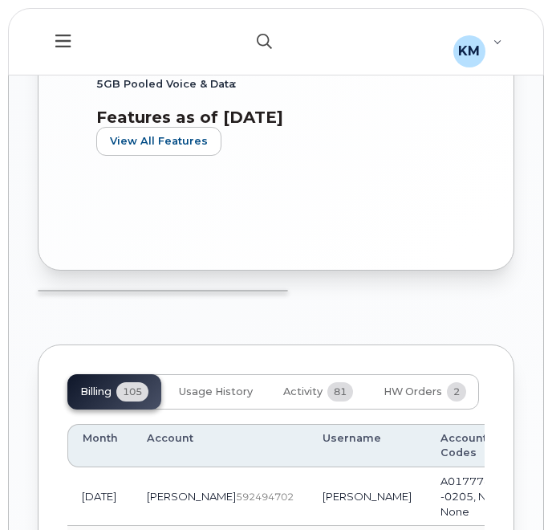
click at [257, 51] on button "button" at bounding box center [264, 41] width 51 height 47
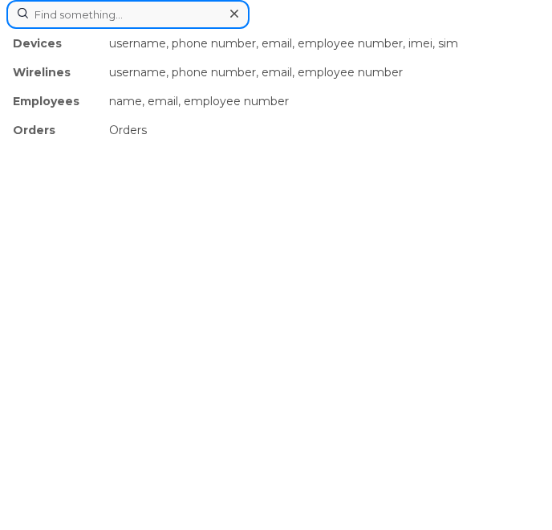
paste input "2269747286"
type input "2269747286"
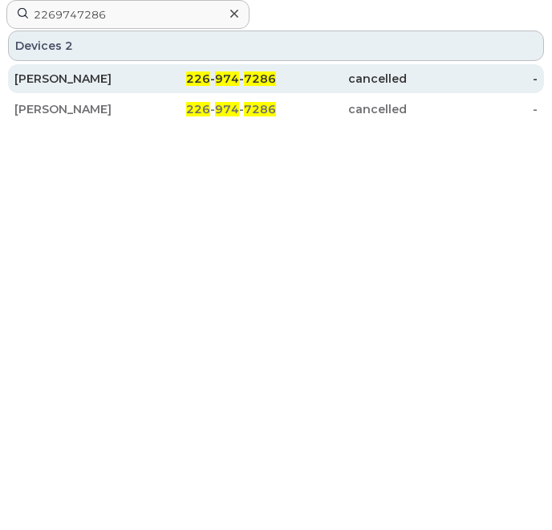
click at [145, 83] on div "226 - 974 - 7286" at bounding box center [210, 79] width 131 height 16
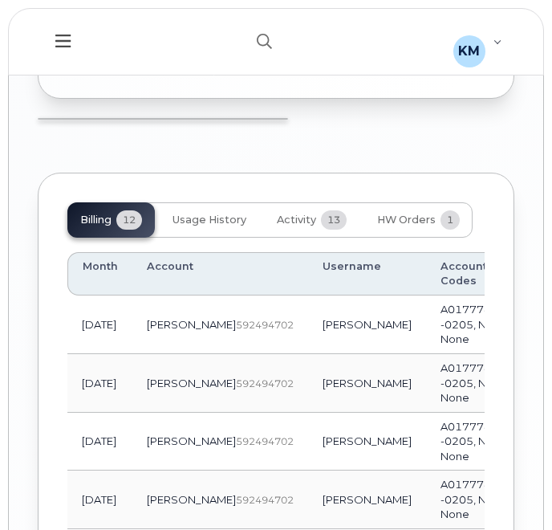
scroll to position [1893, 0]
click at [271, 44] on icon "button" at bounding box center [264, 41] width 15 height 15
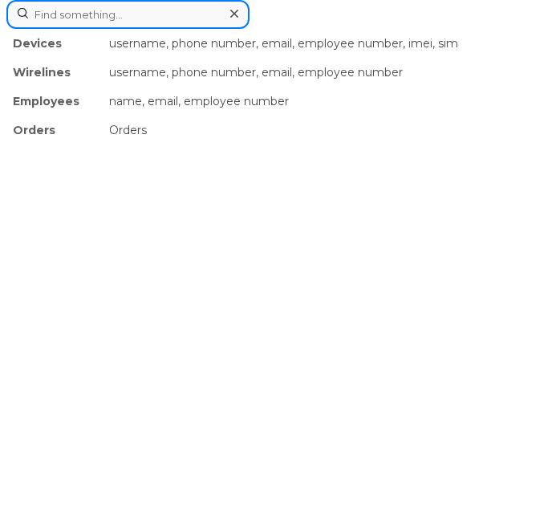
paste input "2266684109"
type input "2266684109"
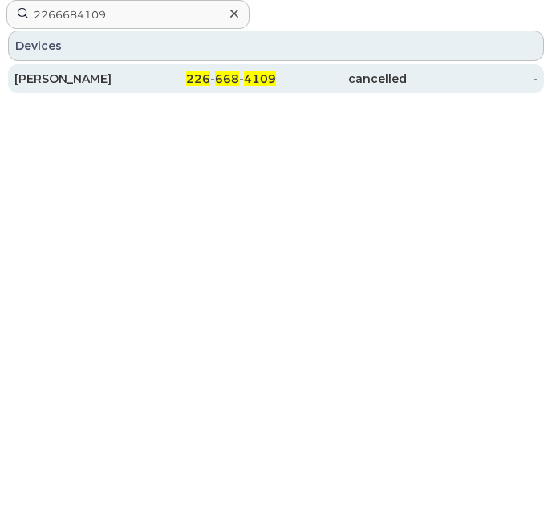
click at [274, 87] on div "226 - 668 - 4109" at bounding box center [210, 78] width 131 height 29
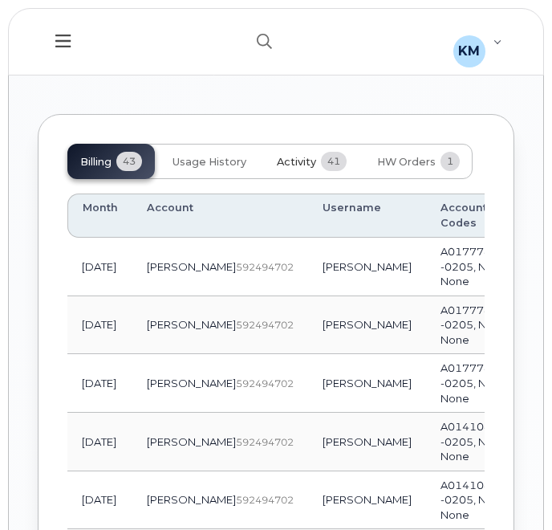
scroll to position [1794, 0]
click at [255, 31] on button "button" at bounding box center [264, 41] width 51 height 47
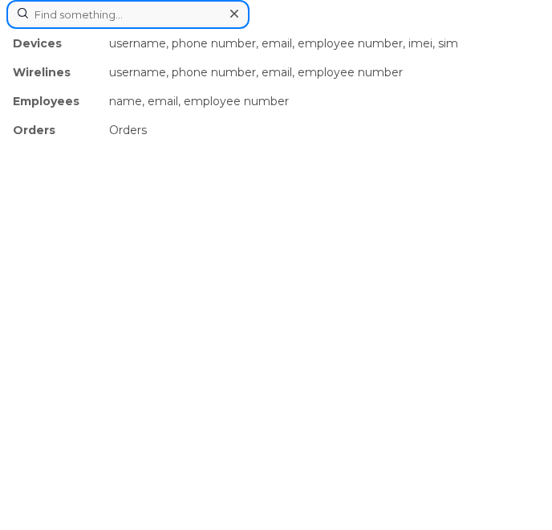
paste input "2266680450"
type input "2266680450"
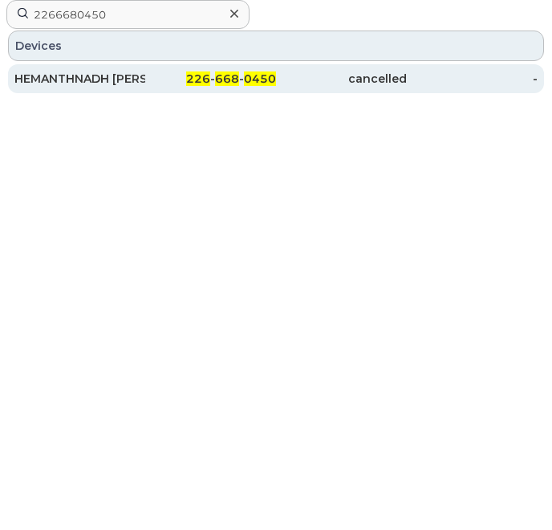
click at [152, 73] on div "226 - 668 - 0450" at bounding box center [210, 79] width 131 height 16
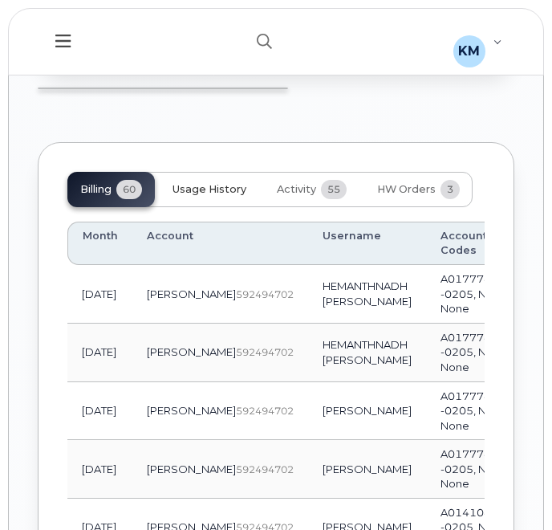
scroll to position [1894, 0]
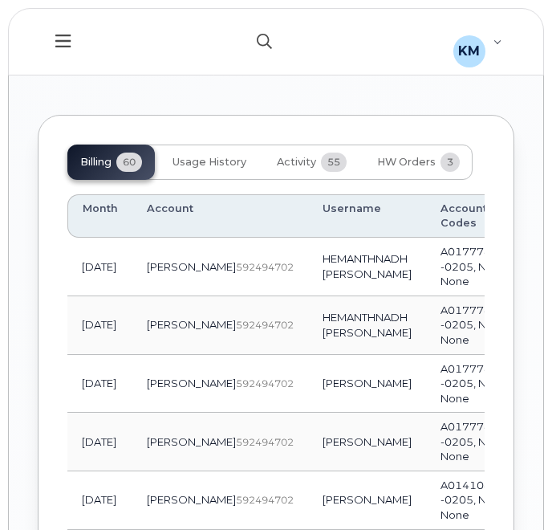
click at [262, 40] on icon "button" at bounding box center [264, 41] width 15 height 15
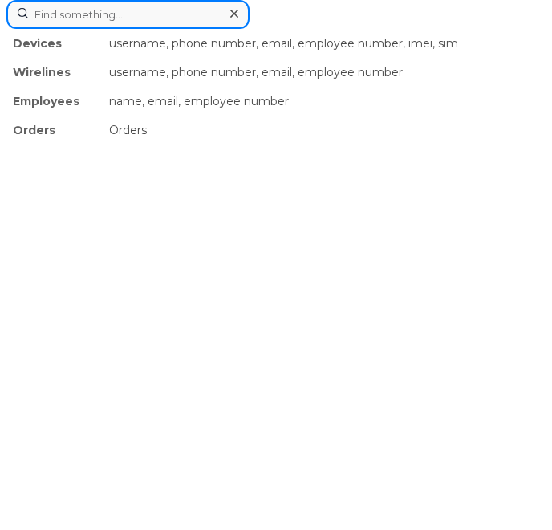
paste input "5195756301"
type input "5195756301"
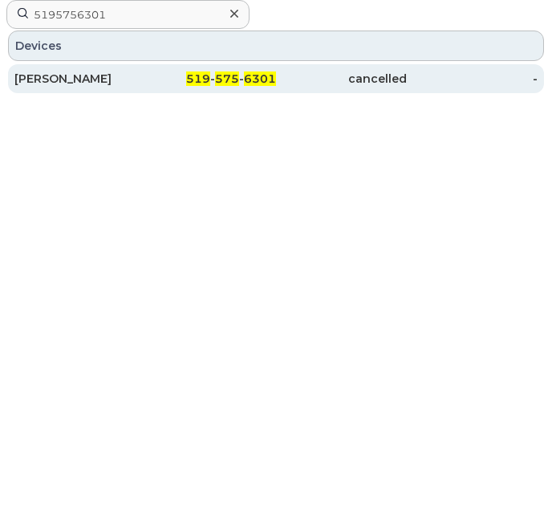
click at [133, 71] on div "[PERSON_NAME]" at bounding box center [79, 79] width 131 height 16
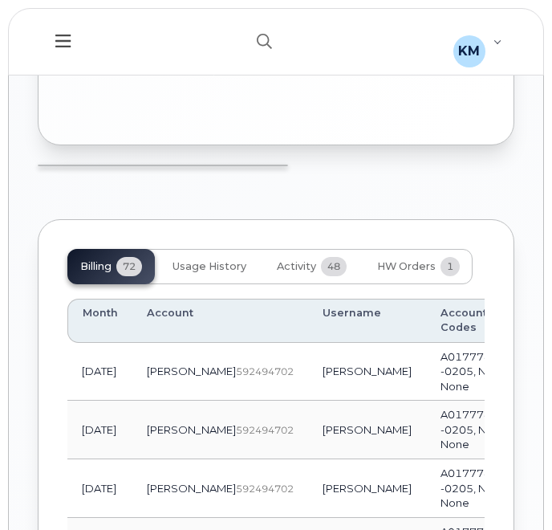
scroll to position [1732, 0]
click at [264, 51] on button "button" at bounding box center [264, 41] width 51 height 47
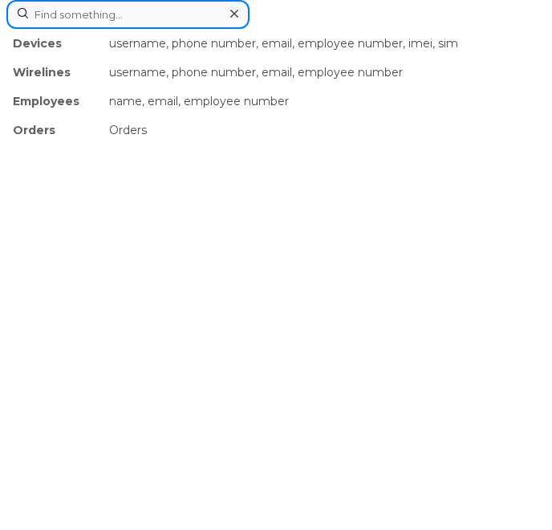
paste input "2266682962"
type input "2266682962"
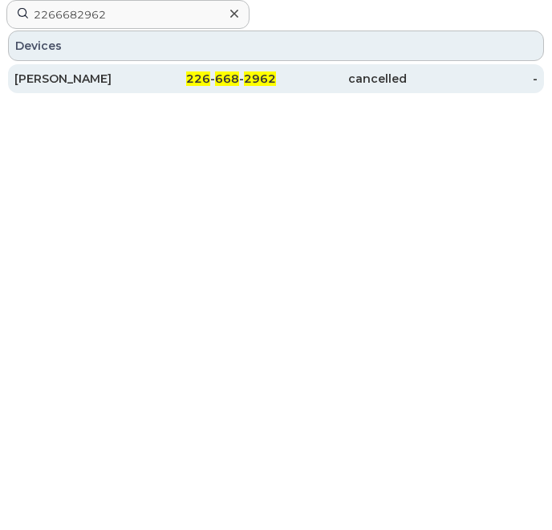
click at [231, 75] on span "668" at bounding box center [227, 78] width 24 height 14
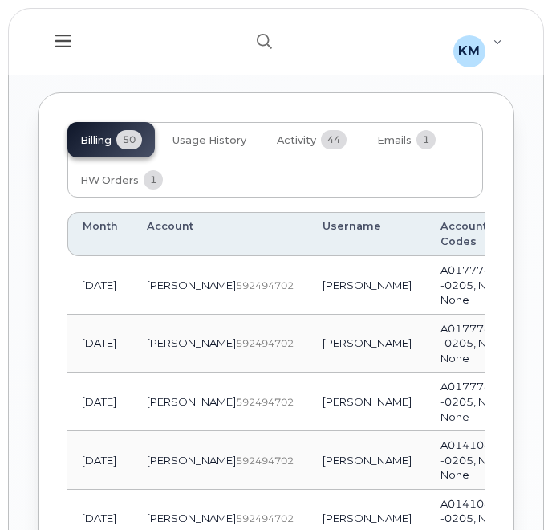
scroll to position [1783, 0]
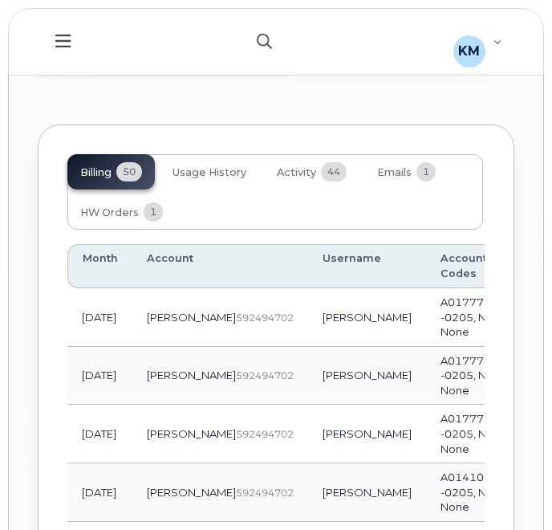
click at [265, 38] on icon "button" at bounding box center [264, 41] width 15 height 15
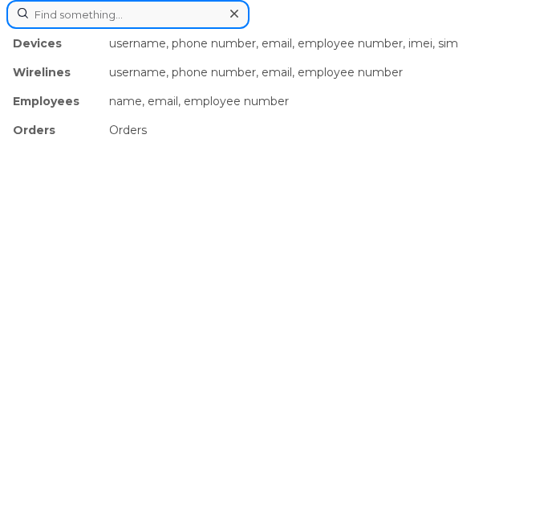
paste input "2266684365"
type input "2266684365"
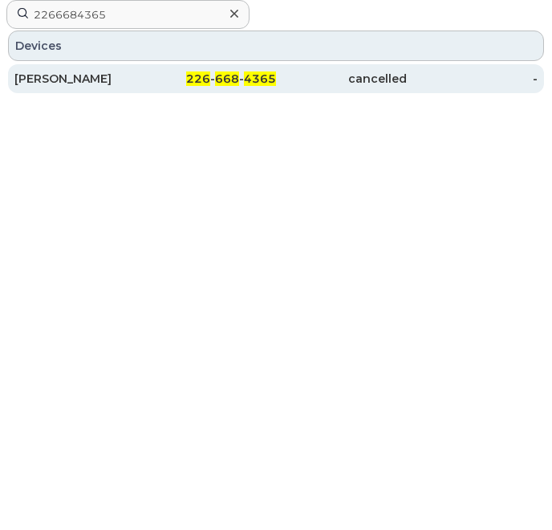
click at [179, 70] on div "226 - 668 - 4365" at bounding box center [210, 78] width 131 height 29
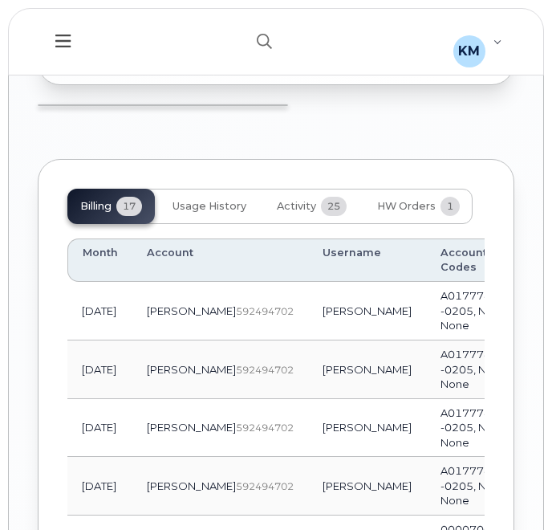
scroll to position [1773, 0]
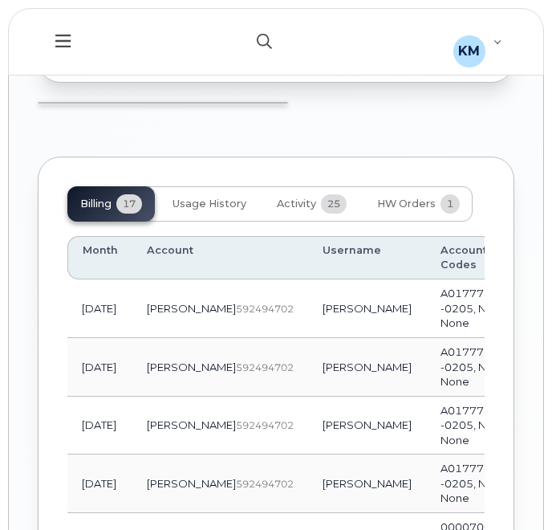
click at [260, 42] on icon "button" at bounding box center [264, 41] width 15 height 15
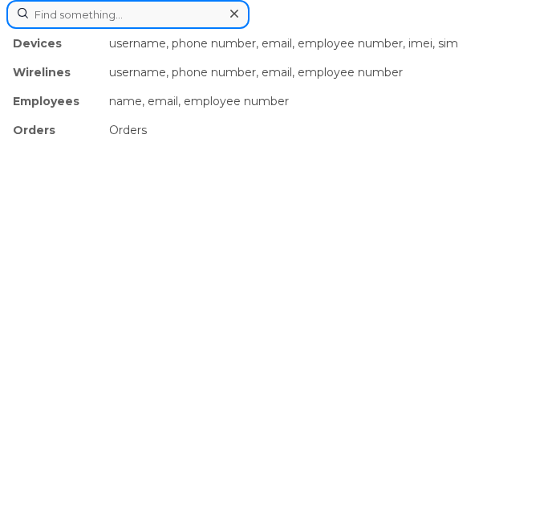
paste input "2266684584"
type input "2266684584"
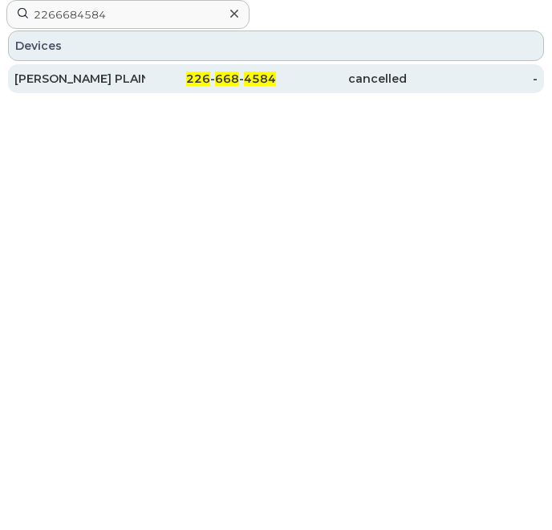
click at [128, 76] on div "JOSHUA PLAIN" at bounding box center [79, 79] width 131 height 16
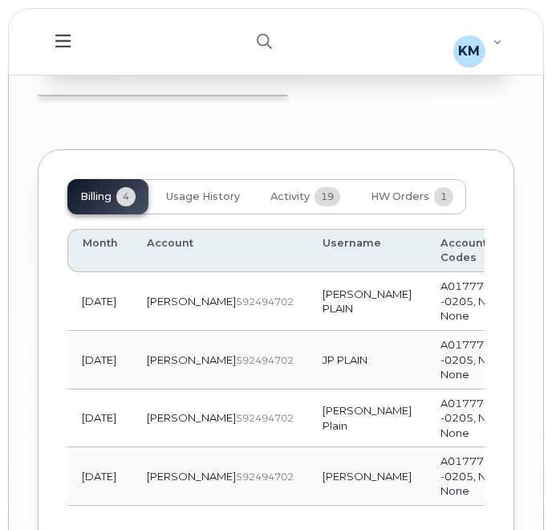
scroll to position [1809, 0]
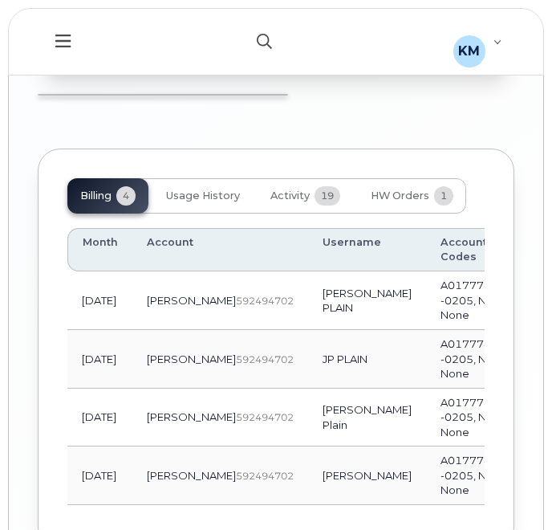
click at [265, 39] on icon "button" at bounding box center [264, 41] width 15 height 15
paste input "2266685115"
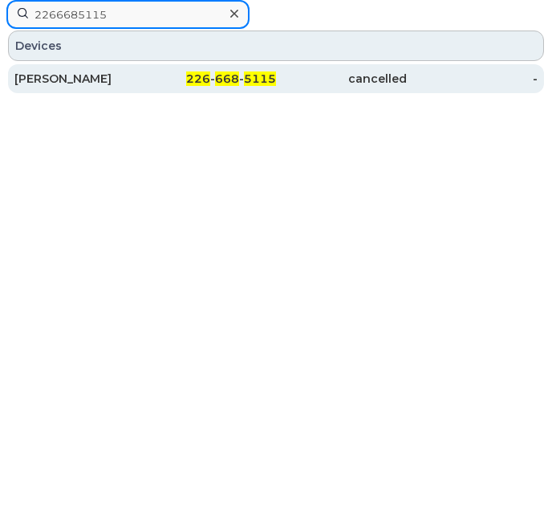
type input "2266685115"
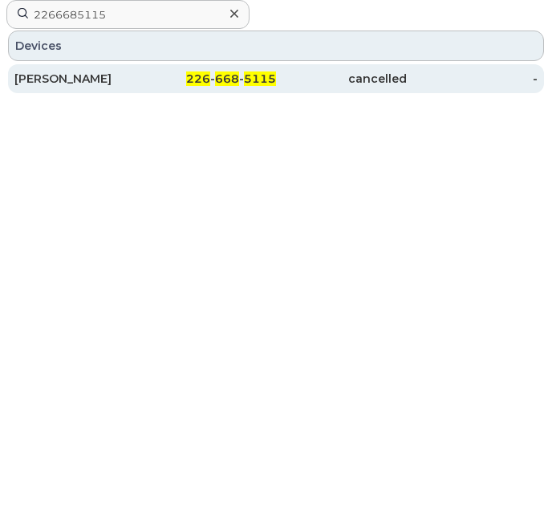
click at [146, 79] on div "226 - 668 - 5115" at bounding box center [210, 79] width 131 height 16
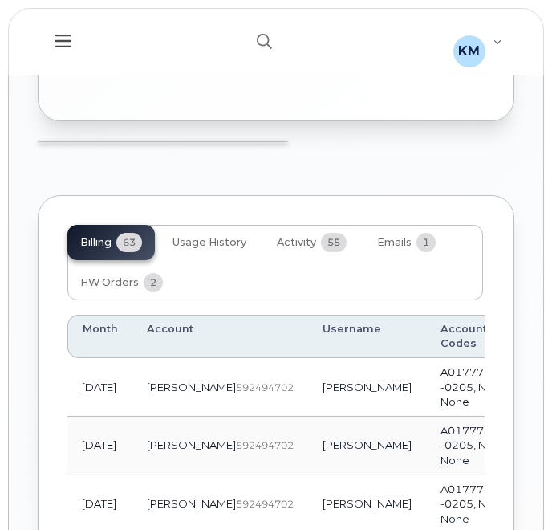
scroll to position [1922, 0]
click at [261, 47] on icon "button" at bounding box center [264, 41] width 15 height 15
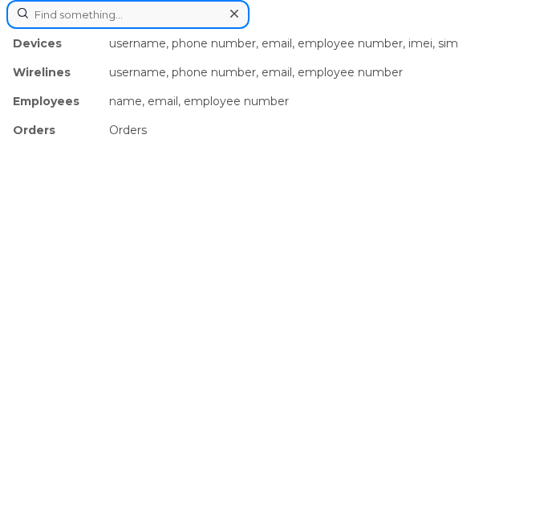
paste input "2266685696"
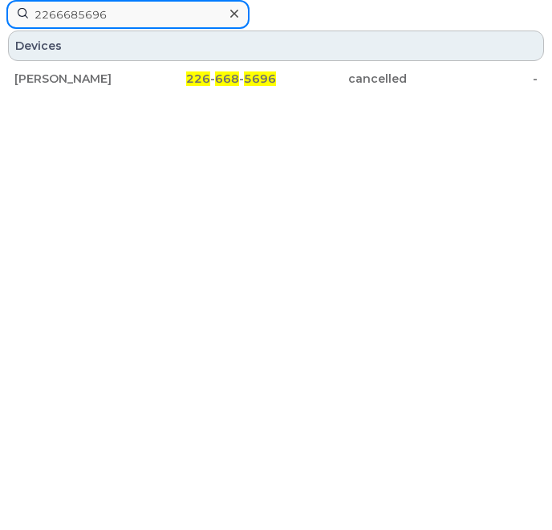
type input "2266685696"
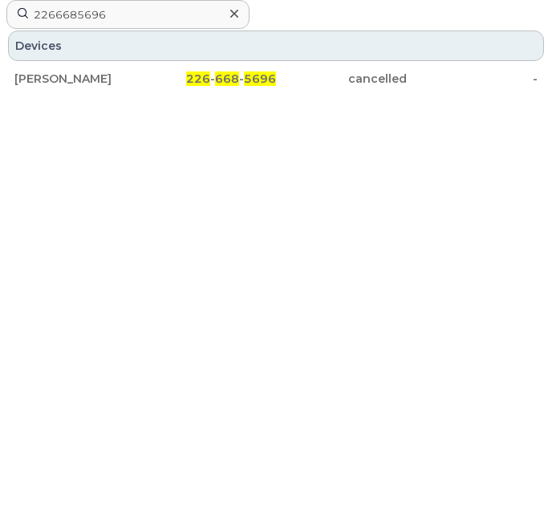
click at [162, 68] on div "226 - 668 - 5696" at bounding box center [210, 78] width 131 height 29
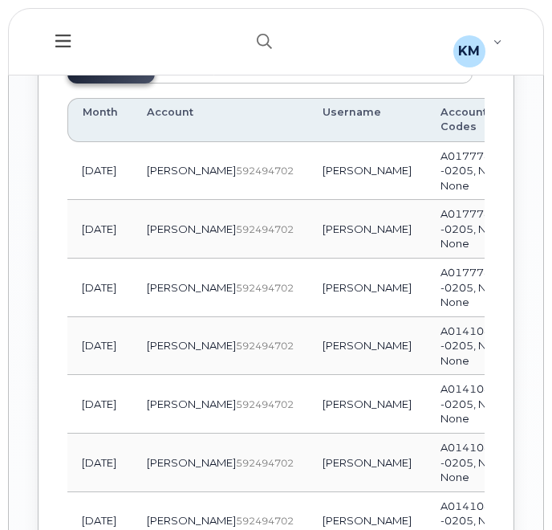
scroll to position [2055, 0]
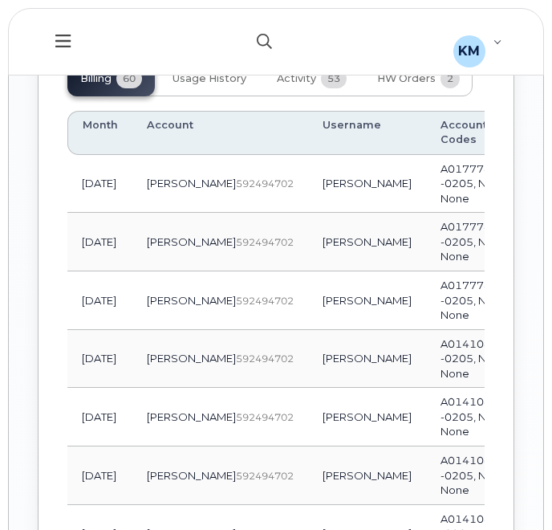
click at [260, 51] on button "button" at bounding box center [264, 41] width 51 height 47
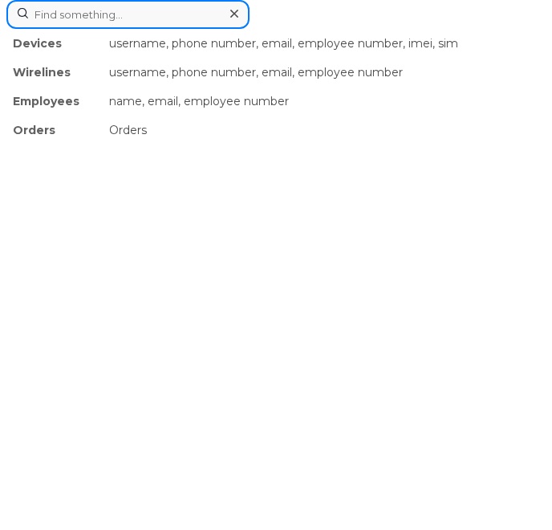
paste input "2266684354"
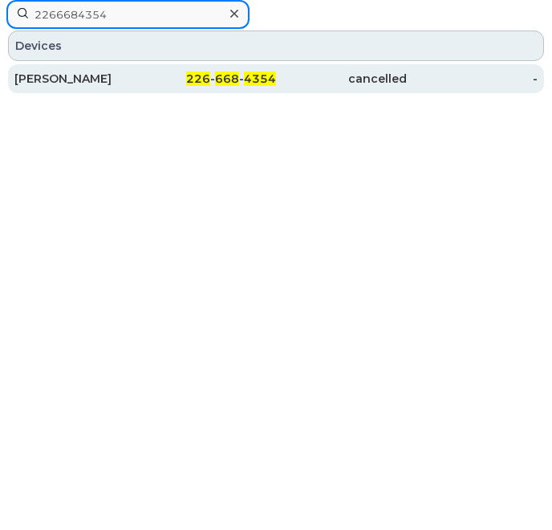
type input "2266684354"
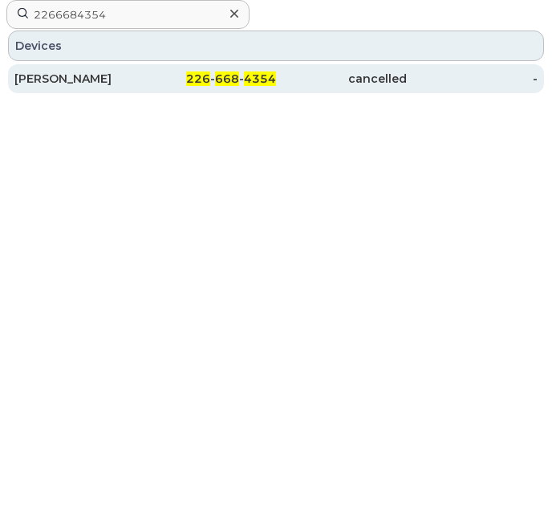
click at [165, 71] on div "226 - 668 - 4354" at bounding box center [210, 79] width 131 height 16
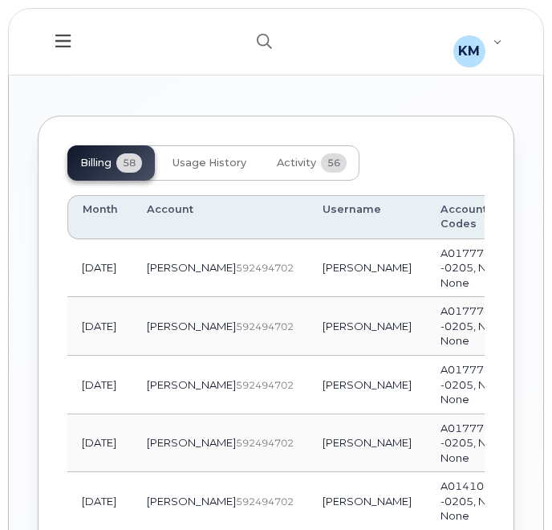
scroll to position [1830, 0]
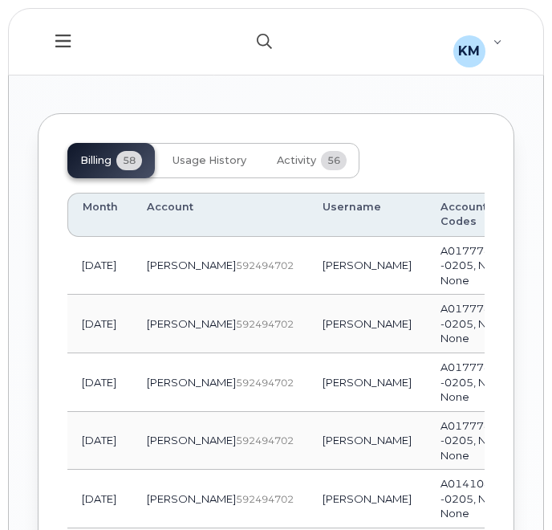
click at [249, 43] on button "button" at bounding box center [264, 41] width 51 height 47
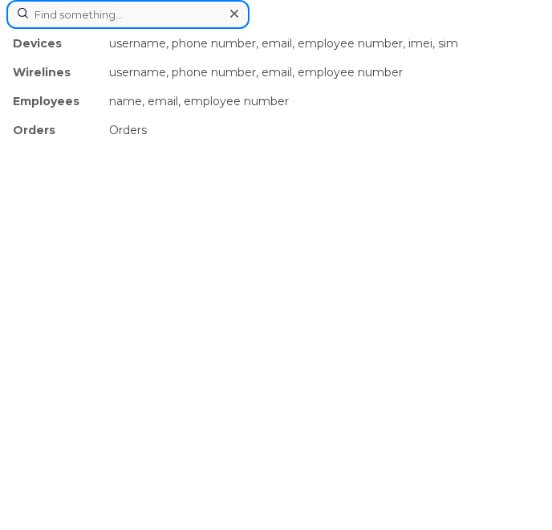
paste input "2269740463"
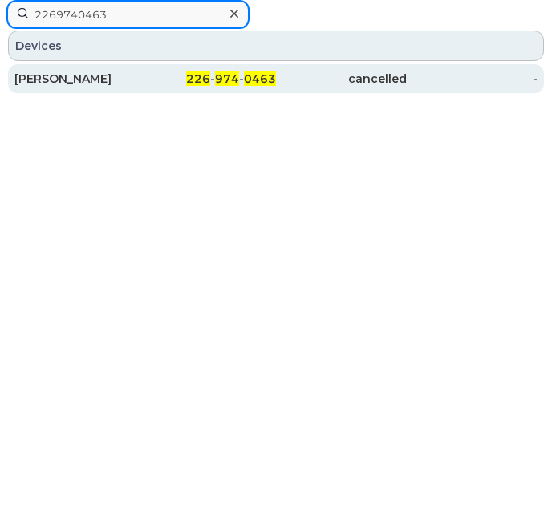
type input "2269740463"
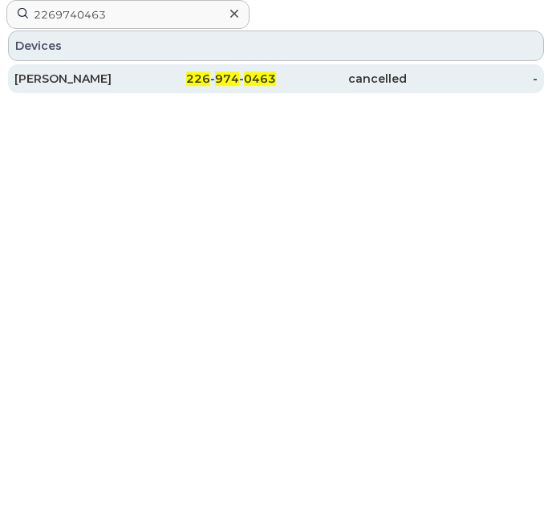
click at [138, 71] on div "[PERSON_NAME]" at bounding box center [79, 79] width 131 height 16
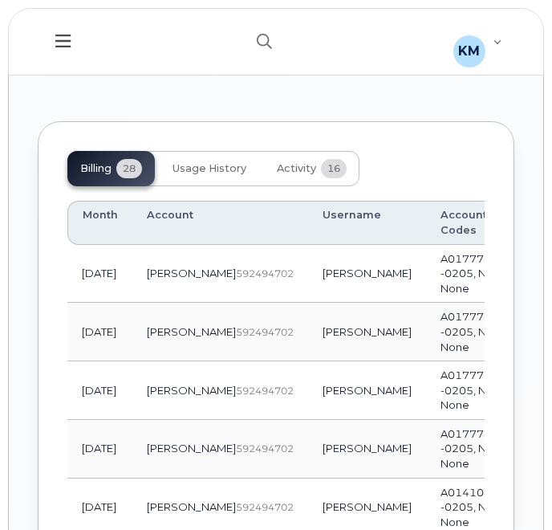
scroll to position [1976, 0]
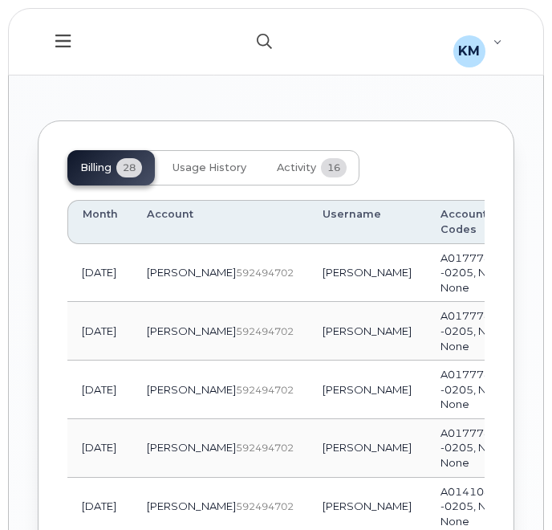
click at [254, 43] on button "button" at bounding box center [264, 41] width 51 height 47
paste input "2266686290"
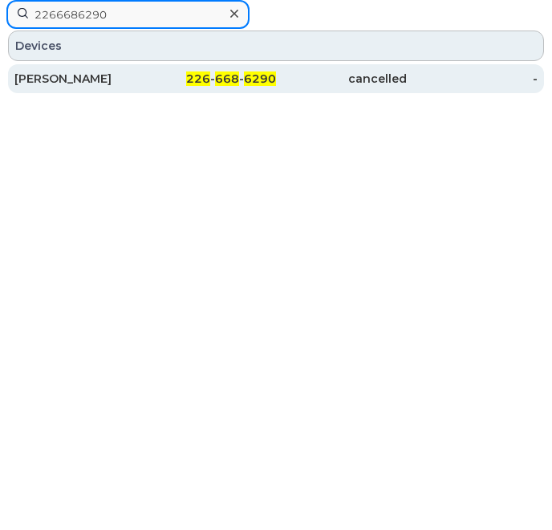
type input "2266686290"
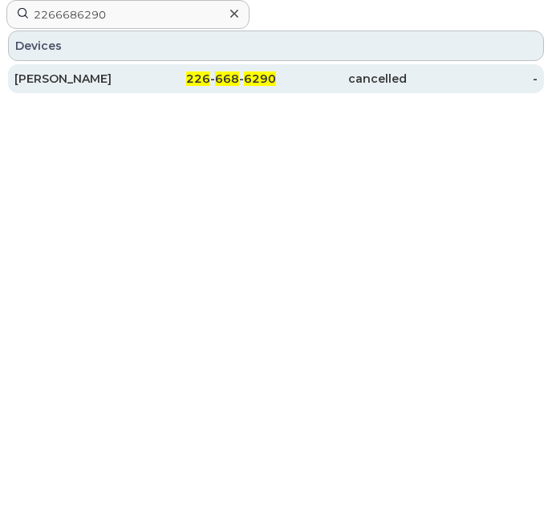
click at [172, 67] on div "226 - 668 - 6290" at bounding box center [210, 78] width 131 height 29
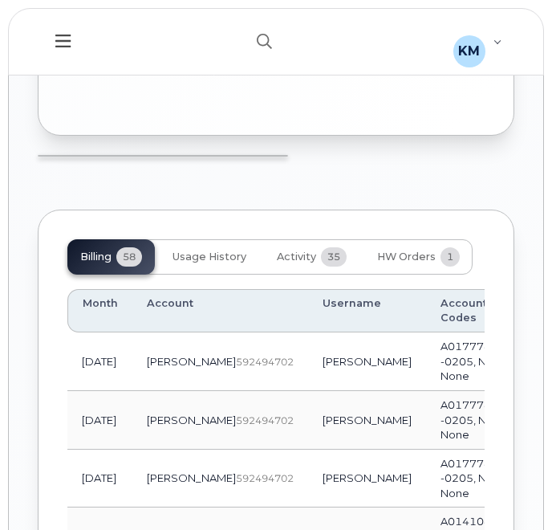
scroll to position [1878, 0]
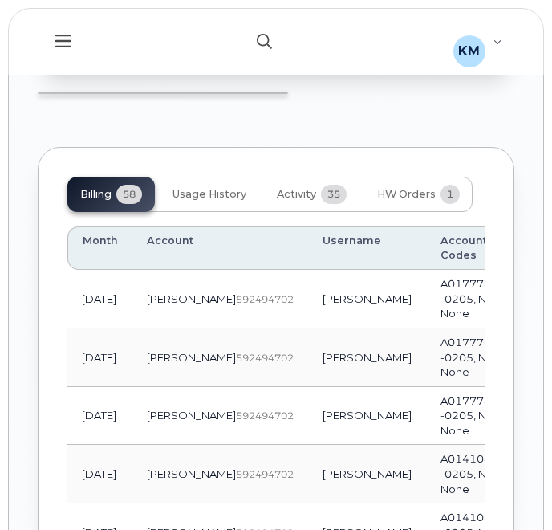
click at [251, 36] on button "button" at bounding box center [264, 41] width 51 height 47
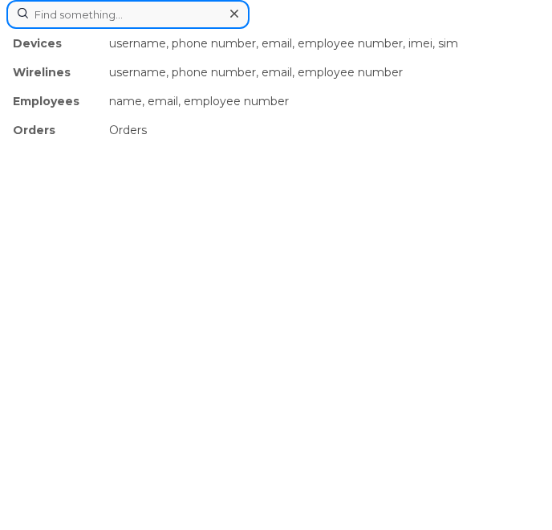
paste input "2266686349"
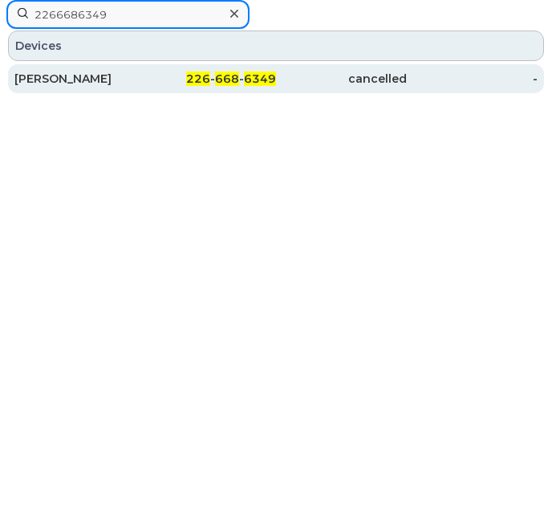
type input "2266686349"
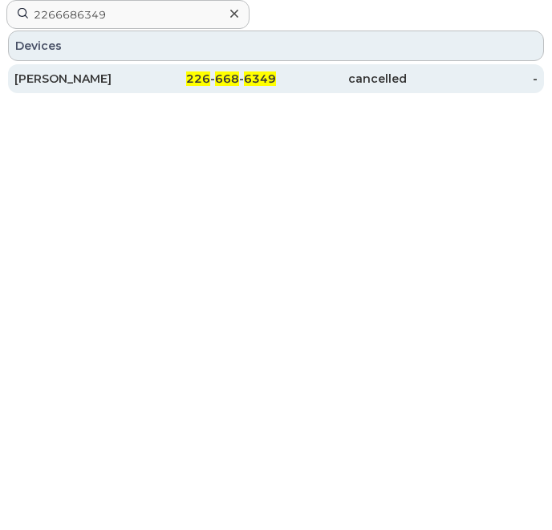
click at [130, 86] on div "CHRIS HUGHES" at bounding box center [79, 79] width 131 height 16
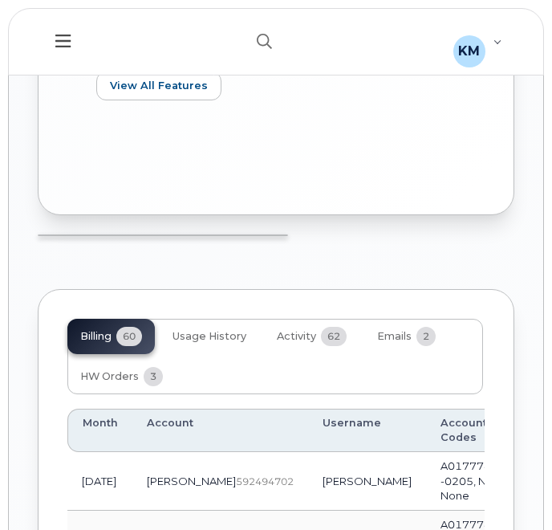
scroll to position [1844, 0]
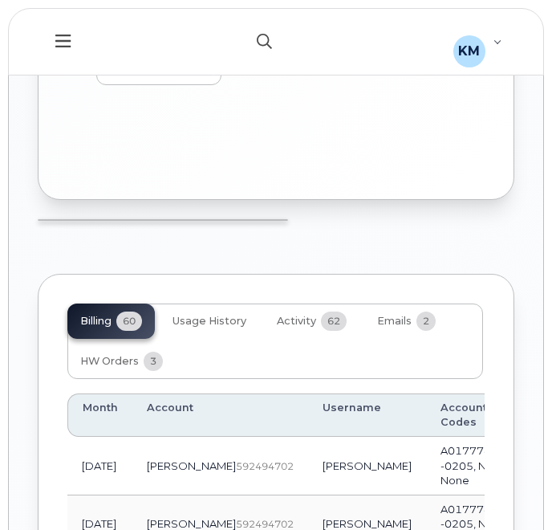
click at [270, 43] on icon "button" at bounding box center [264, 41] width 15 height 15
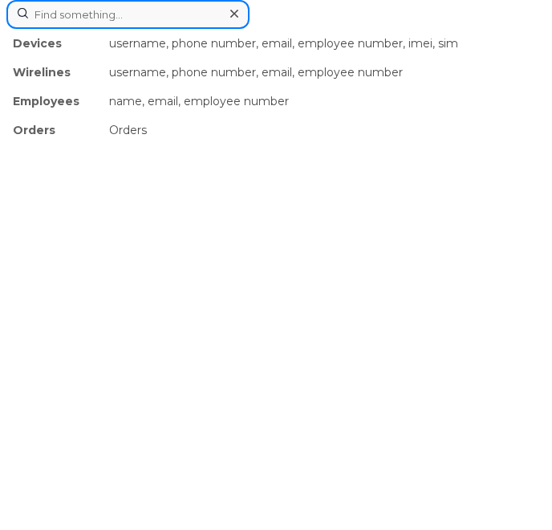
paste input "2266687184"
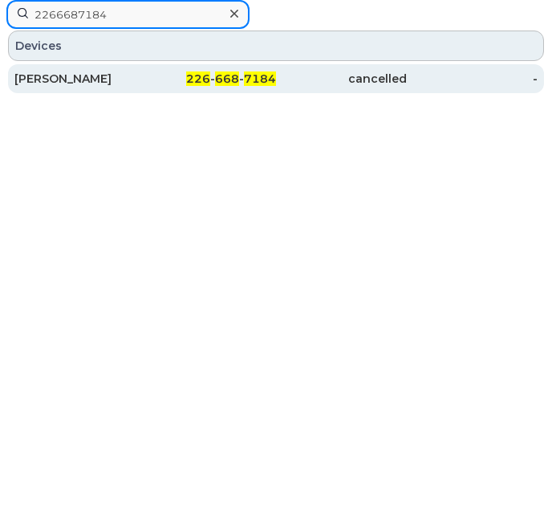
type input "2266687184"
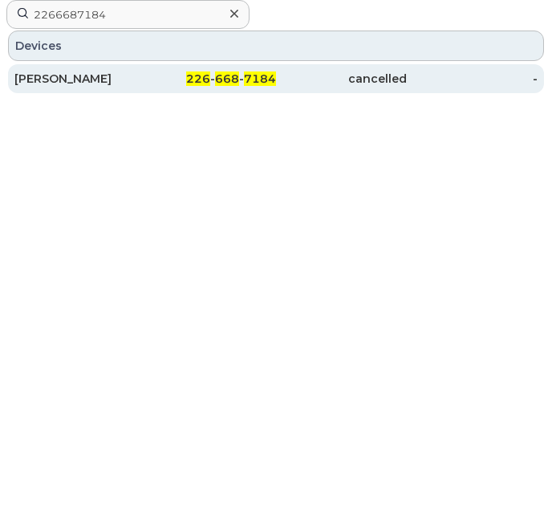
click at [95, 76] on div "CANDACE WHITE" at bounding box center [79, 79] width 131 height 16
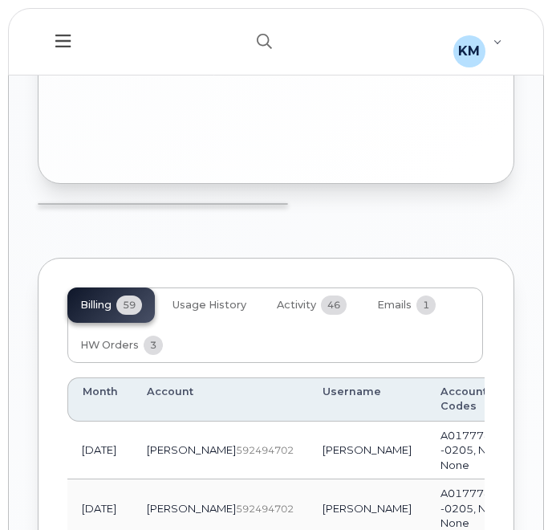
scroll to position [1693, 0]
click at [268, 39] on icon "button" at bounding box center [264, 41] width 15 height 15
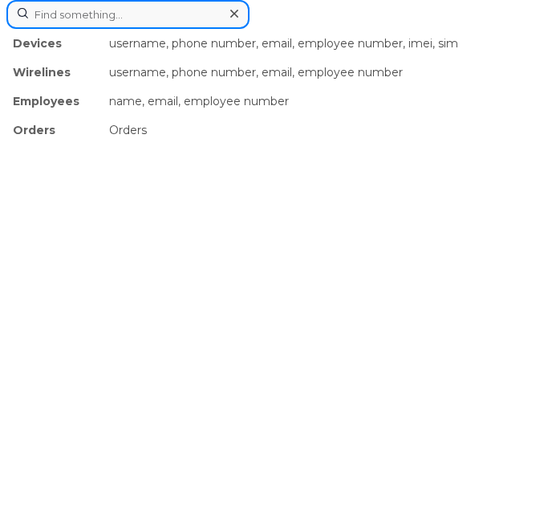
paste input "2266687382"
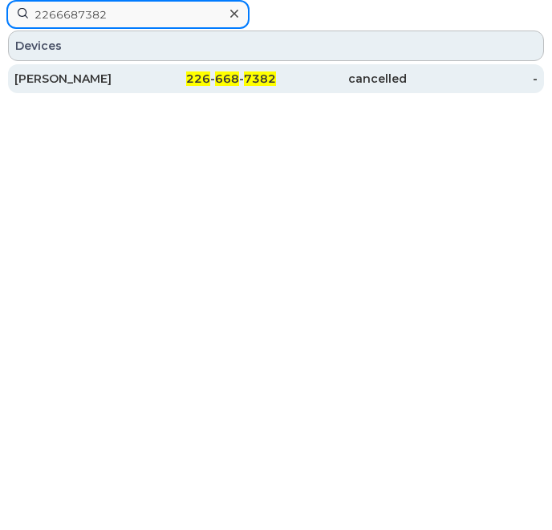
type input "2266687382"
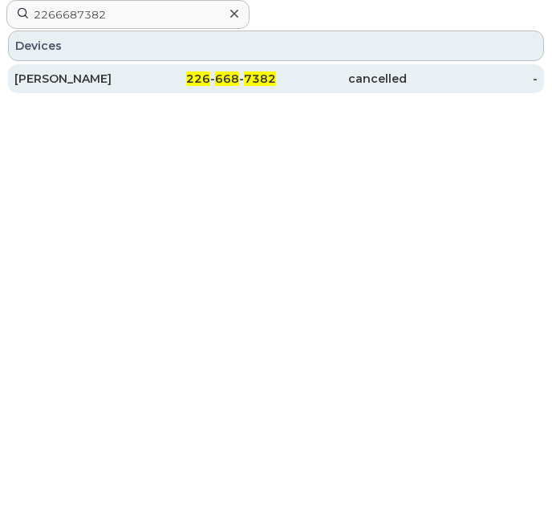
click at [109, 79] on div "[PERSON_NAME]" at bounding box center [79, 79] width 131 height 16
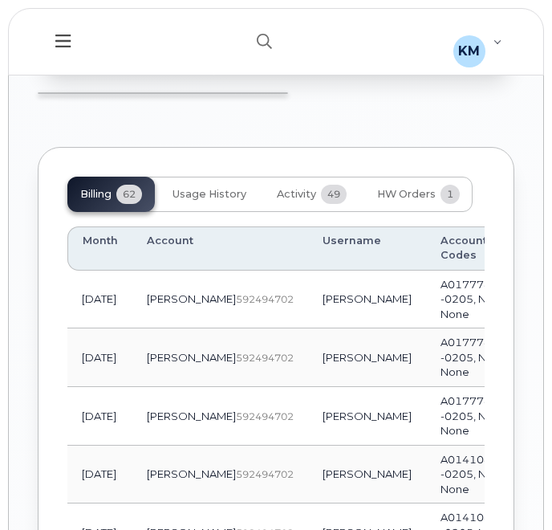
scroll to position [1934, 0]
click at [262, 41] on icon "button" at bounding box center [264, 41] width 15 height 15
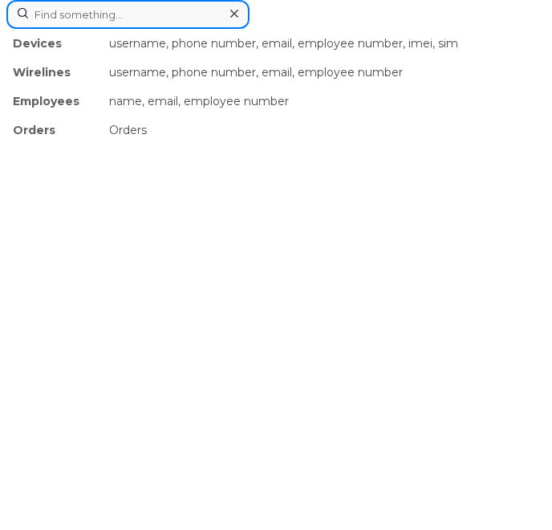
paste input "2266685298"
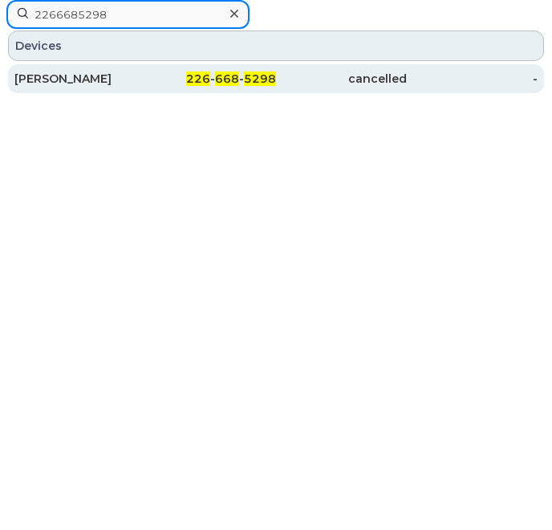
type input "2266685298"
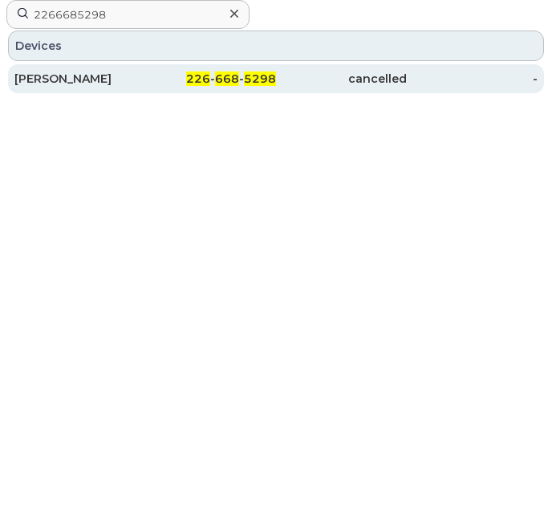
click at [153, 81] on div "226 - 668 - 5298" at bounding box center [210, 79] width 131 height 16
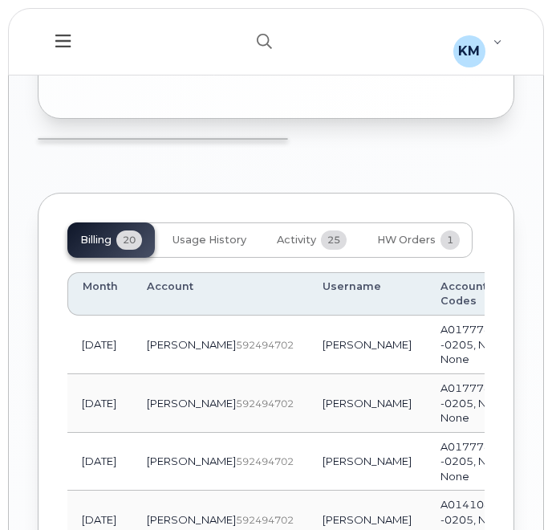
scroll to position [1737, 0]
click at [255, 41] on button "button" at bounding box center [264, 41] width 51 height 47
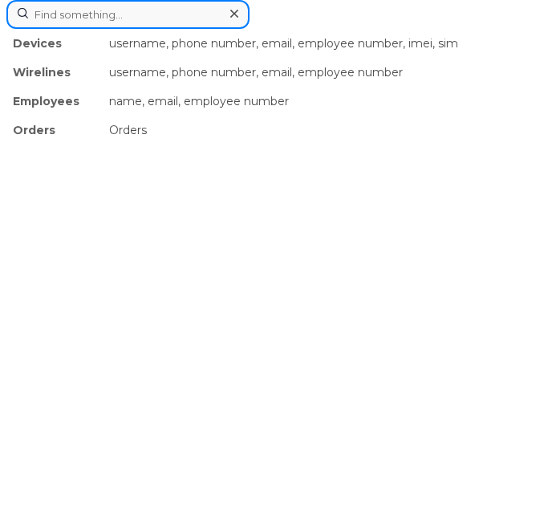
paste input "2266686175"
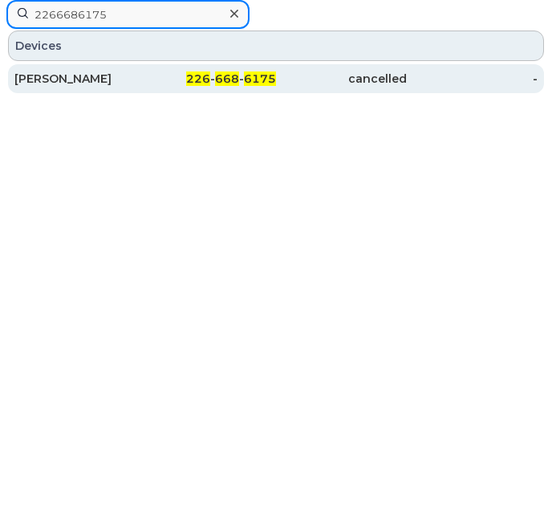
type input "2266686175"
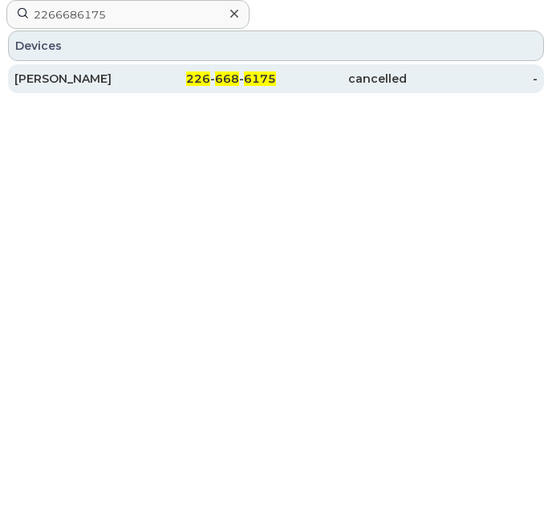
click at [143, 70] on div "[PERSON_NAME]" at bounding box center [79, 78] width 131 height 29
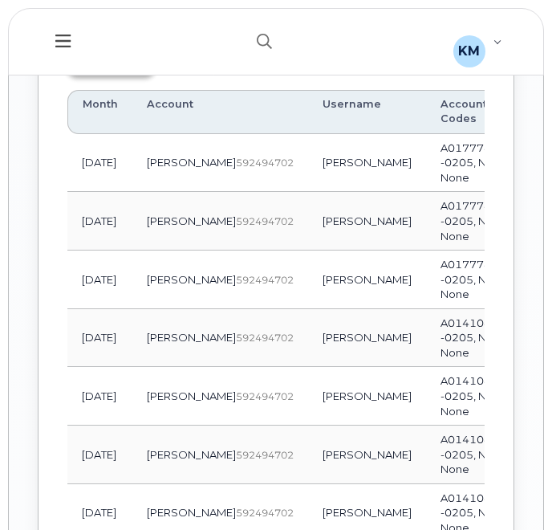
scroll to position [2118, 0]
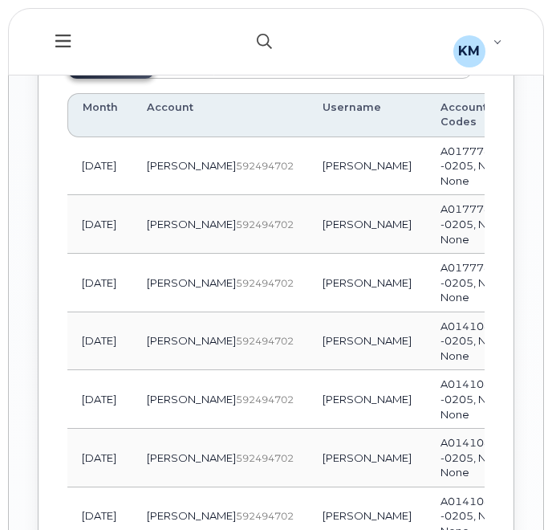
click at [262, 47] on icon "button" at bounding box center [264, 41] width 15 height 15
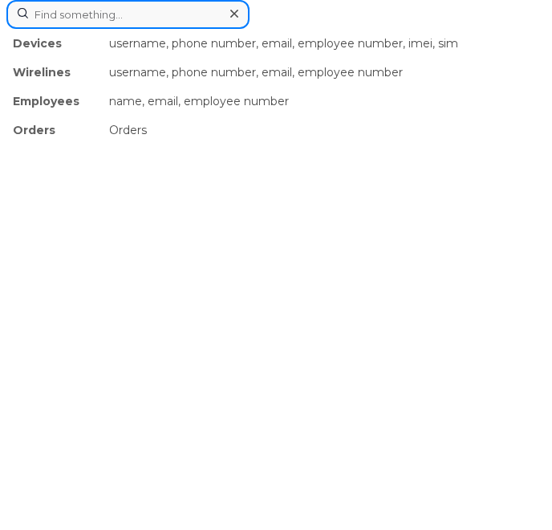
paste input "2269740520"
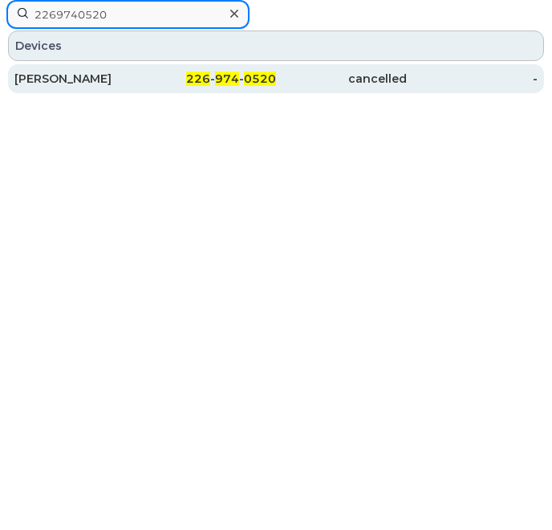
type input "2269740520"
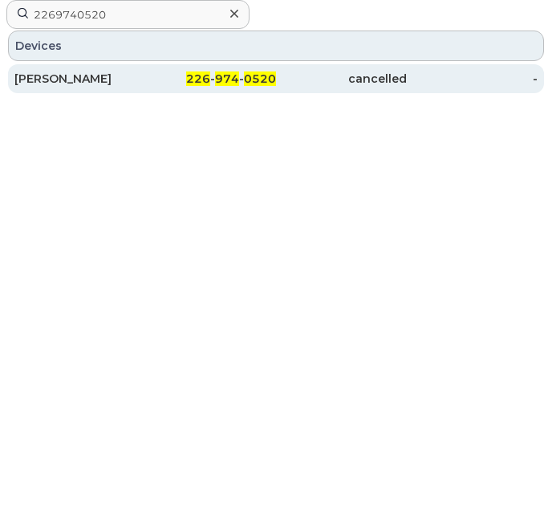
click at [109, 79] on div "[PERSON_NAME]" at bounding box center [79, 79] width 131 height 16
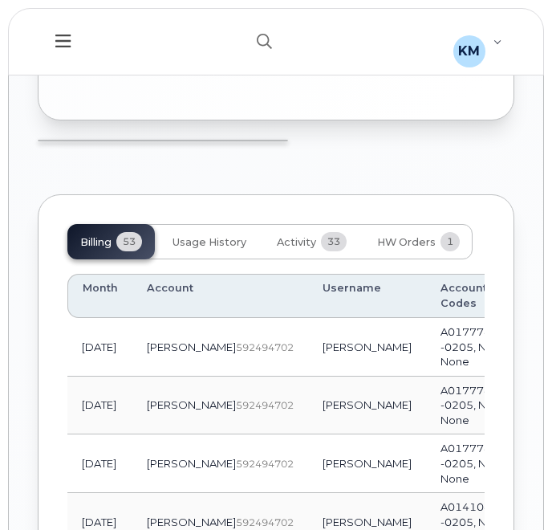
scroll to position [1810, 0]
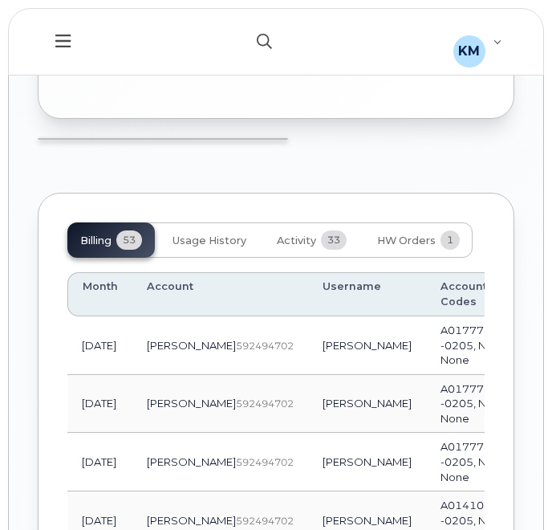
click at [257, 40] on icon "button" at bounding box center [264, 41] width 15 height 15
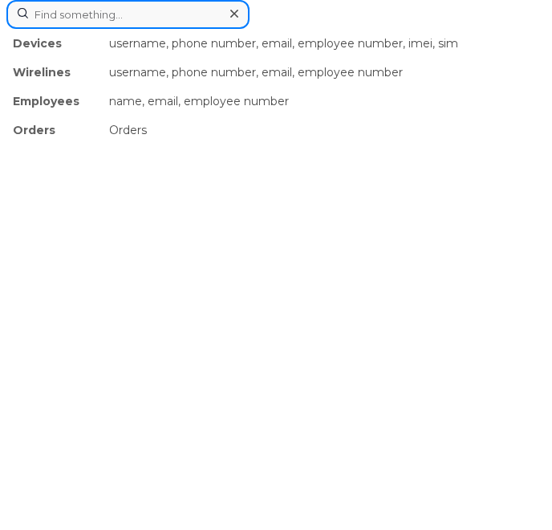
paste input "2266686462"
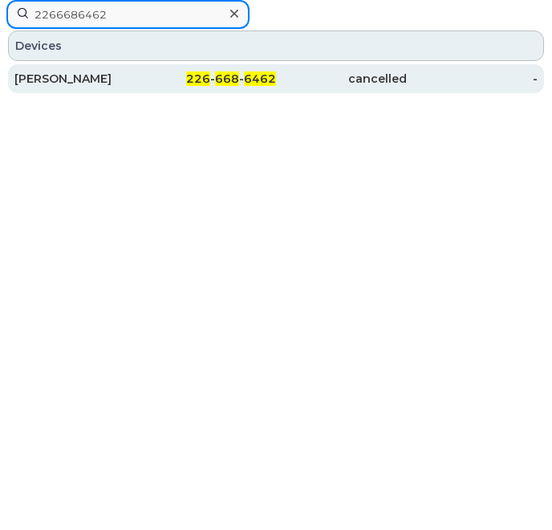
type input "2266686462"
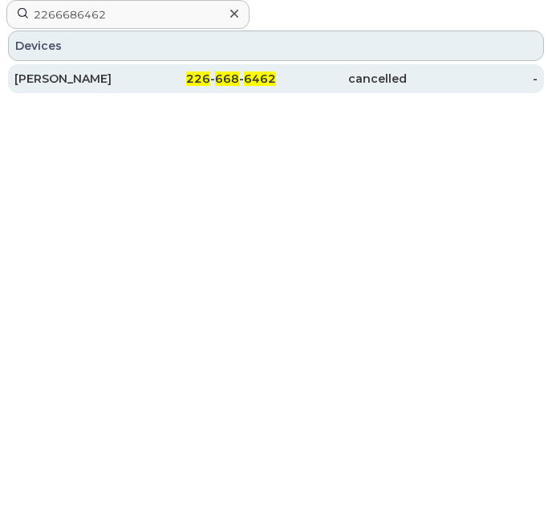
click at [135, 86] on div "JASON NEIL" at bounding box center [79, 79] width 131 height 16
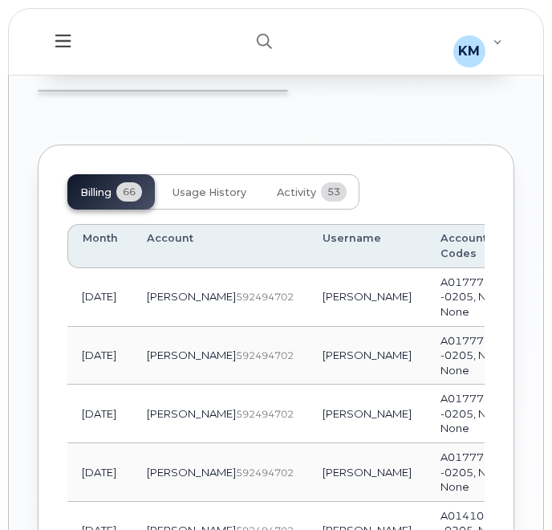
scroll to position [1815, 0]
click at [250, 36] on button "button" at bounding box center [264, 41] width 51 height 47
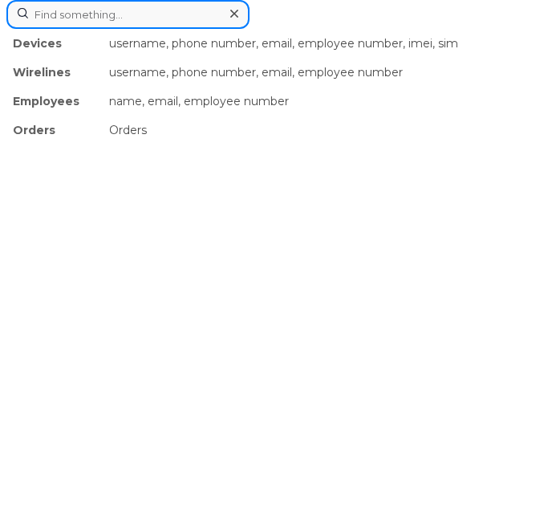
paste input "2266688801"
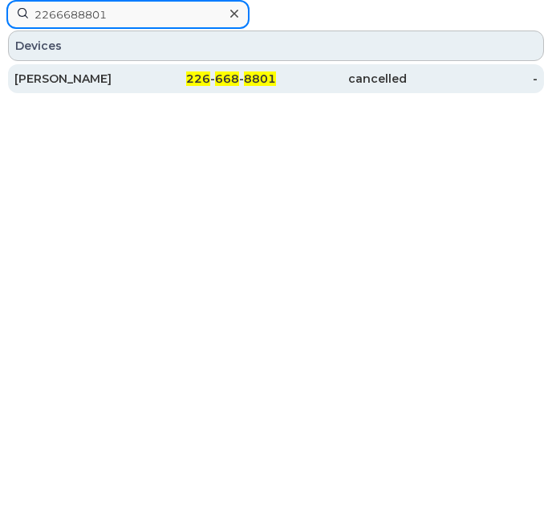
type input "2266688801"
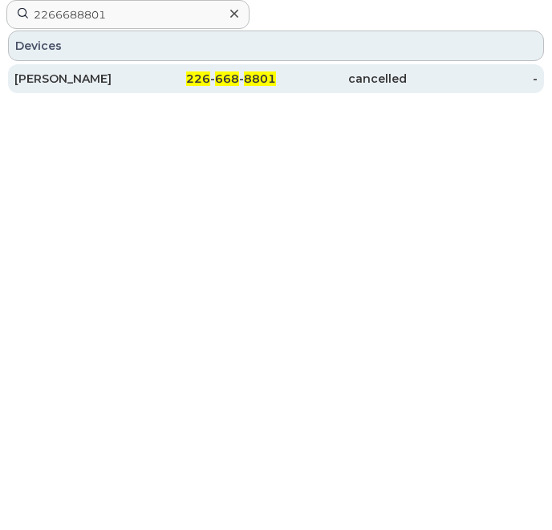
click at [129, 75] on div "[PERSON_NAME]" at bounding box center [79, 79] width 131 height 16
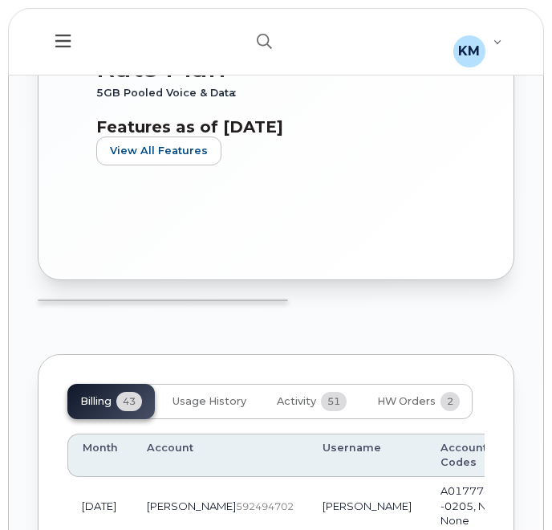
scroll to position [1576, 0]
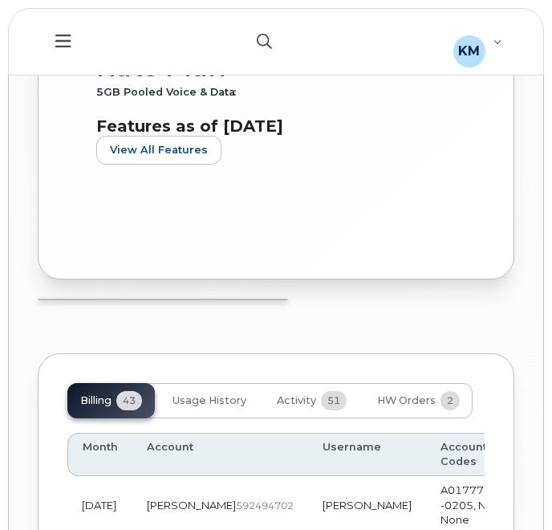
click at [259, 49] on button "button" at bounding box center [264, 41] width 51 height 47
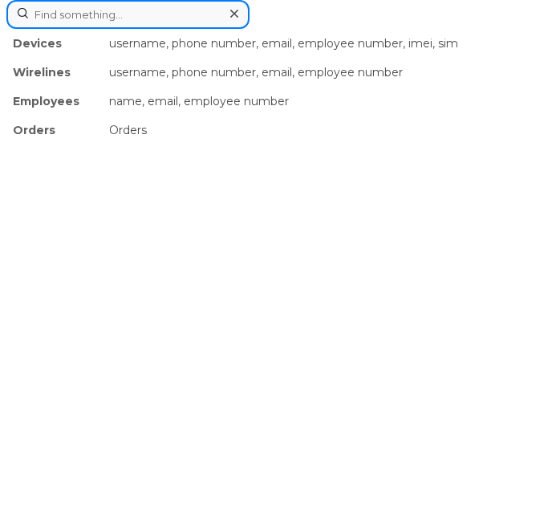
paste input "2268986973"
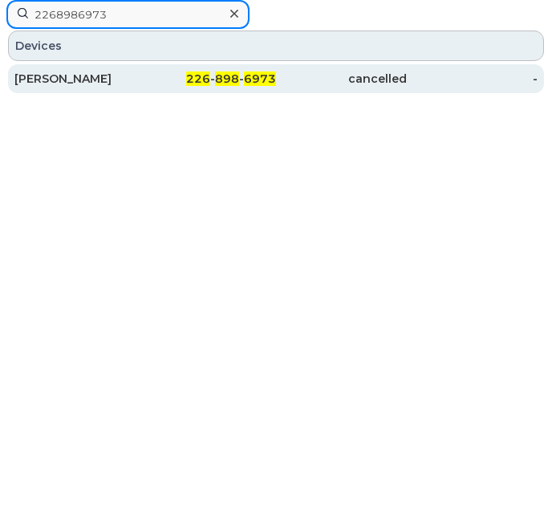
type input "2268986973"
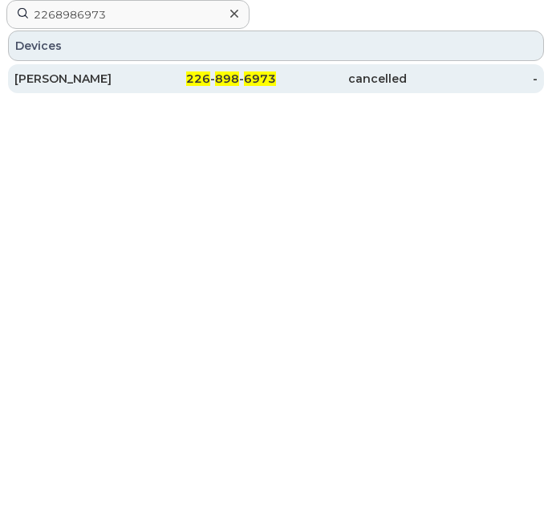
click at [131, 70] on div "[PERSON_NAME]" at bounding box center [79, 78] width 131 height 29
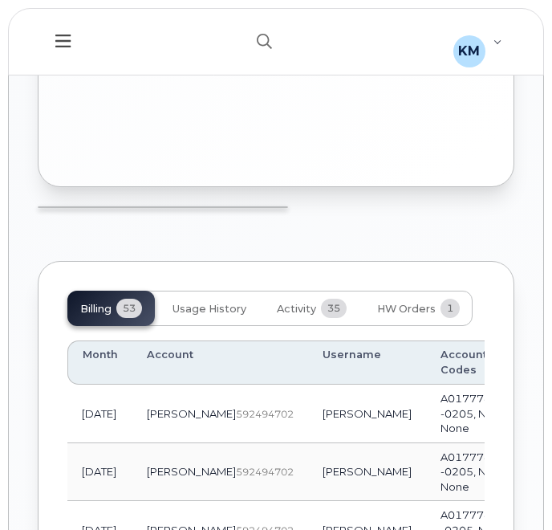
scroll to position [1647, 0]
click at [268, 34] on icon "button" at bounding box center [264, 41] width 15 height 15
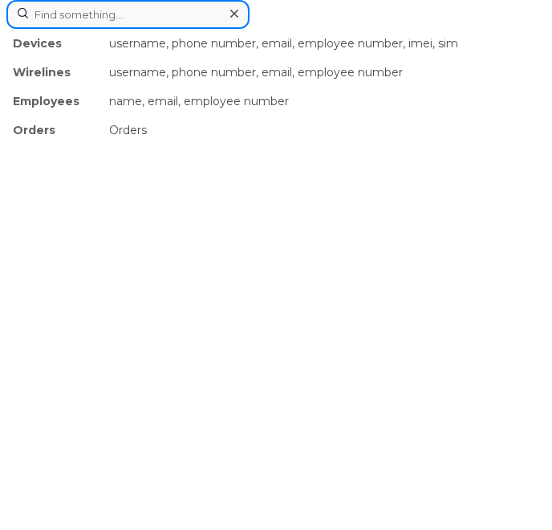
paste input "2266684823"
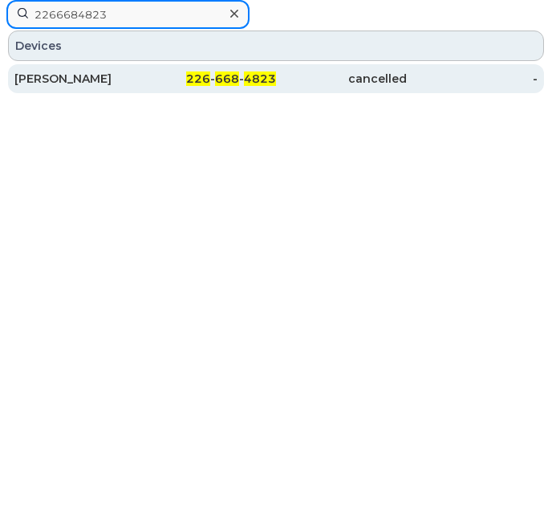
type input "2266684823"
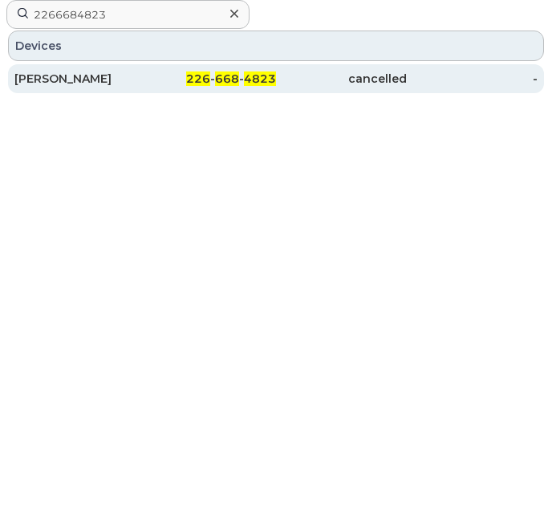
click at [124, 82] on div "[PERSON_NAME]" at bounding box center [79, 79] width 131 height 16
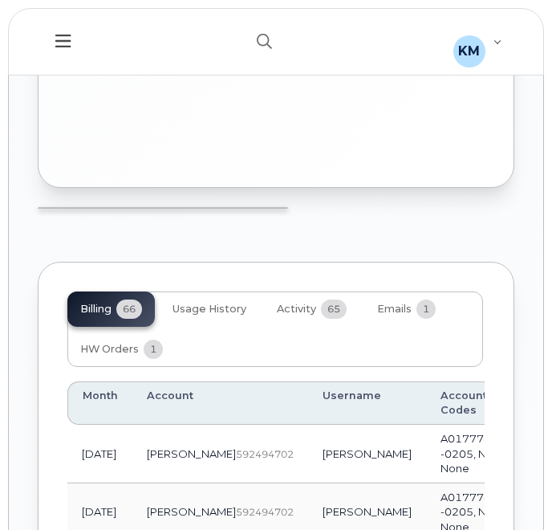
scroll to position [1870, 0]
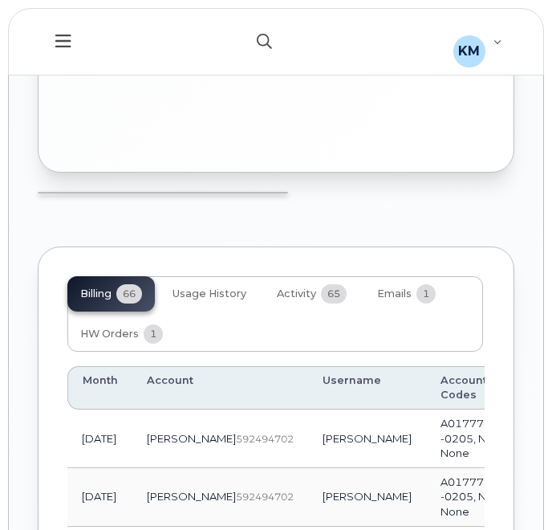
click at [263, 37] on icon "button" at bounding box center [264, 41] width 15 height 15
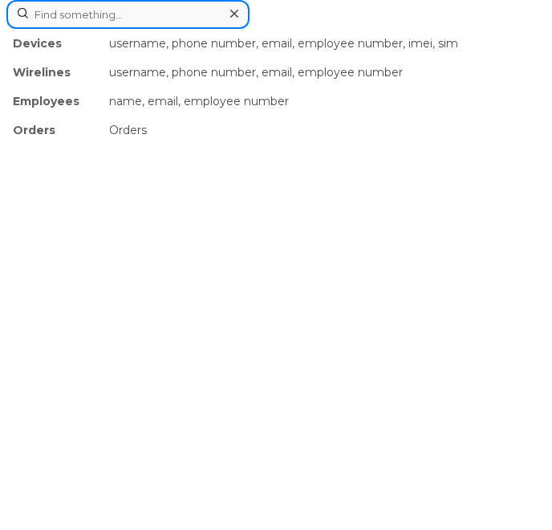
paste input "2266687534"
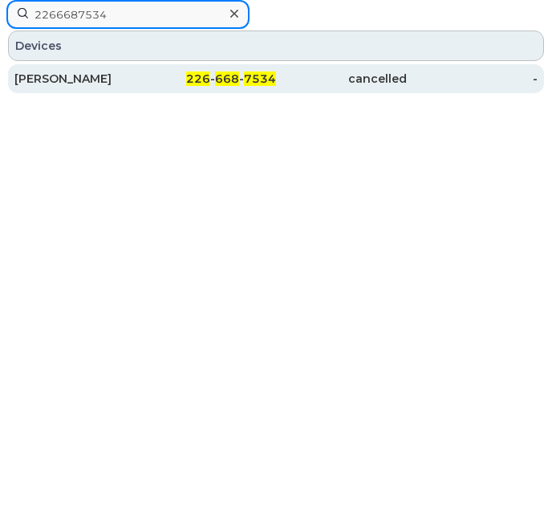
type input "2266687534"
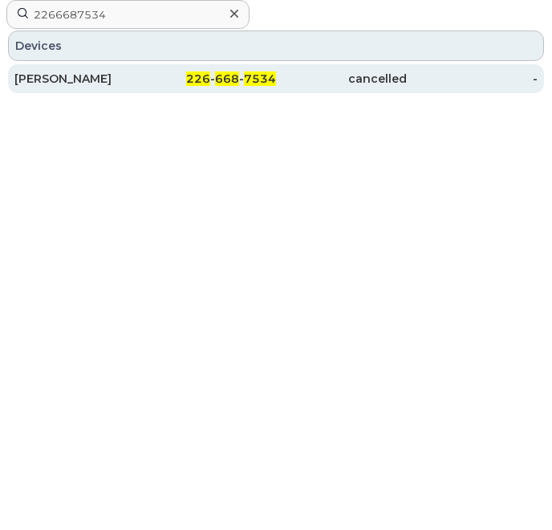
click at [149, 71] on div "226 - 668 - 7534" at bounding box center [210, 79] width 131 height 16
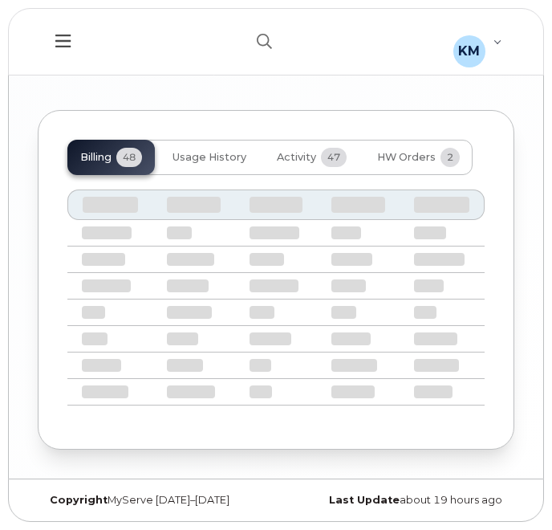
scroll to position [2007, 0]
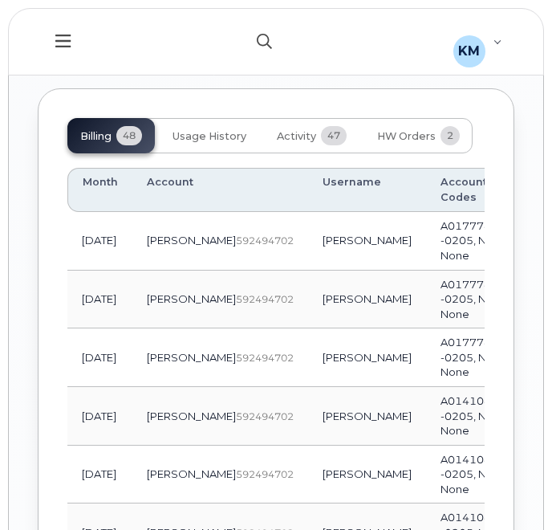
click at [270, 52] on button "button" at bounding box center [264, 41] width 51 height 47
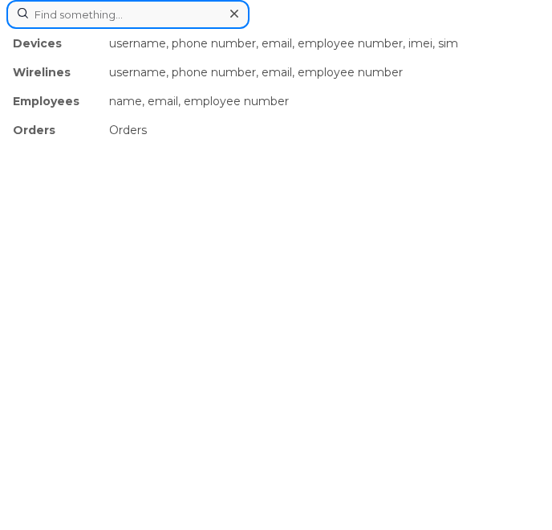
paste input "2268985944"
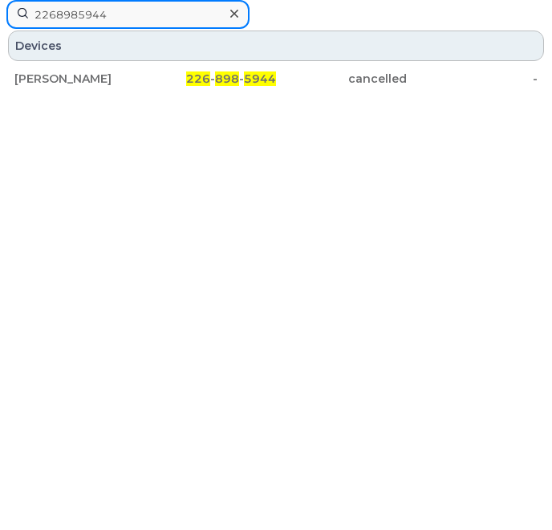
type input "2268985944"
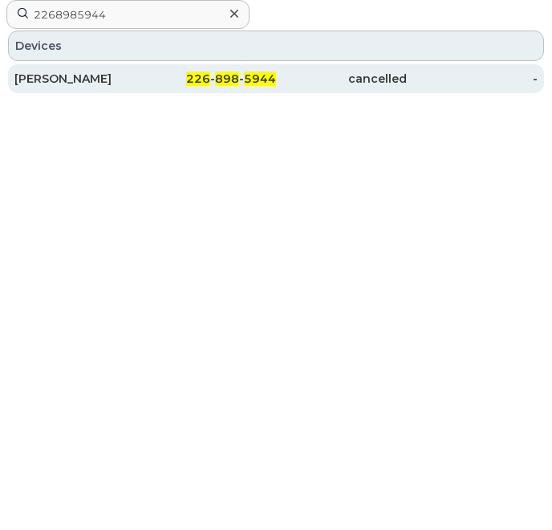
click at [162, 76] on div "226 - 898 - 5944" at bounding box center [210, 79] width 131 height 16
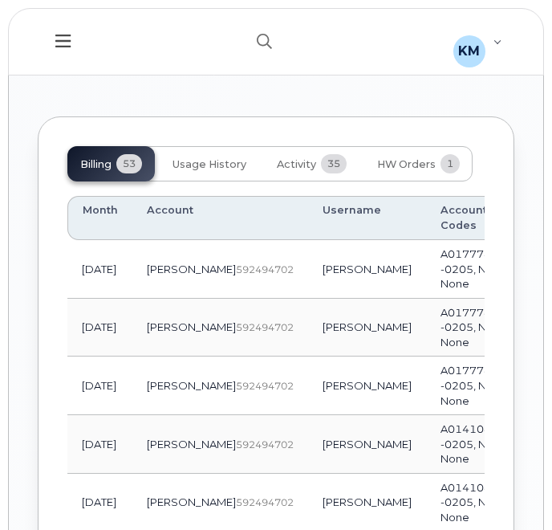
scroll to position [1851, 0]
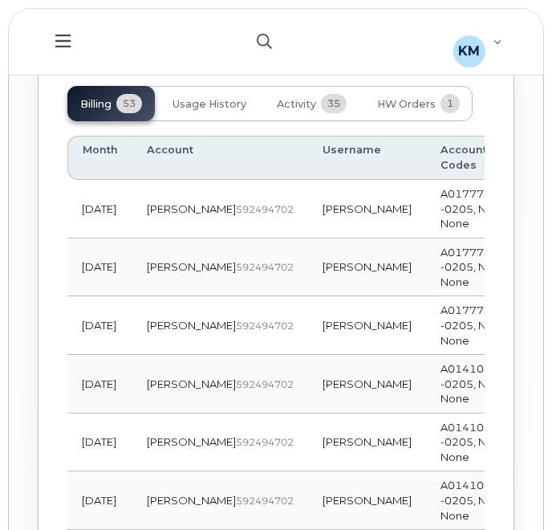
click at [269, 31] on button "button" at bounding box center [264, 41] width 51 height 47
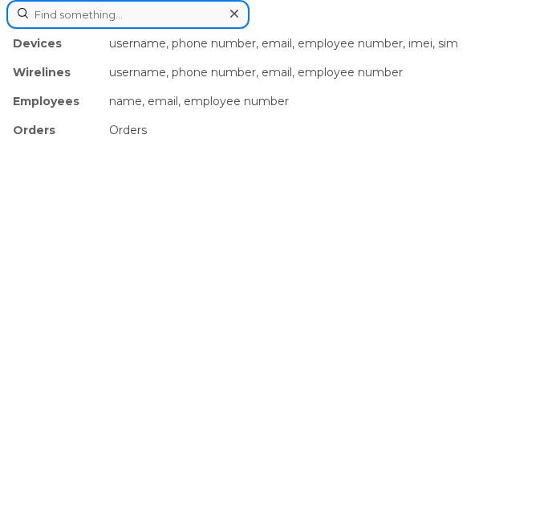
paste input "2266686236"
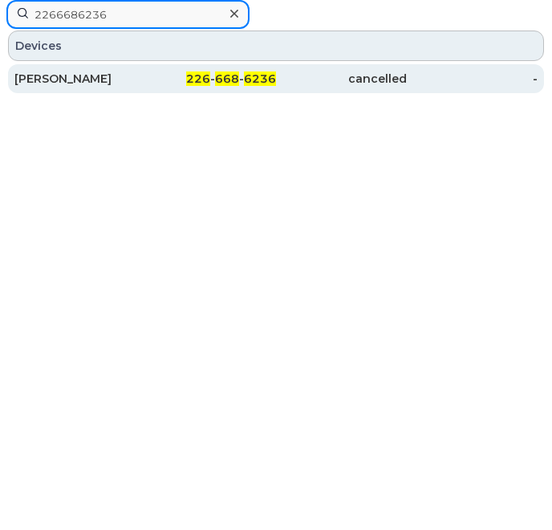
type input "2266686236"
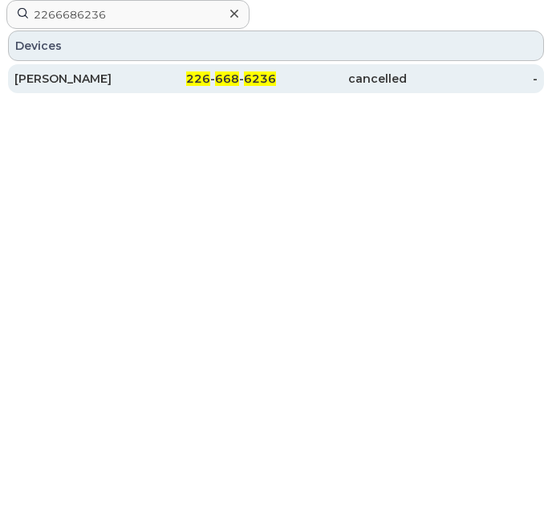
click at [63, 71] on div "[PERSON_NAME]" at bounding box center [79, 79] width 131 height 16
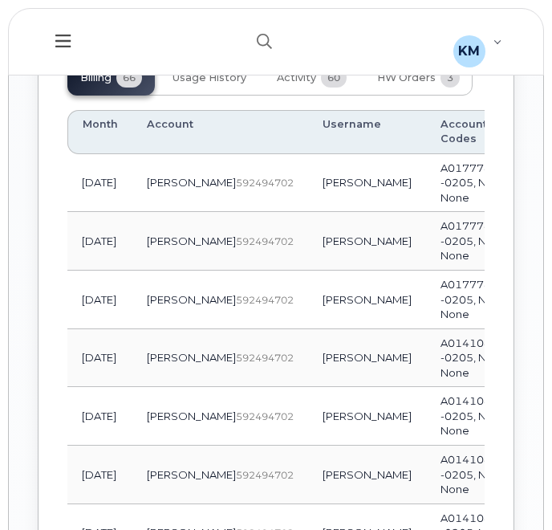
scroll to position [1912, 0]
